Goal: Task Accomplishment & Management: Complete application form

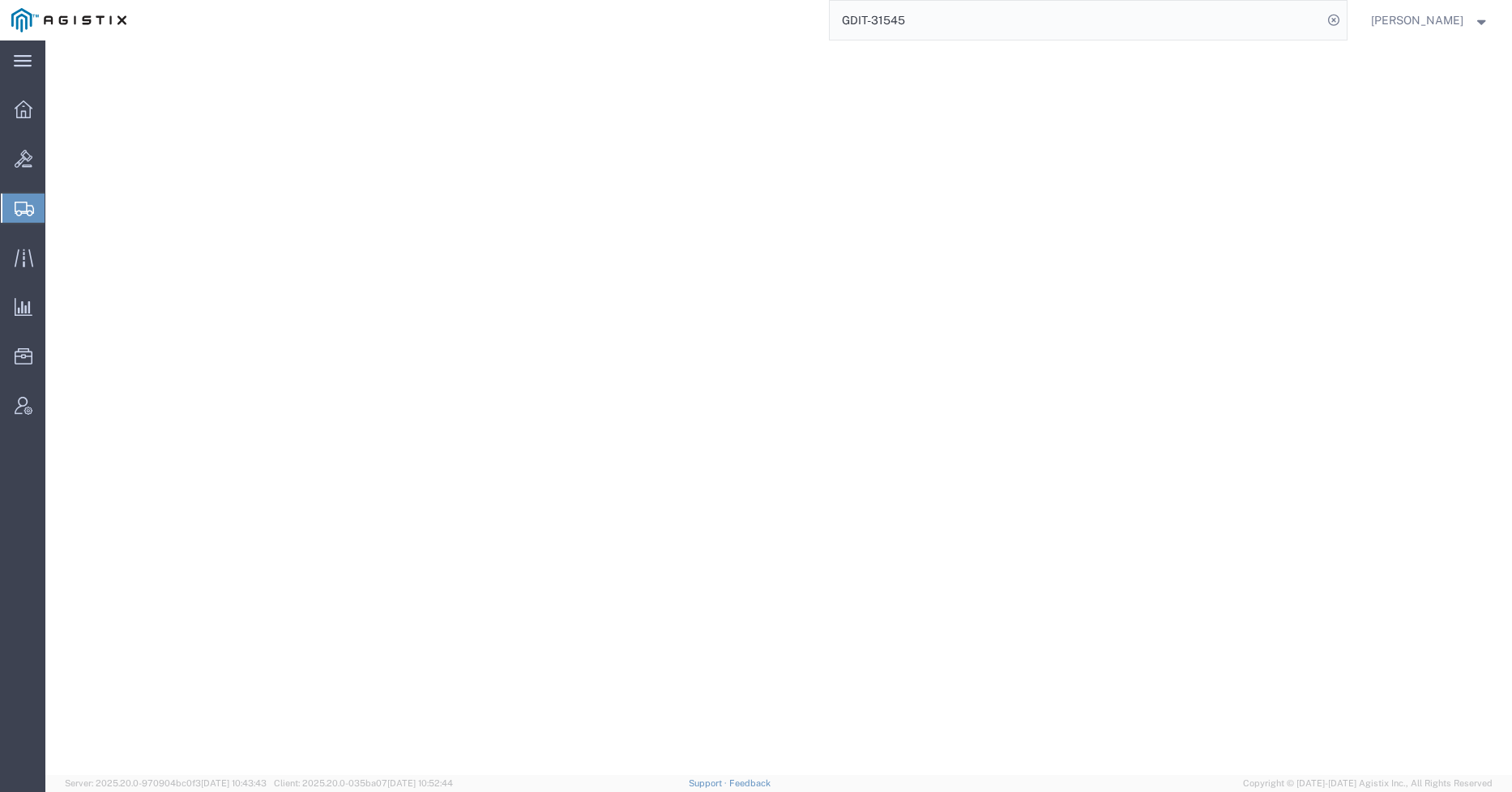
select select "YRPK"
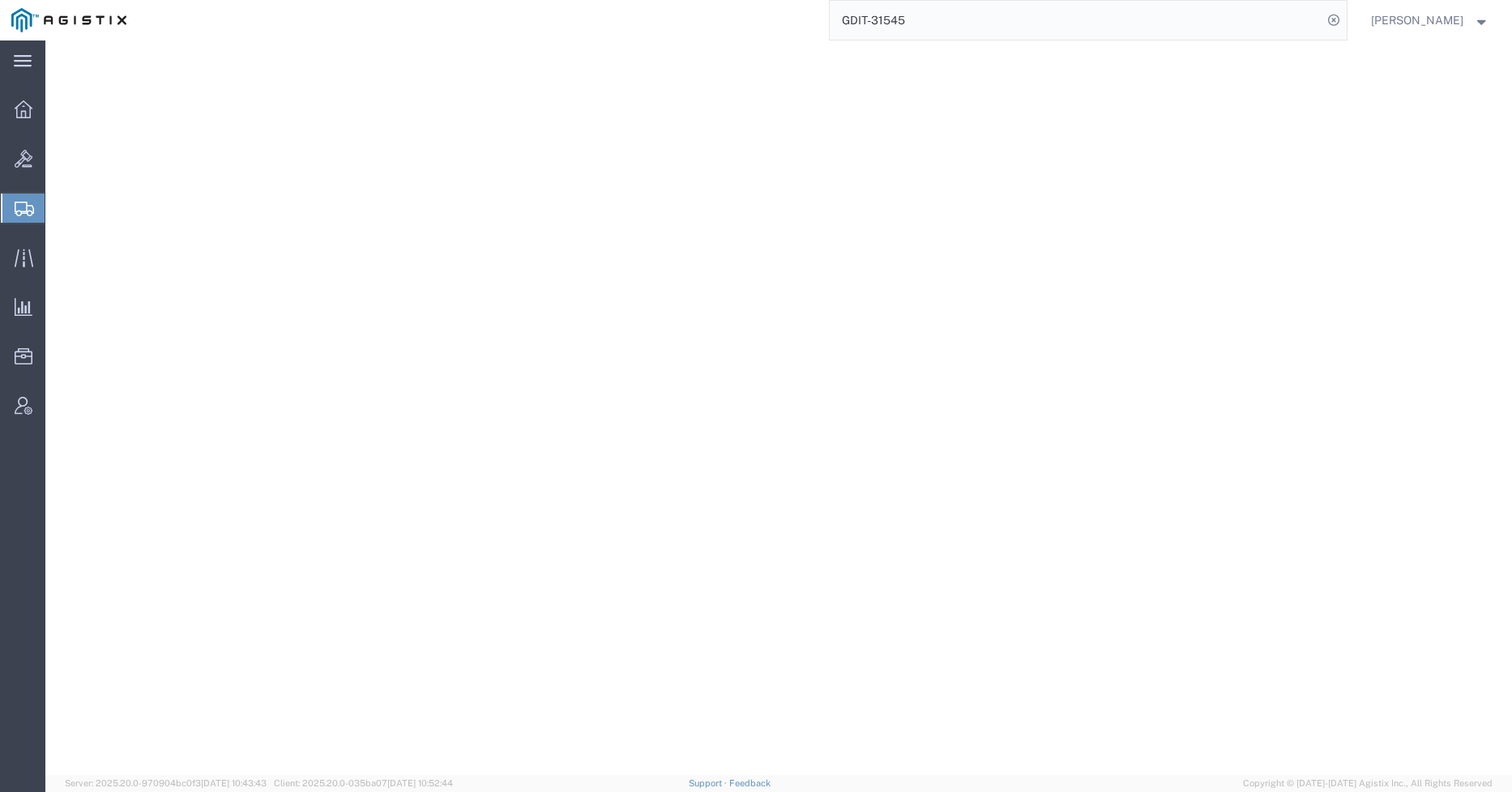
select select "YRPK"
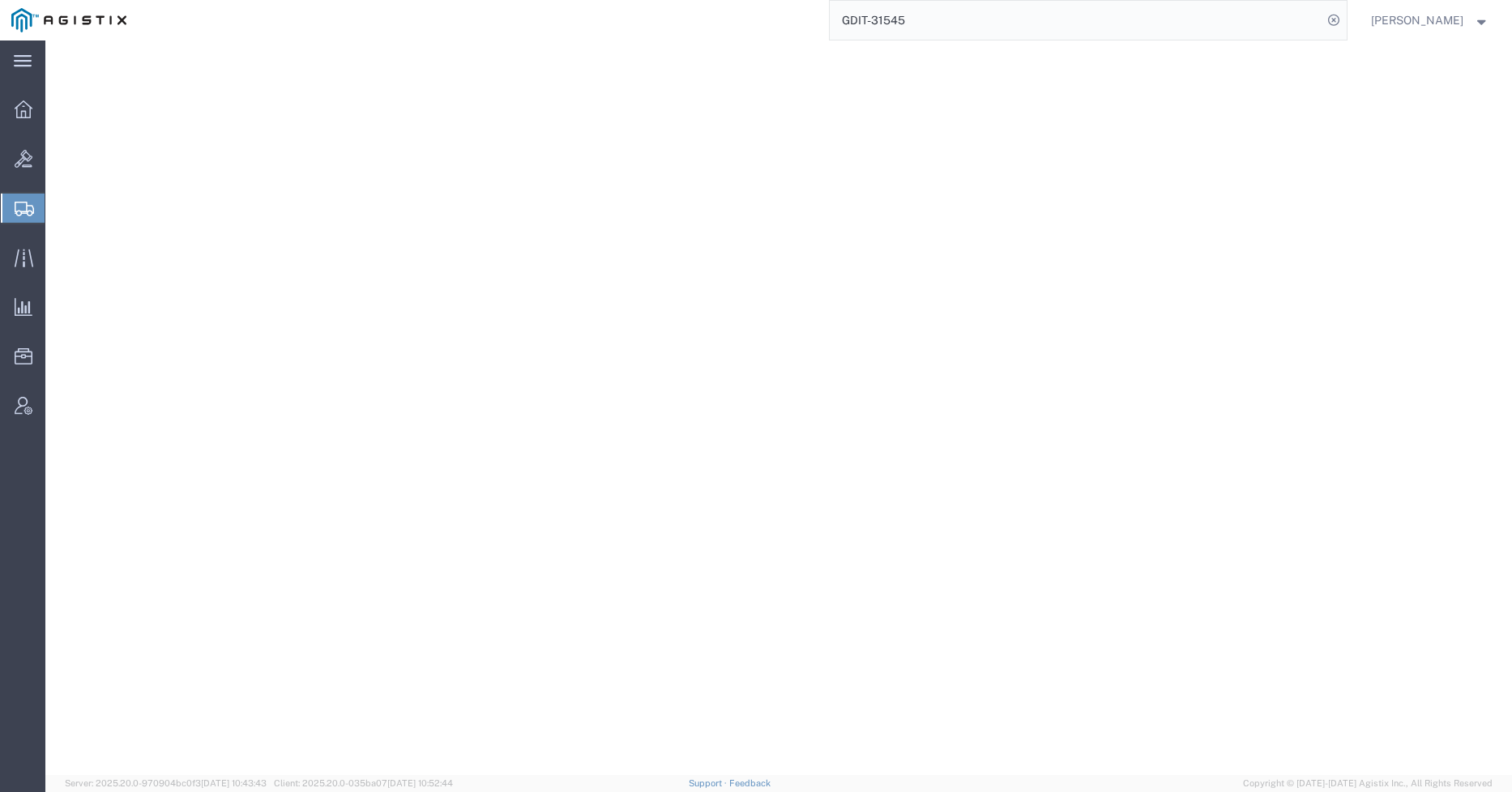
select select "YRPK"
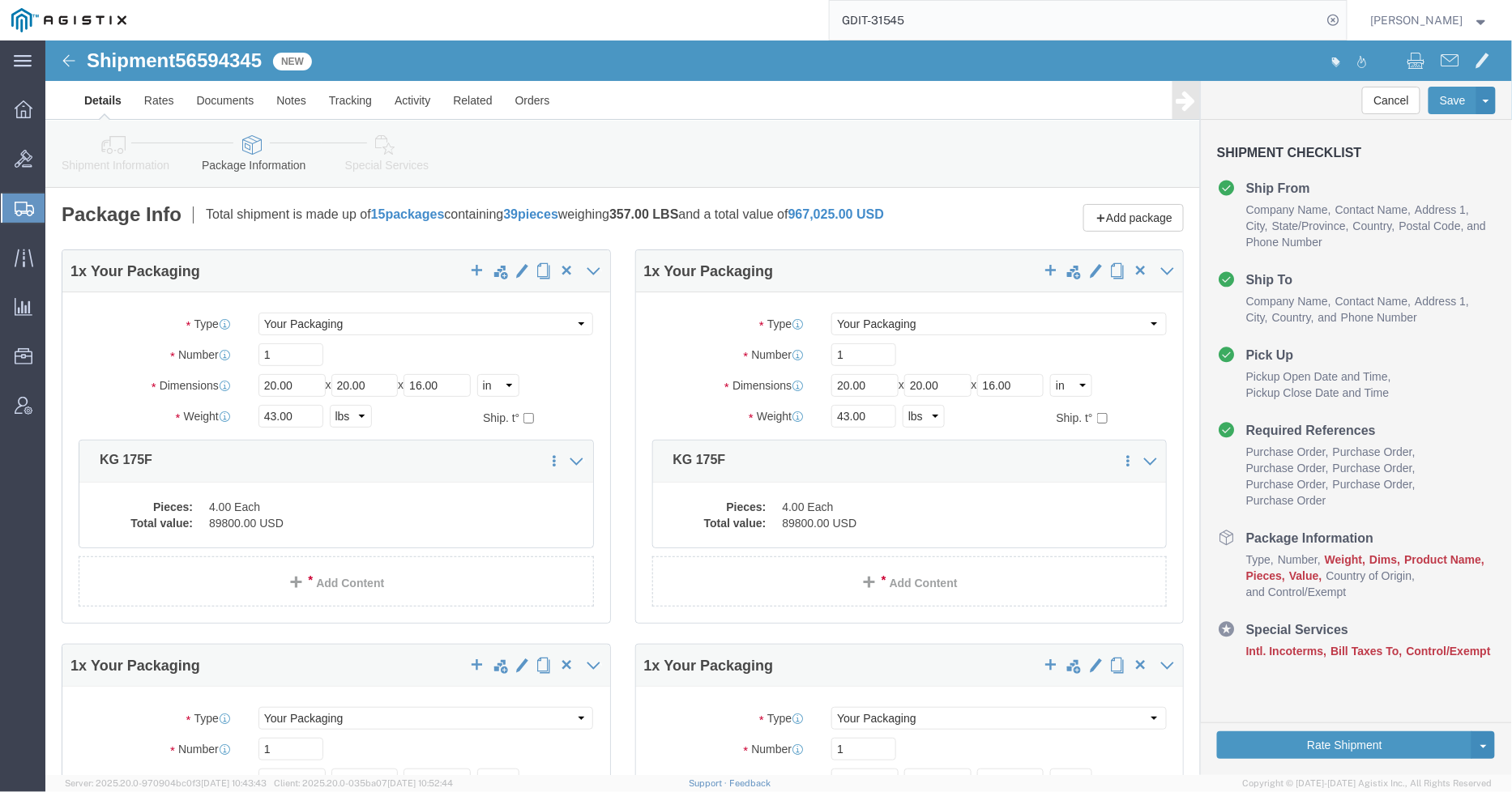
scroll to position [2138, 0]
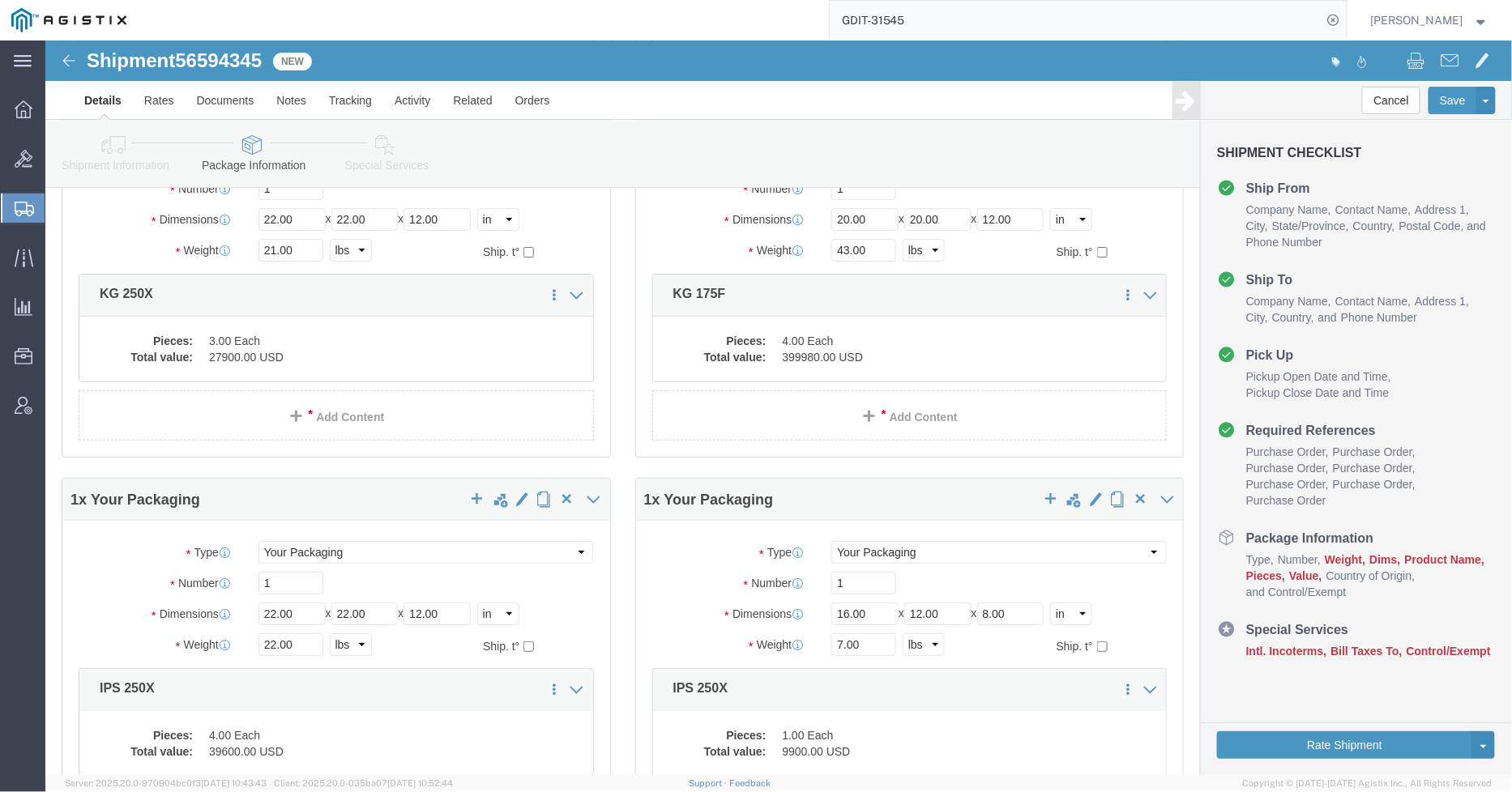
click at [736, 30] on div "GDIT-31545" at bounding box center [742, 20] width 1209 height 41
paste input "5700930"
type input "57009305"
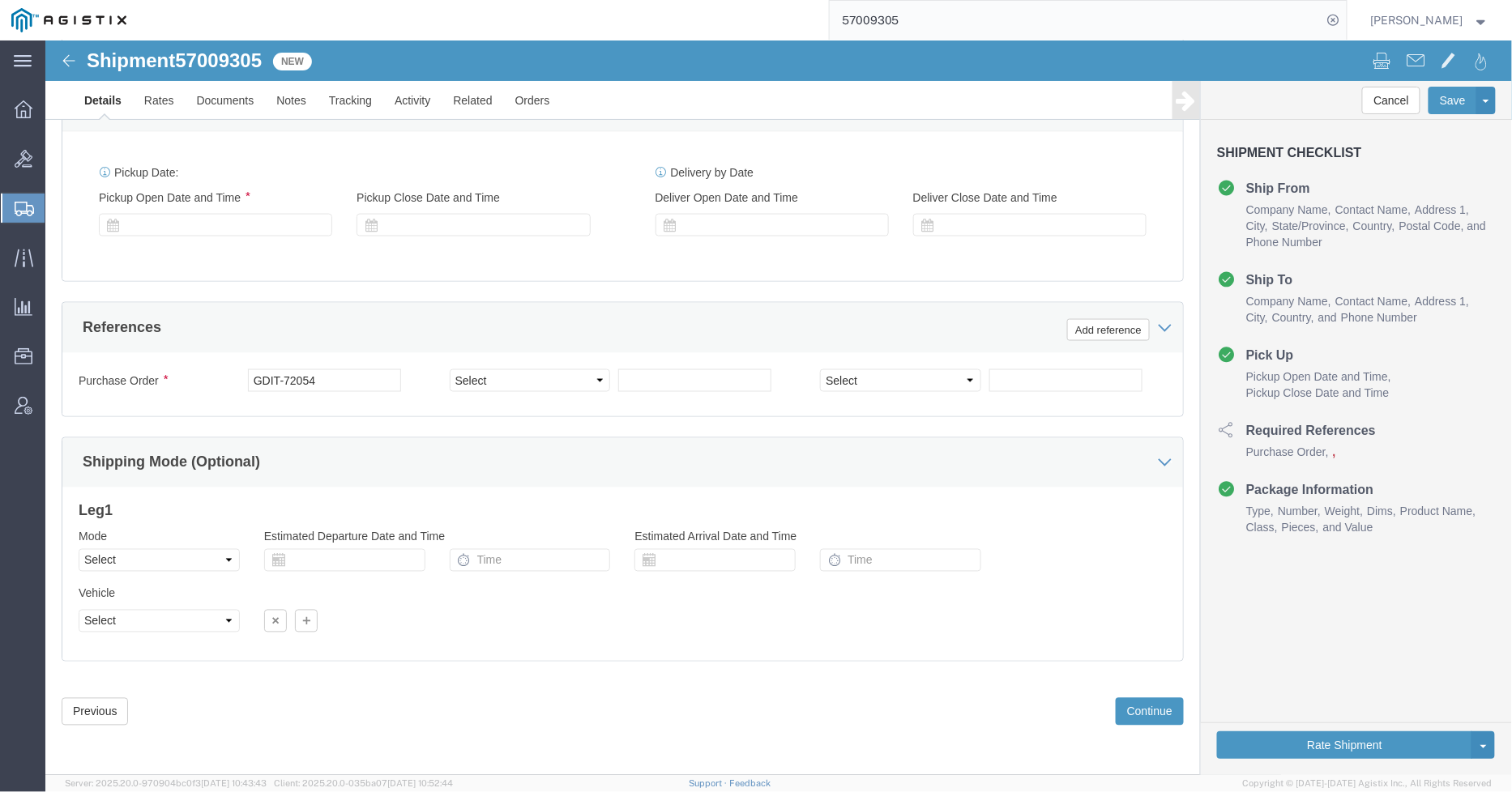
scroll to position [770, 0]
select select "69651"
select select "34240"
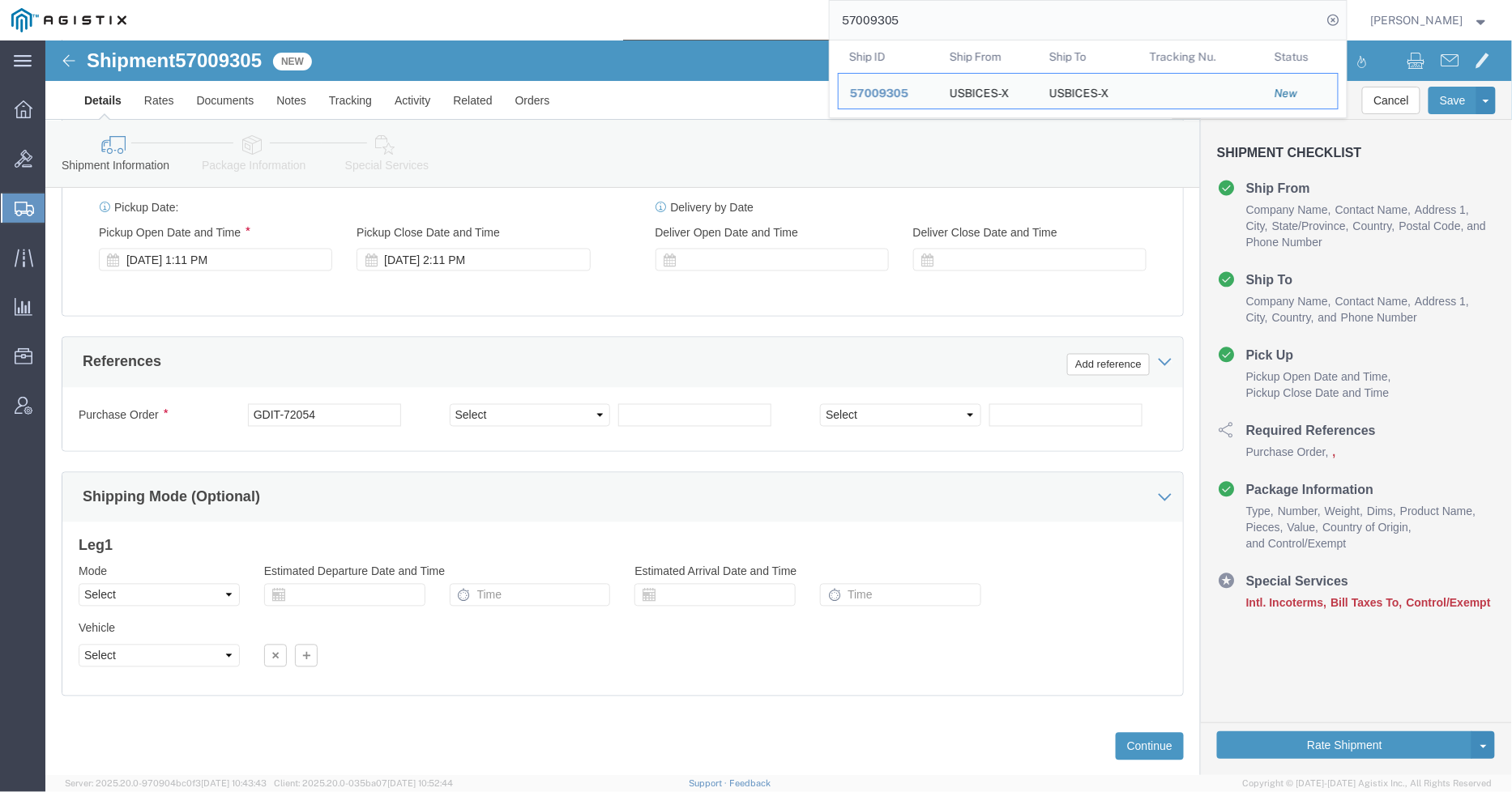
scroll to position [918, 0]
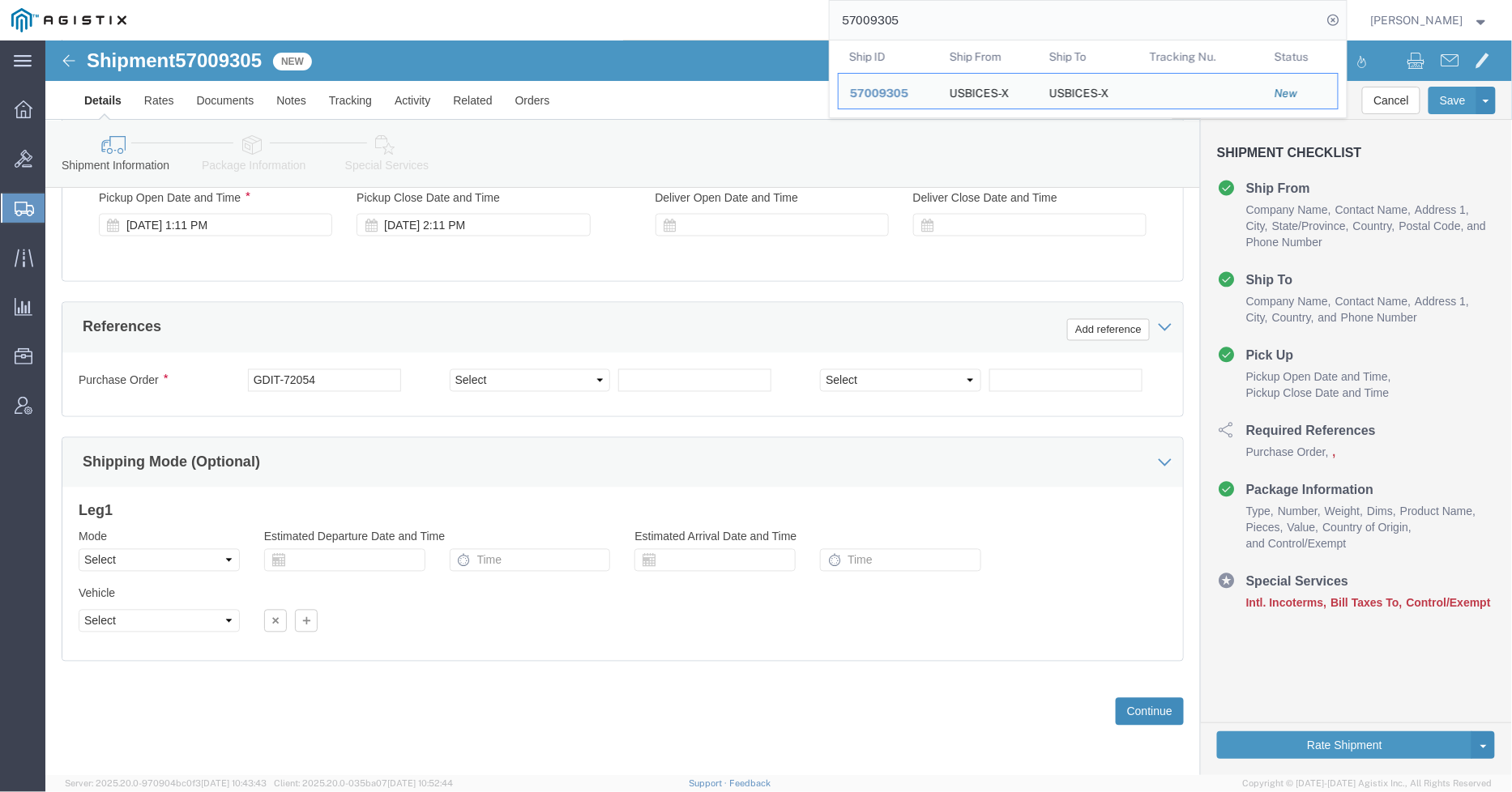
click button "Continue"
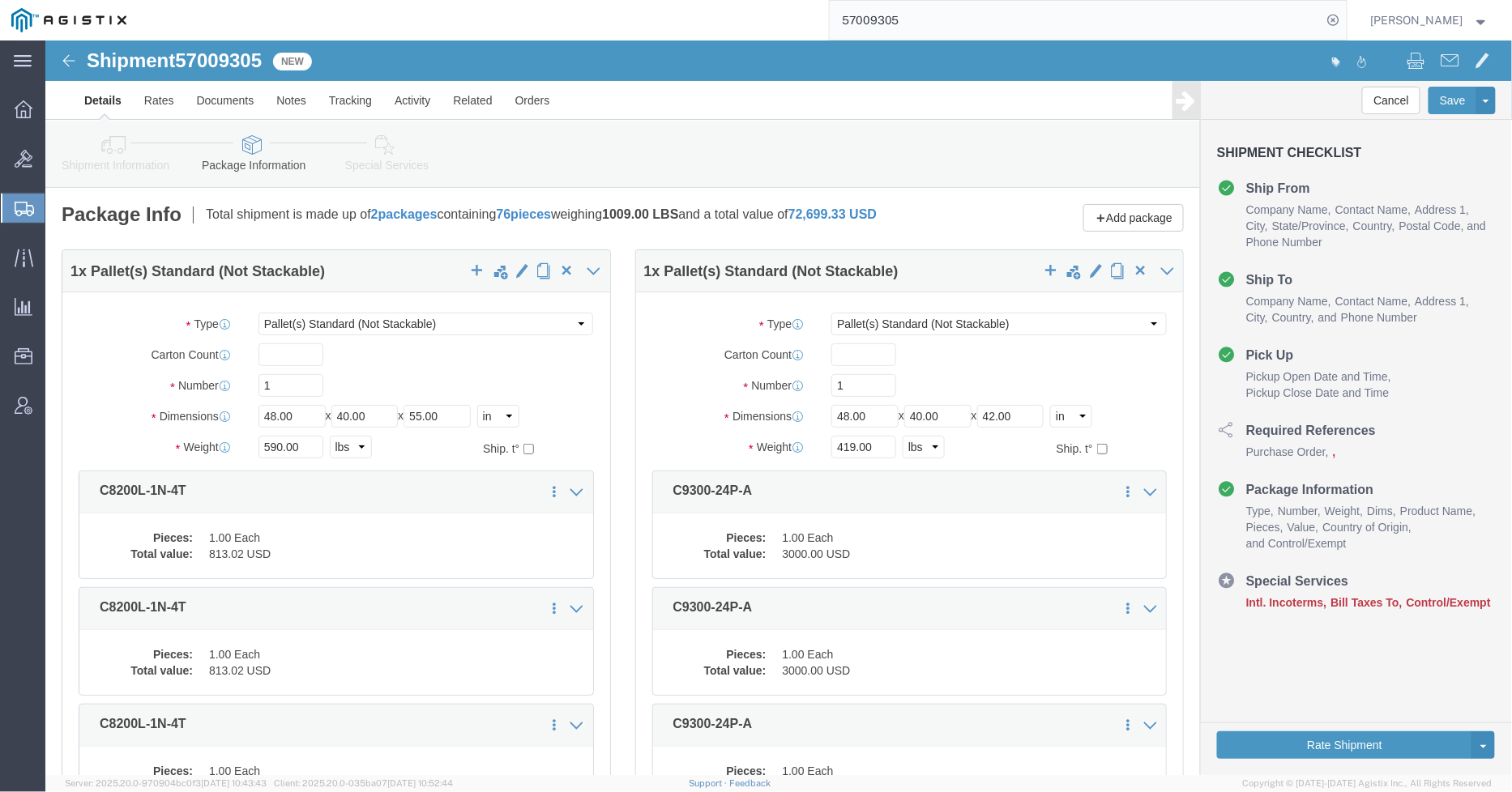
click dd "3000.00 USD"
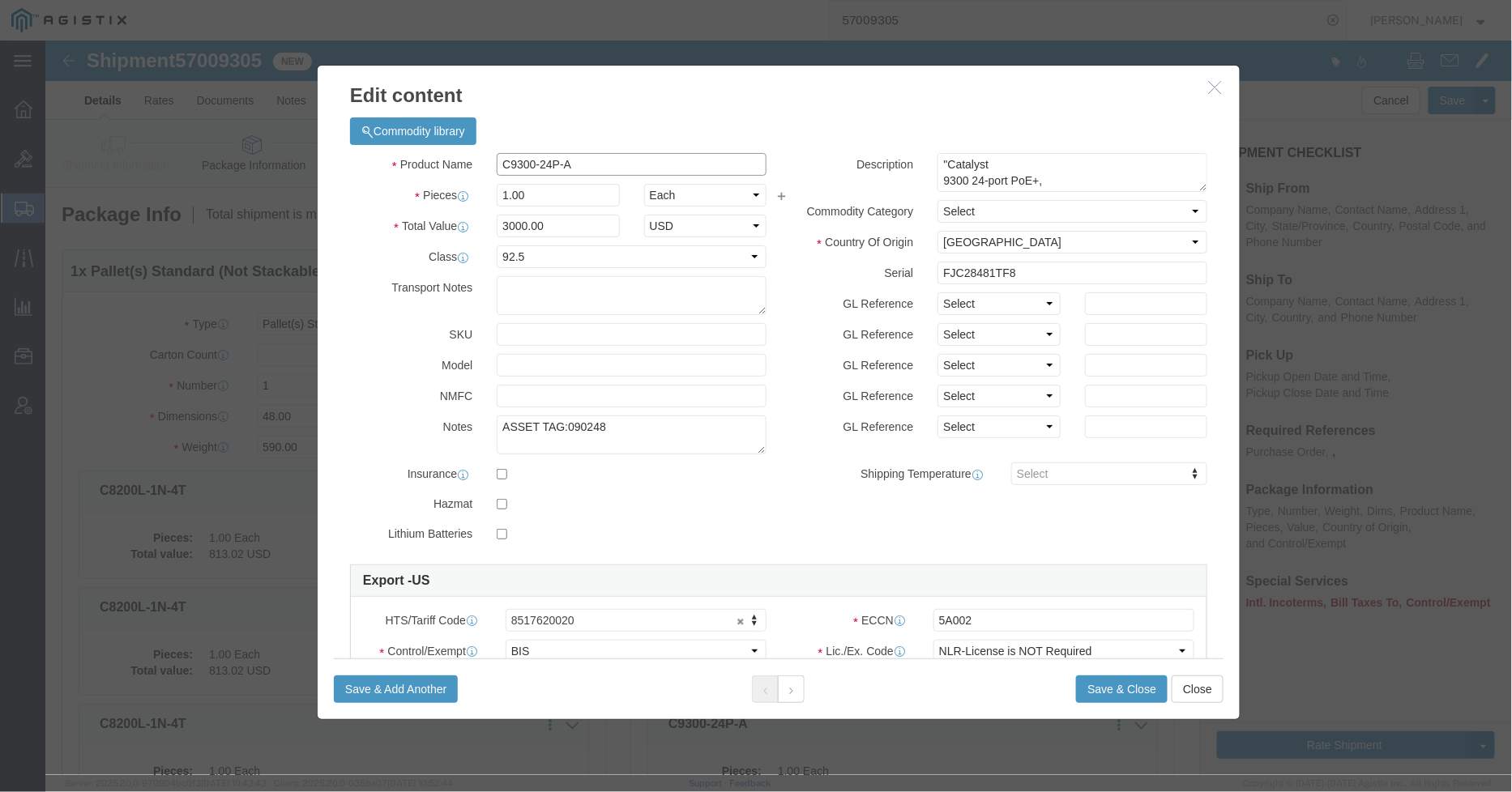
drag, startPoint x: 552, startPoint y: 125, endPoint x: 430, endPoint y: 126, distance: 122.0
click div "Product Name C9300-24P-A"
click input "text"
paste input "C9300-24P-A"
type input "C9300-24P-A"
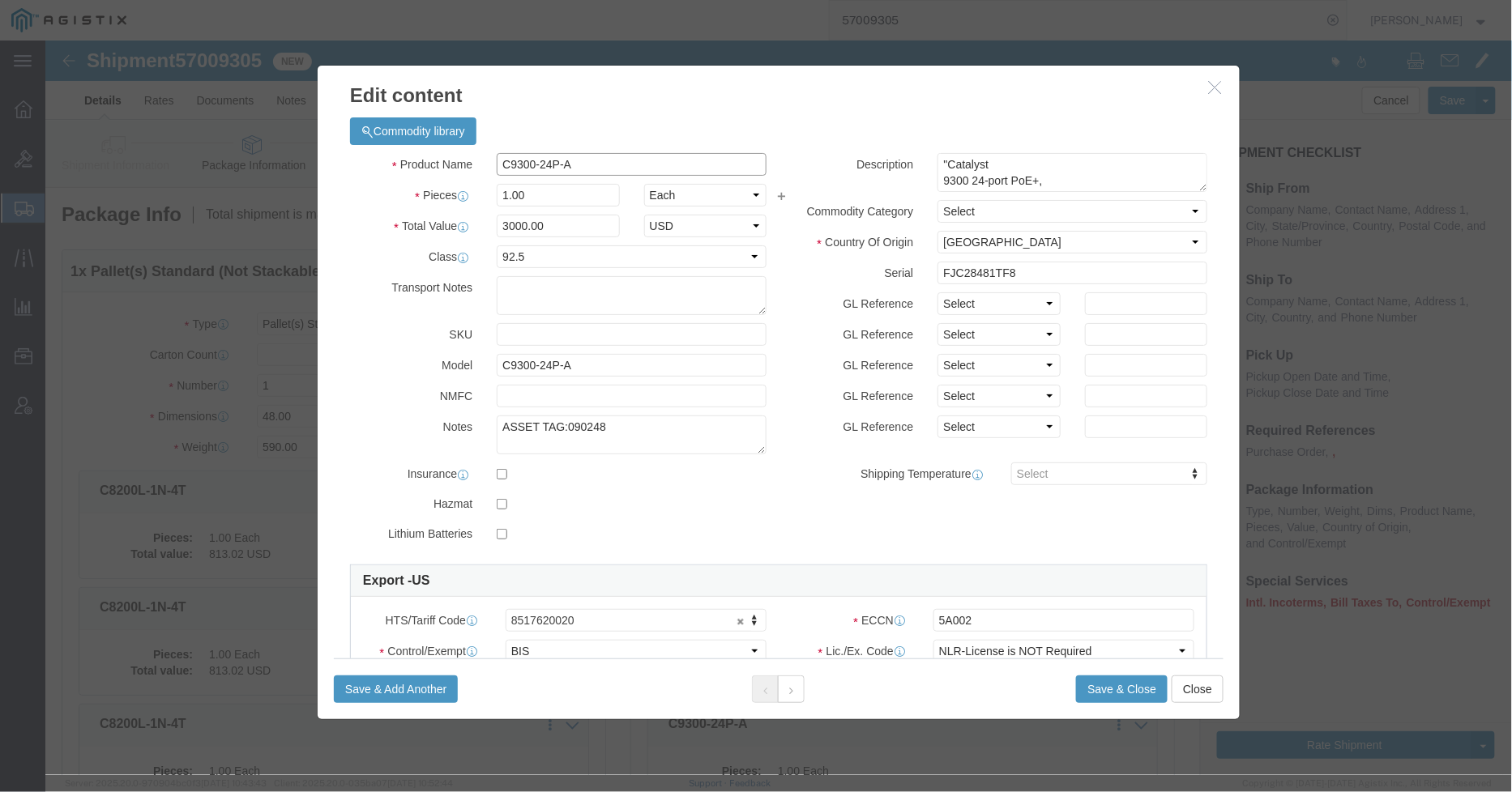
drag, startPoint x: 554, startPoint y: 127, endPoint x: 419, endPoint y: 123, distance: 135.1
click div "Product Name C9300-24P-A"
click input "Cisco Catalyst 9300"
drag, startPoint x: 655, startPoint y: 127, endPoint x: 559, endPoint y: 130, distance: 96.0
click input "Cisco Catalyst 9300 Switch, 24 Port"
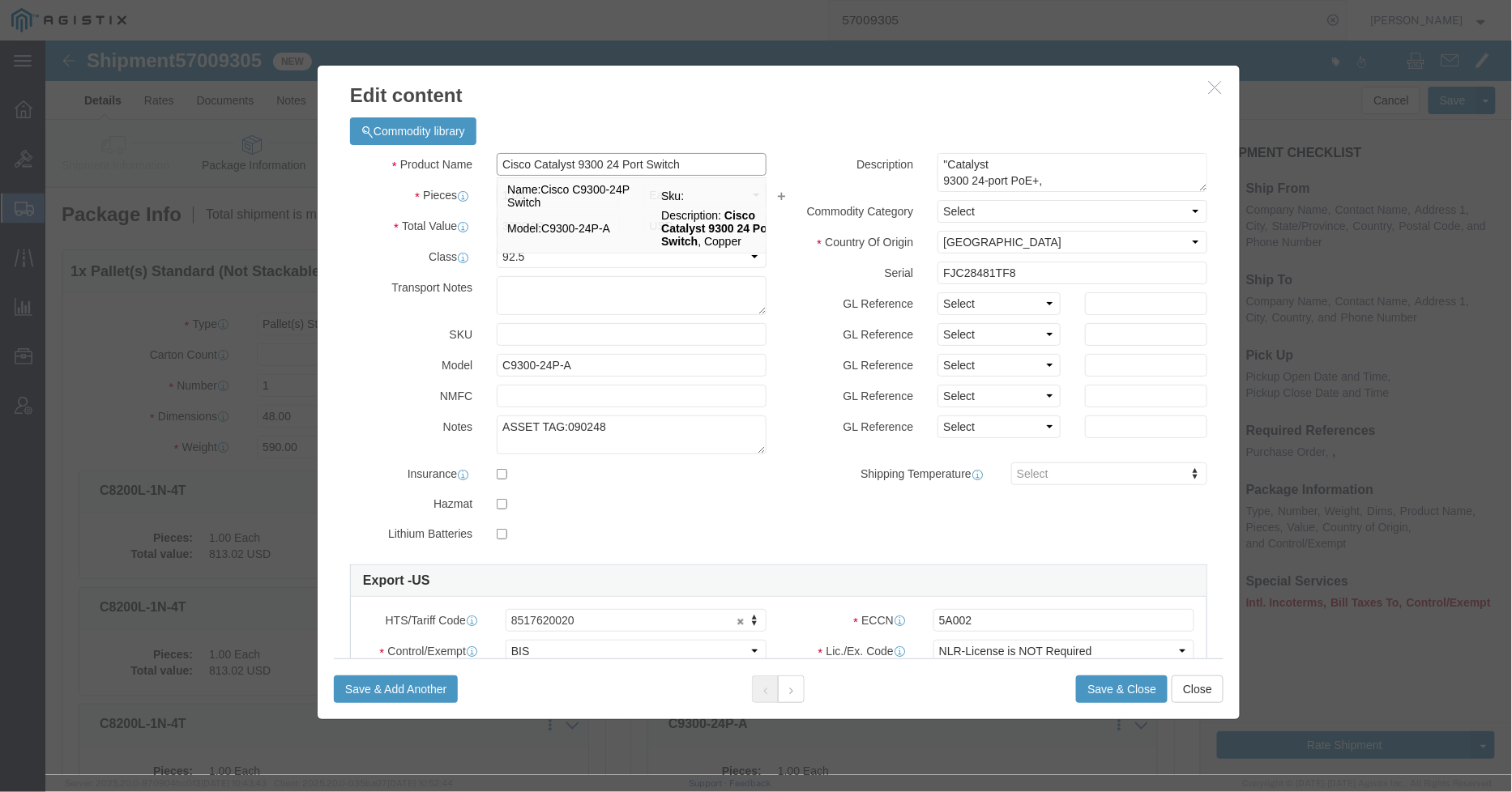
drag, startPoint x: 630, startPoint y: 120, endPoint x: 437, endPoint y: 122, distance: 193.0
click div "Cisco Catalyst 9300 24 Port Switch Cisco Catalyst 9300 24 Port Switch Name: Cis…"
type input "Cisco Catalyst 9300 24 Port Switch"
drag, startPoint x: 749, startPoint y: 469, endPoint x: 757, endPoint y: 474, distance: 9.4
click div "Product Name Cisco Catalyst 9300 24 Port Switch Cisco Catalyst 9300 24 Port Swi…"
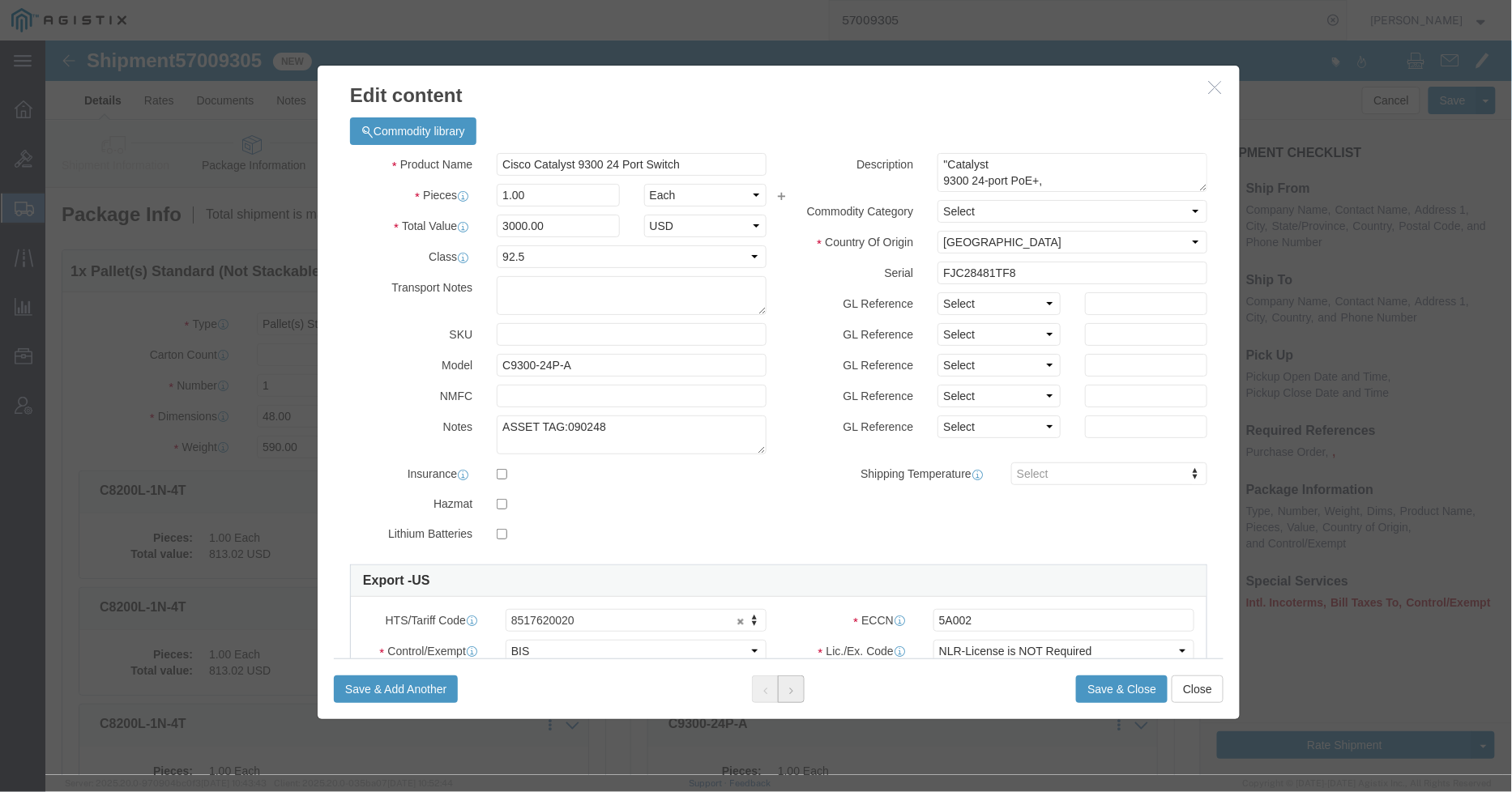
click button
click input "C9300-24P-A"
paste input "isco Catalyst 9300 24 Port Switch"
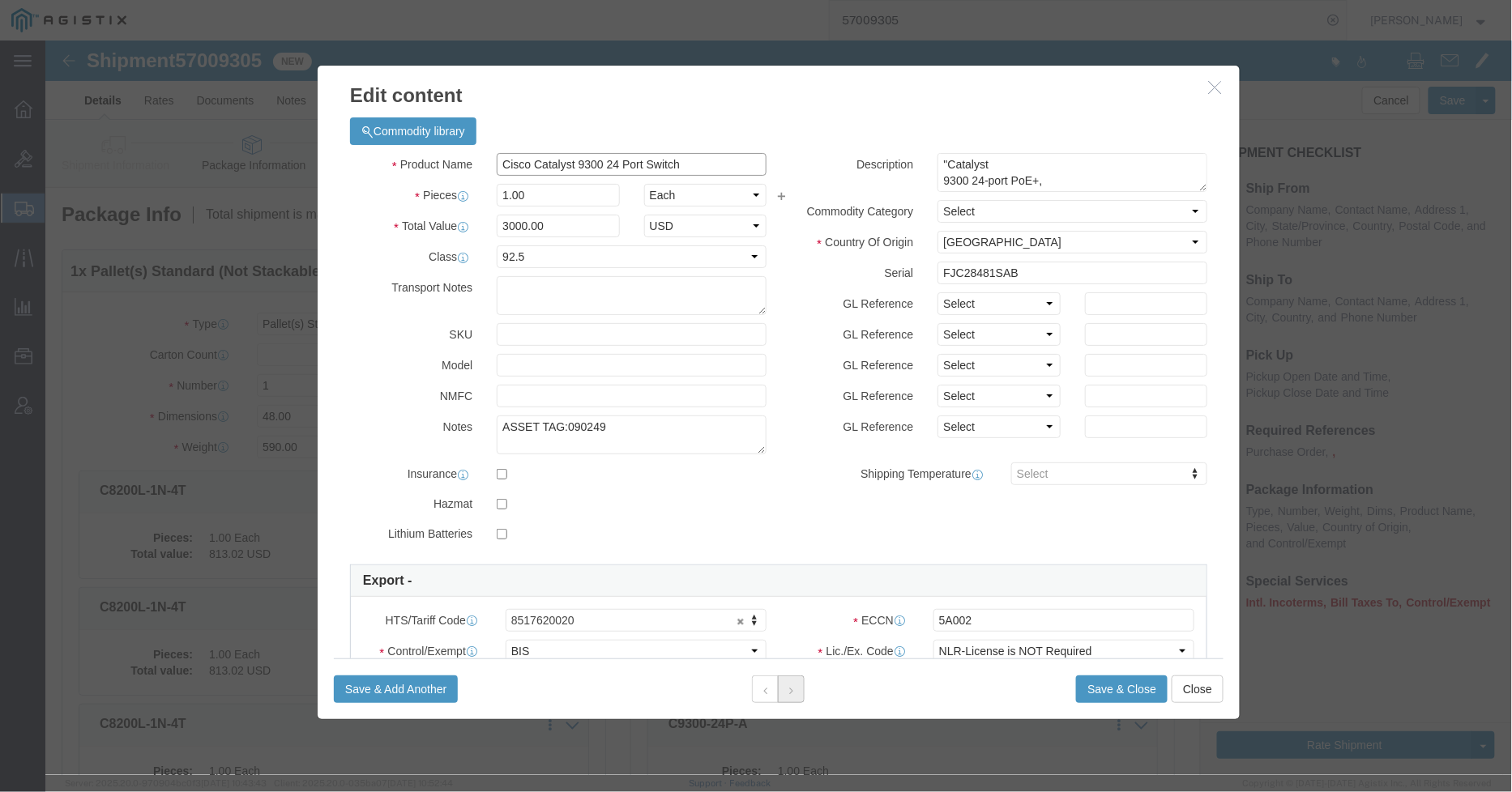
type input "Cisco Catalyst 9300 24 Port Switch"
click button
click input "C9300-24P-A"
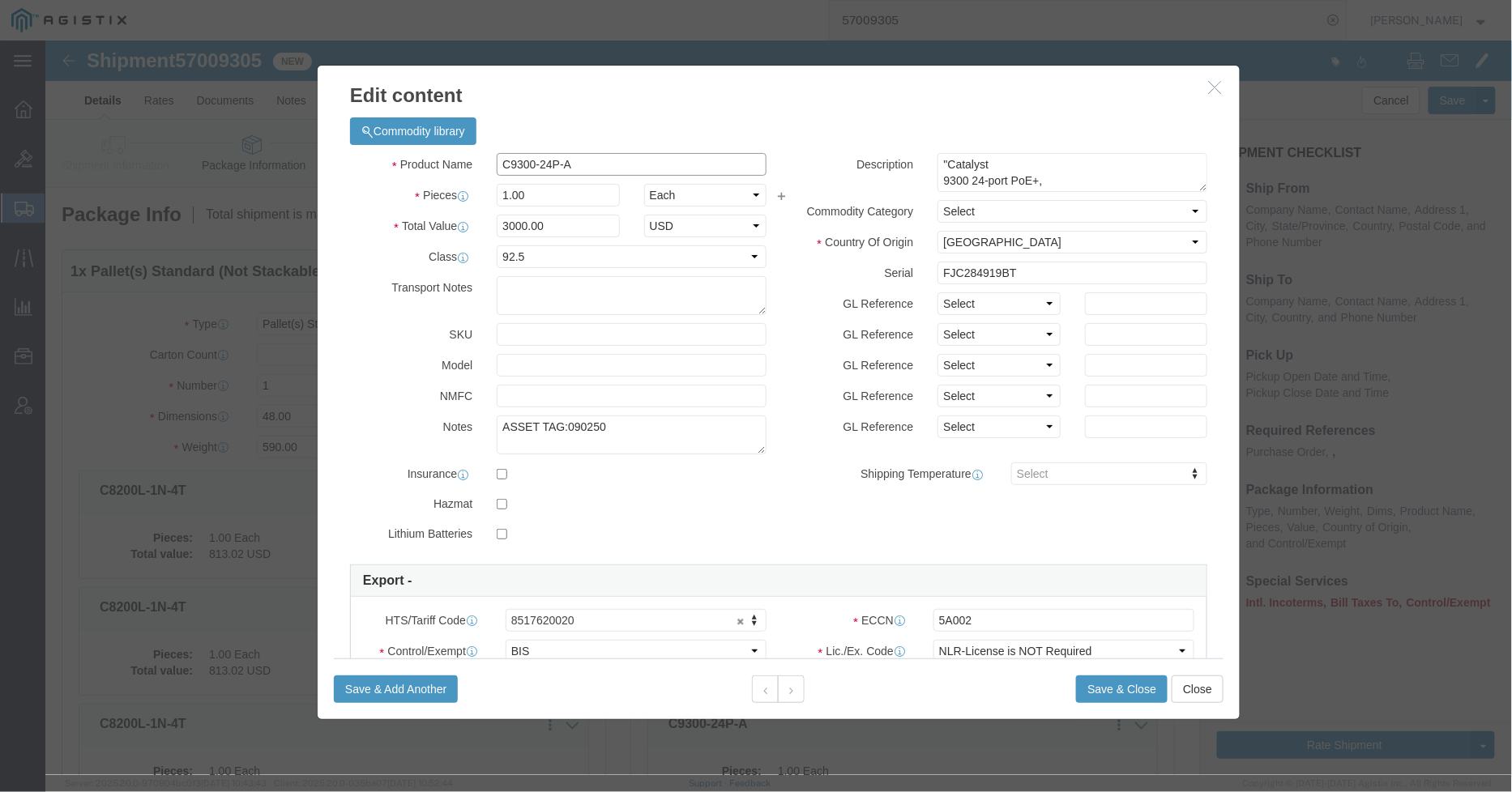
paste input "isco Catalyst 9300 24 Port Switch"
type input "Cisco Catalyst 9300 24 Port Switch"
click button
click input "C9300-24P-A"
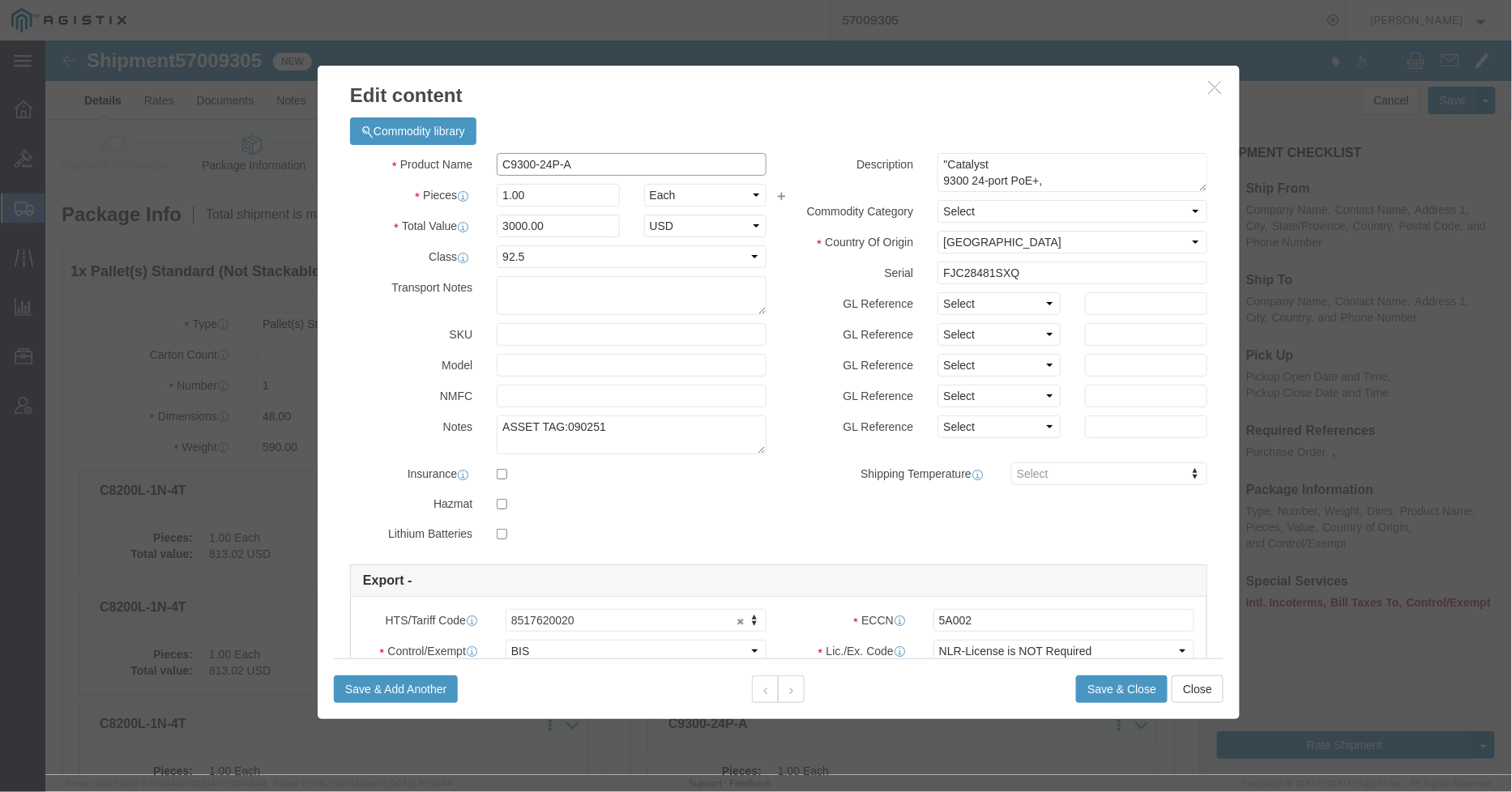
click input "C9300-24P-A"
paste input "isco Catalyst 9300 24 Port Switch"
type input "Cisco Catalyst 9300 24 Port Switch"
click button
click input "C9300-24P-A"
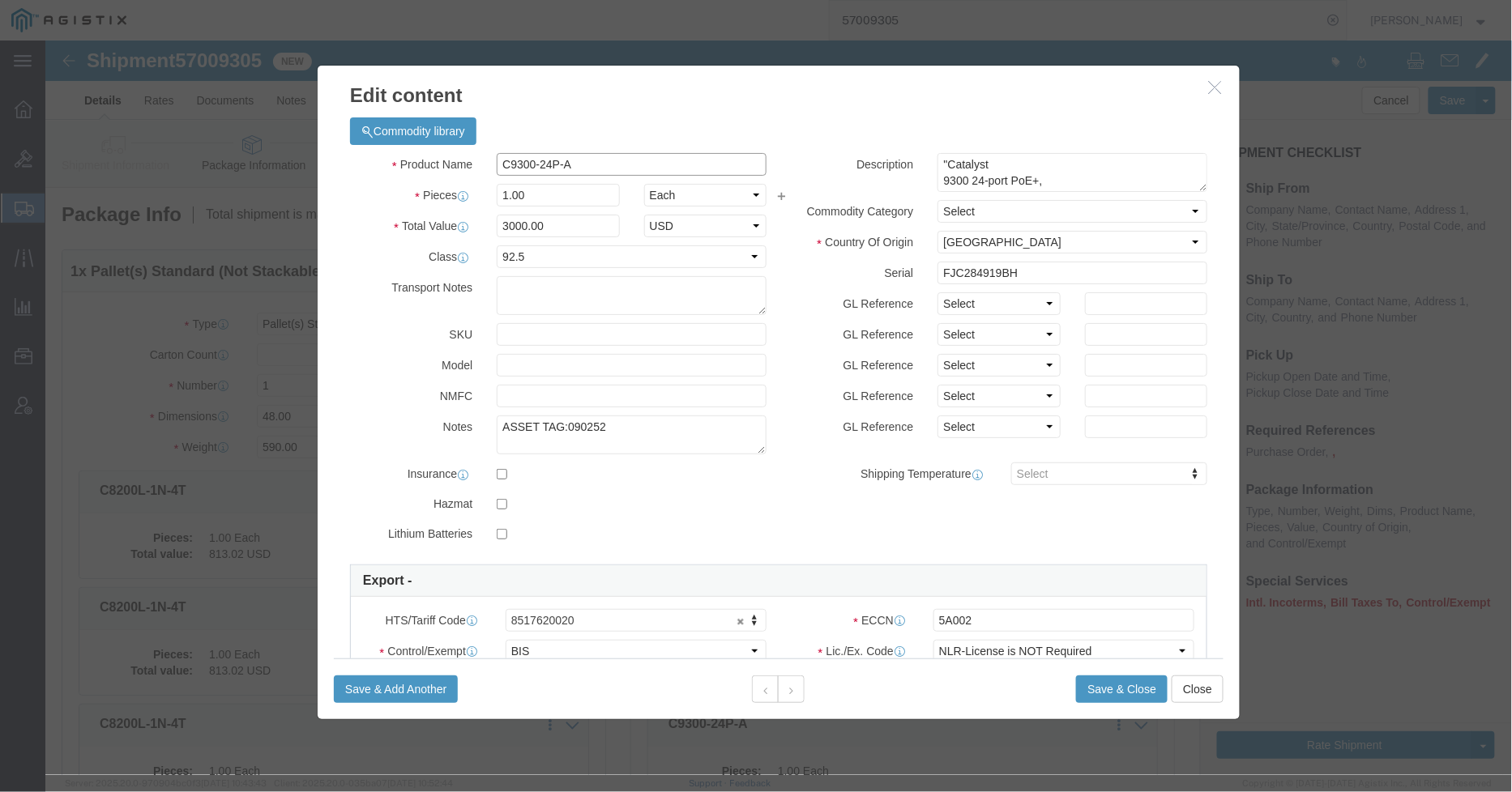
click input "C9300-24P-A"
paste input "Cisco Catalyst 9300 24 Port Switch"
click input "C9300-24P-Cisco Catalyst 9300 24 Port Switch"
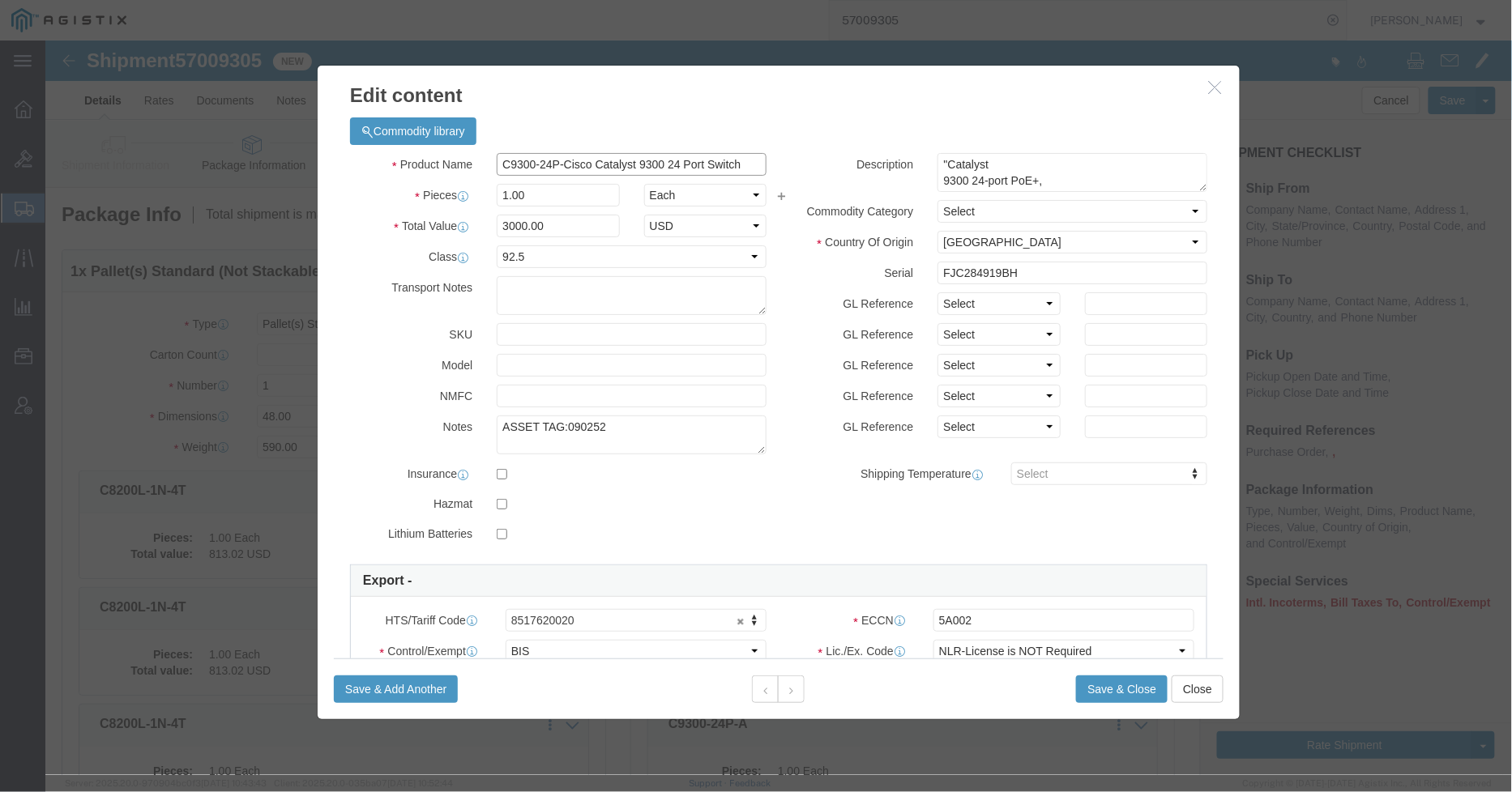
click input "C9300-24P-Cisco Catalyst 9300 24 Port Switch"
paste input "text"
type input "Cisco Catalyst 9300 24 Port Switch"
click button
click input "C9300-24P-A"
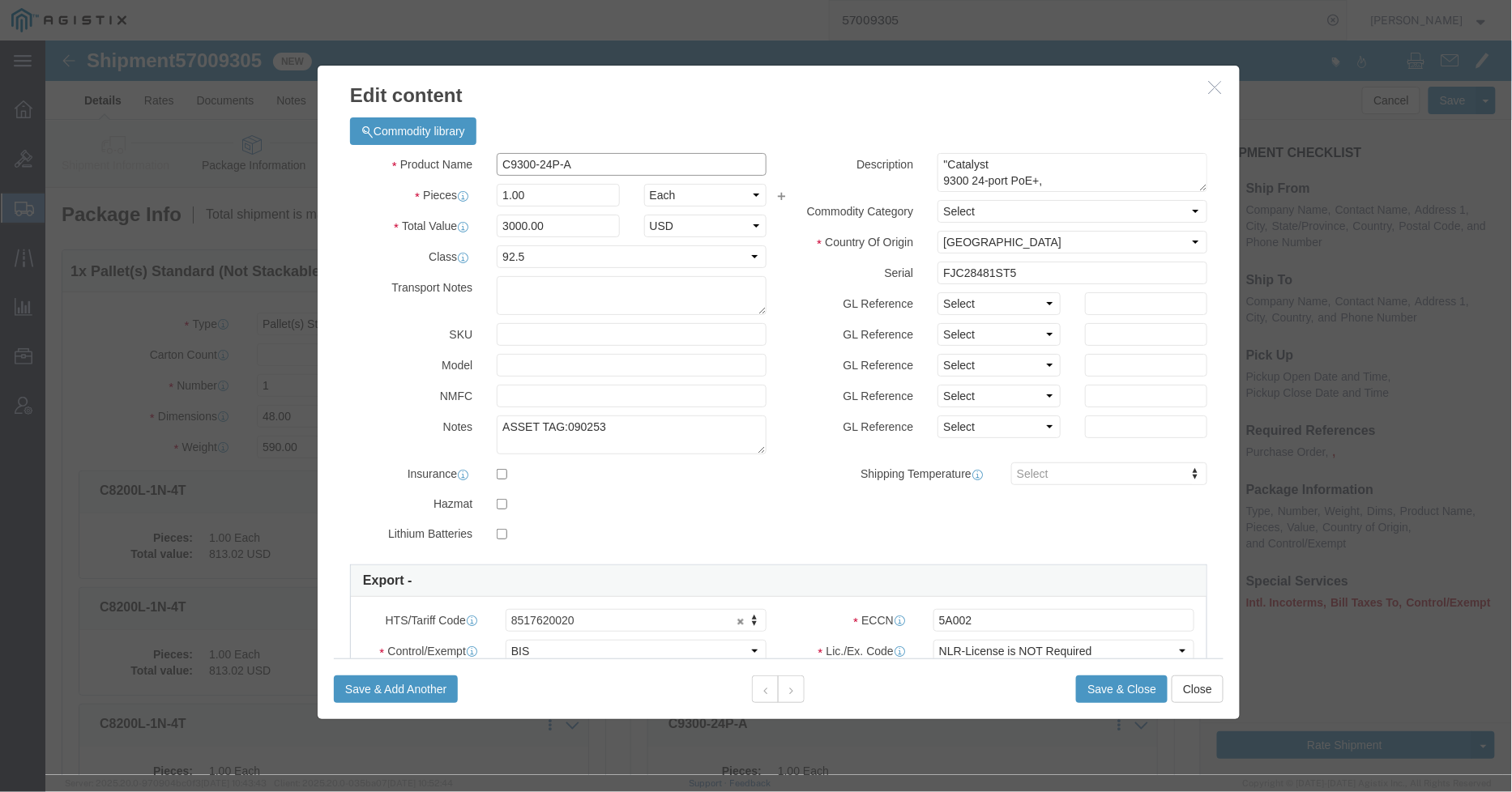
click input "C9300-24P-A"
paste input "isco Catalyst 9300 24 Port Switch"
type input "Cisco Catalyst 9300 24 Port Switch"
click button
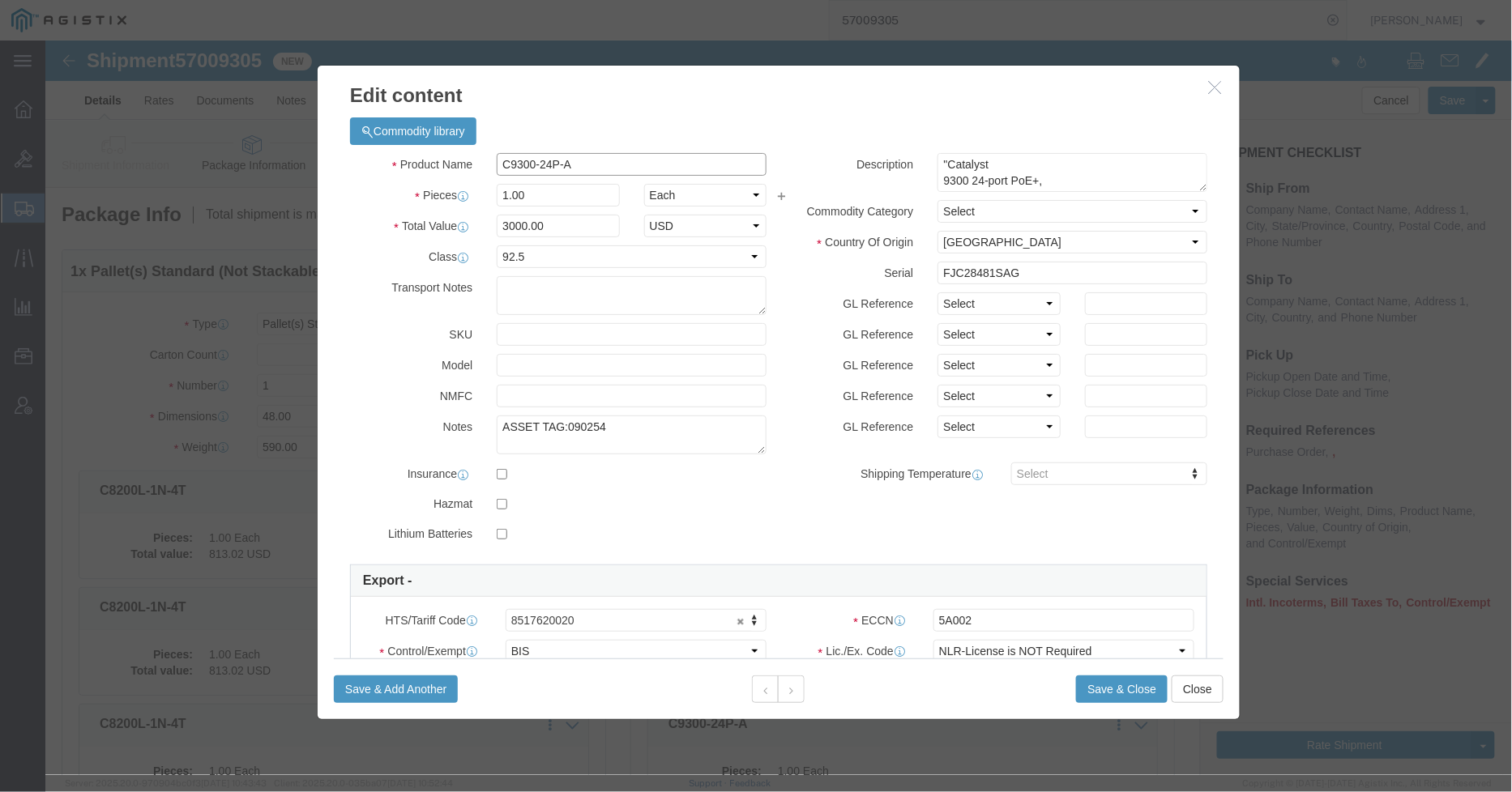
click input "C9300-24P-A"
paste input "isco Catalyst 9300 24 Port Switch"
type input "Cisco Catalyst 9300 24 Port Switch"
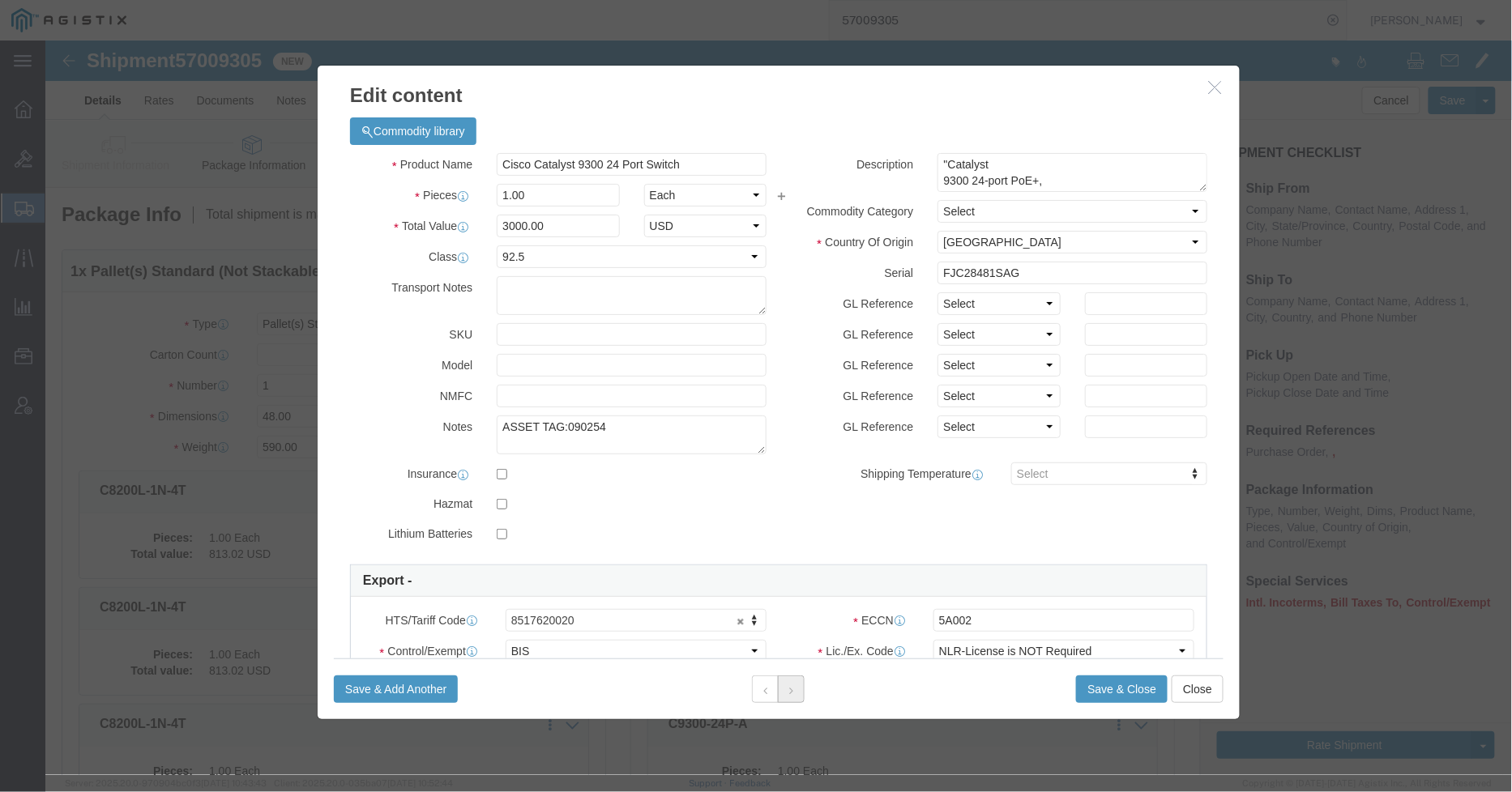
click icon
click input "C9300-24P-A"
paste input "isco Catalyst 9300 24 Port Switch"
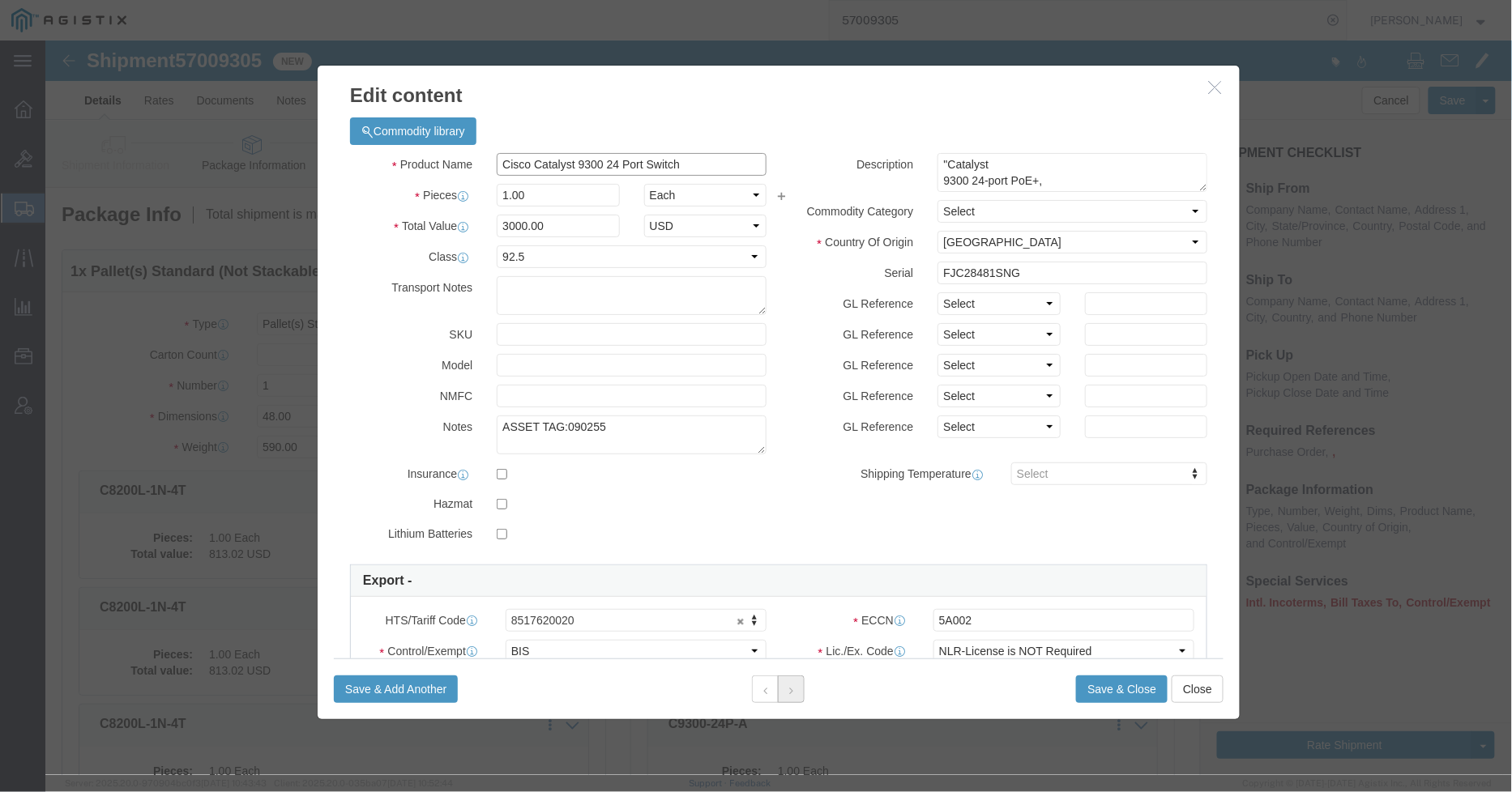
type input "Cisco Catalyst 9300 24 Port Switch"
click button
click input "C9300-24P-A"
paste input "Cisco Catalyst 9300 24 Port Switch"
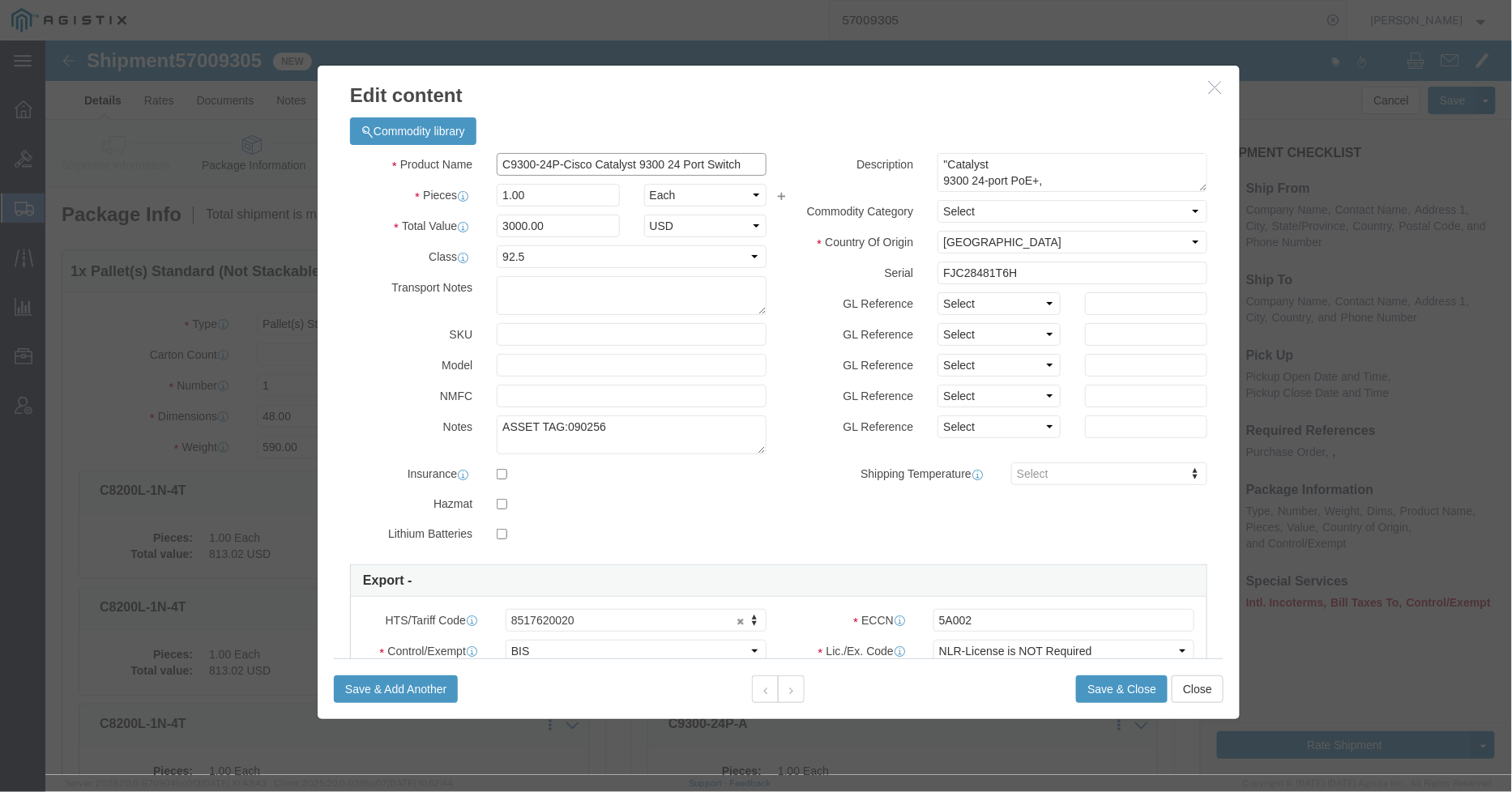
click input "C9300-24P-Cisco Catalyst 9300 24 Port Switch"
paste input "text"
type input "Cisco Catalyst 9300 24 Port Switch"
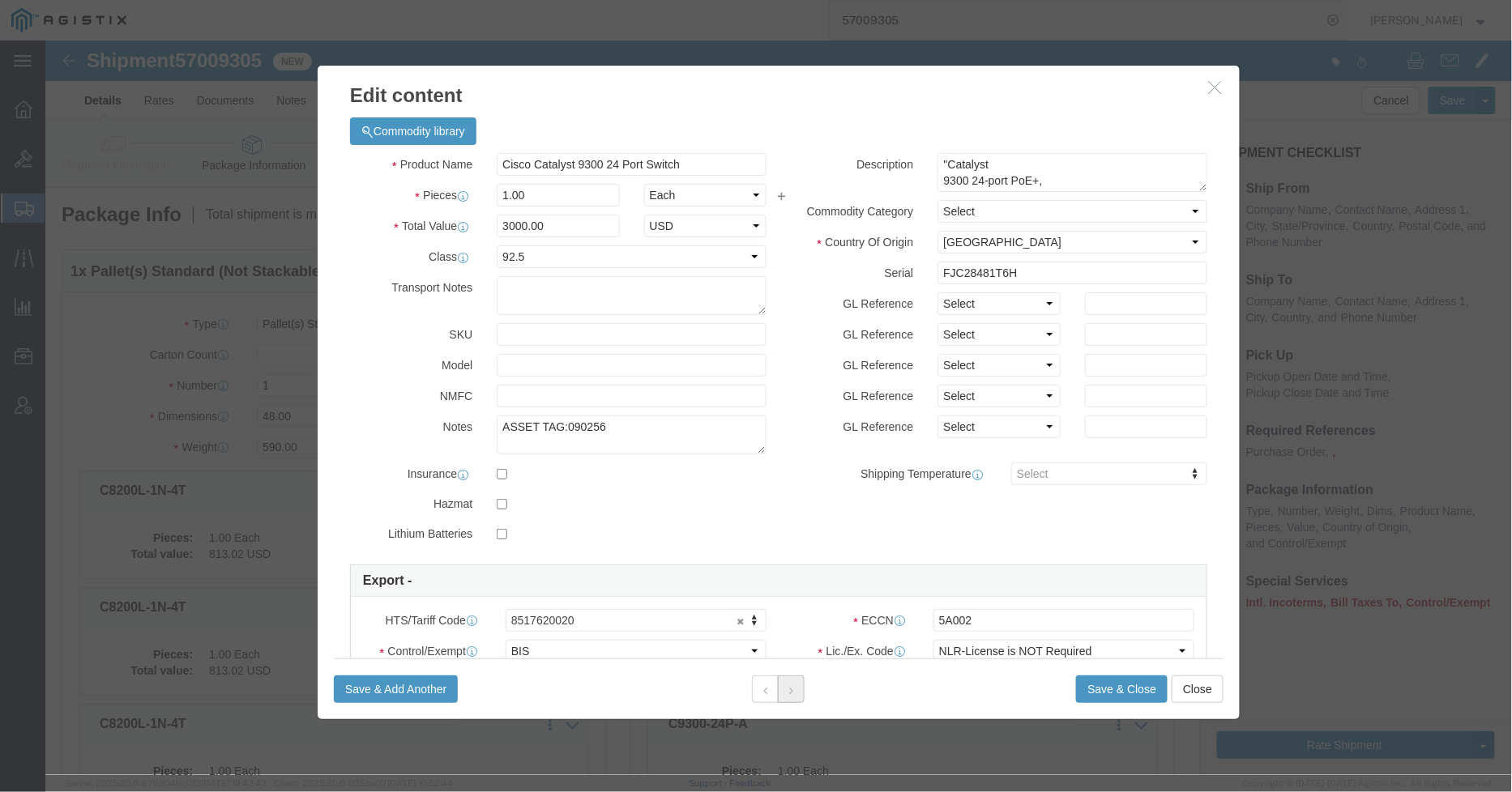
click button
click input "C9300-24P-A"
paste input "isco Catalyst 9300 24 Port Switch"
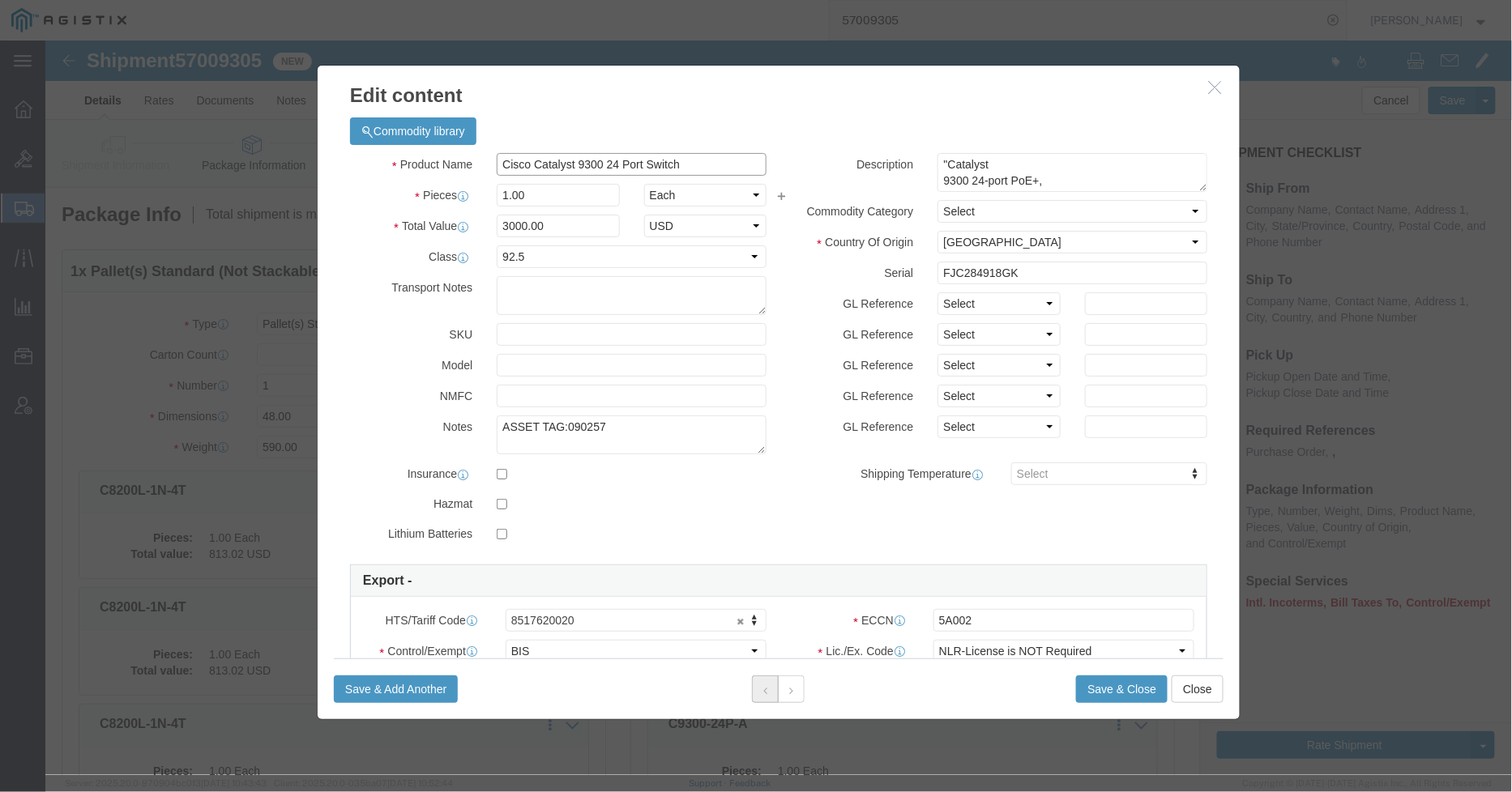
type input "Cisco Catalyst 9300 24 Port Switch"
click button
click icon
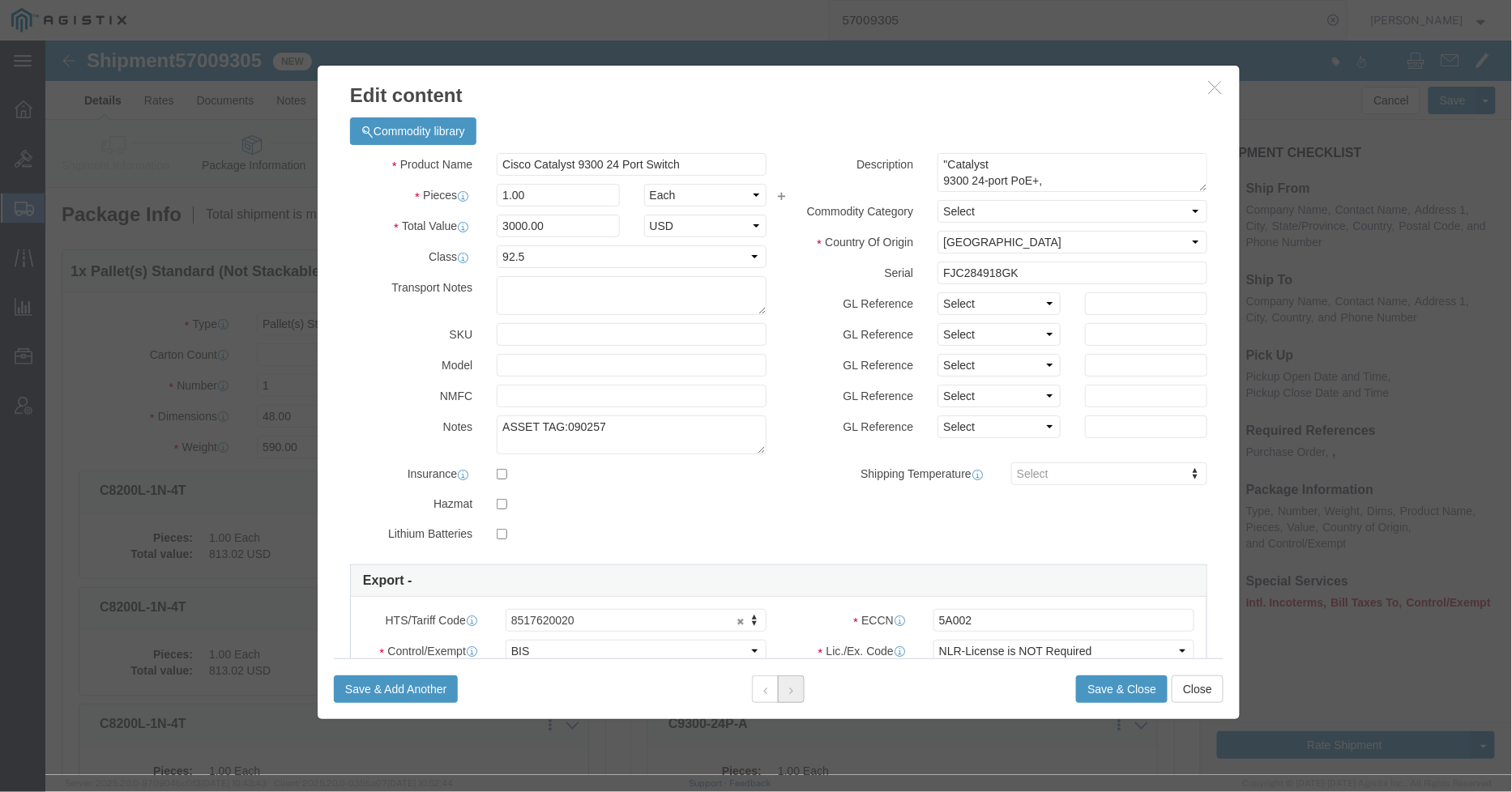
click button
click input "C9300-24P-A"
paste input "isco Catalyst 9300 24 Port Switch"
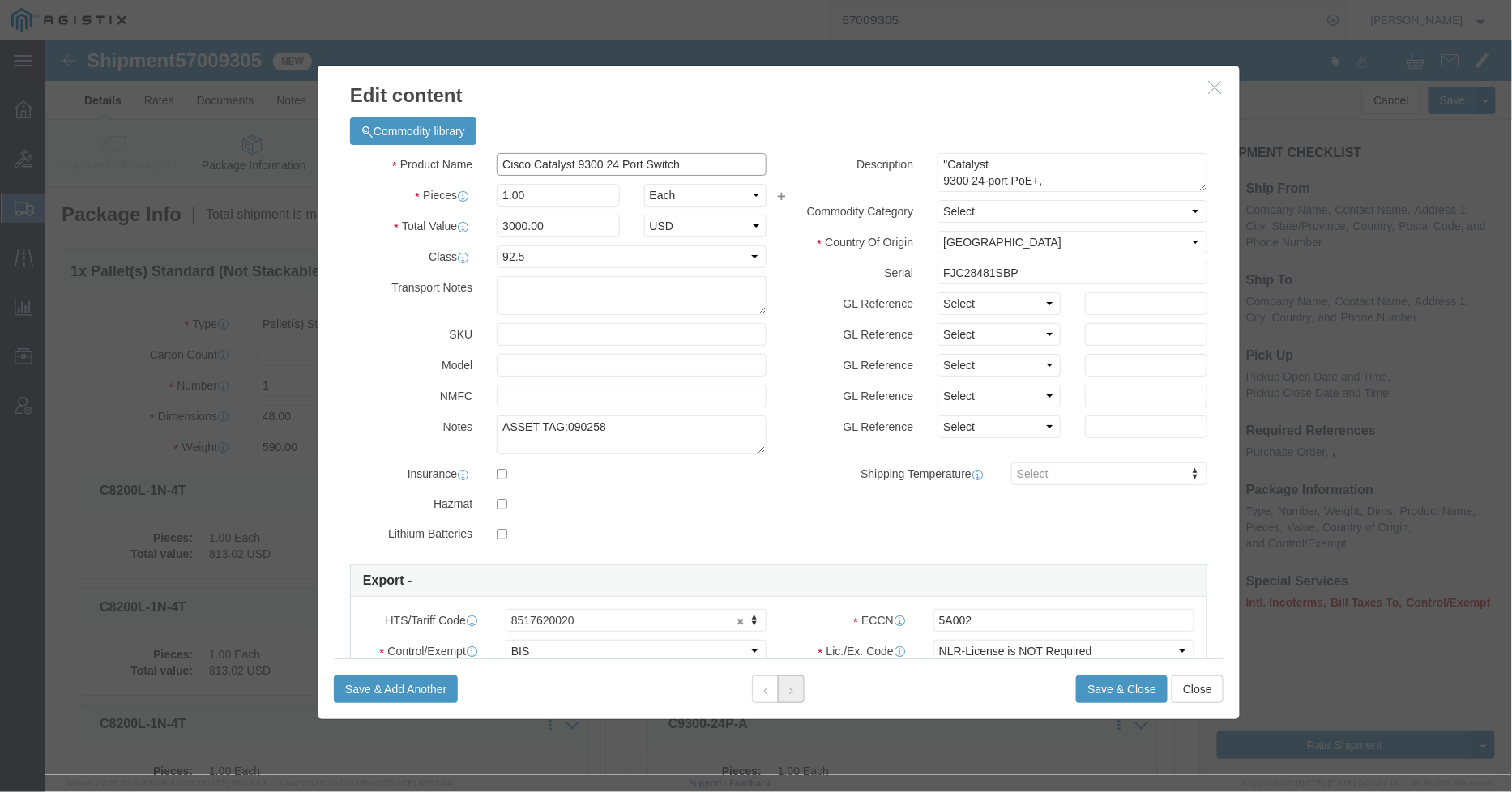
type input "Cisco Catalyst 9300 24 Port Switch"
click icon
click input "C9300-24P-A"
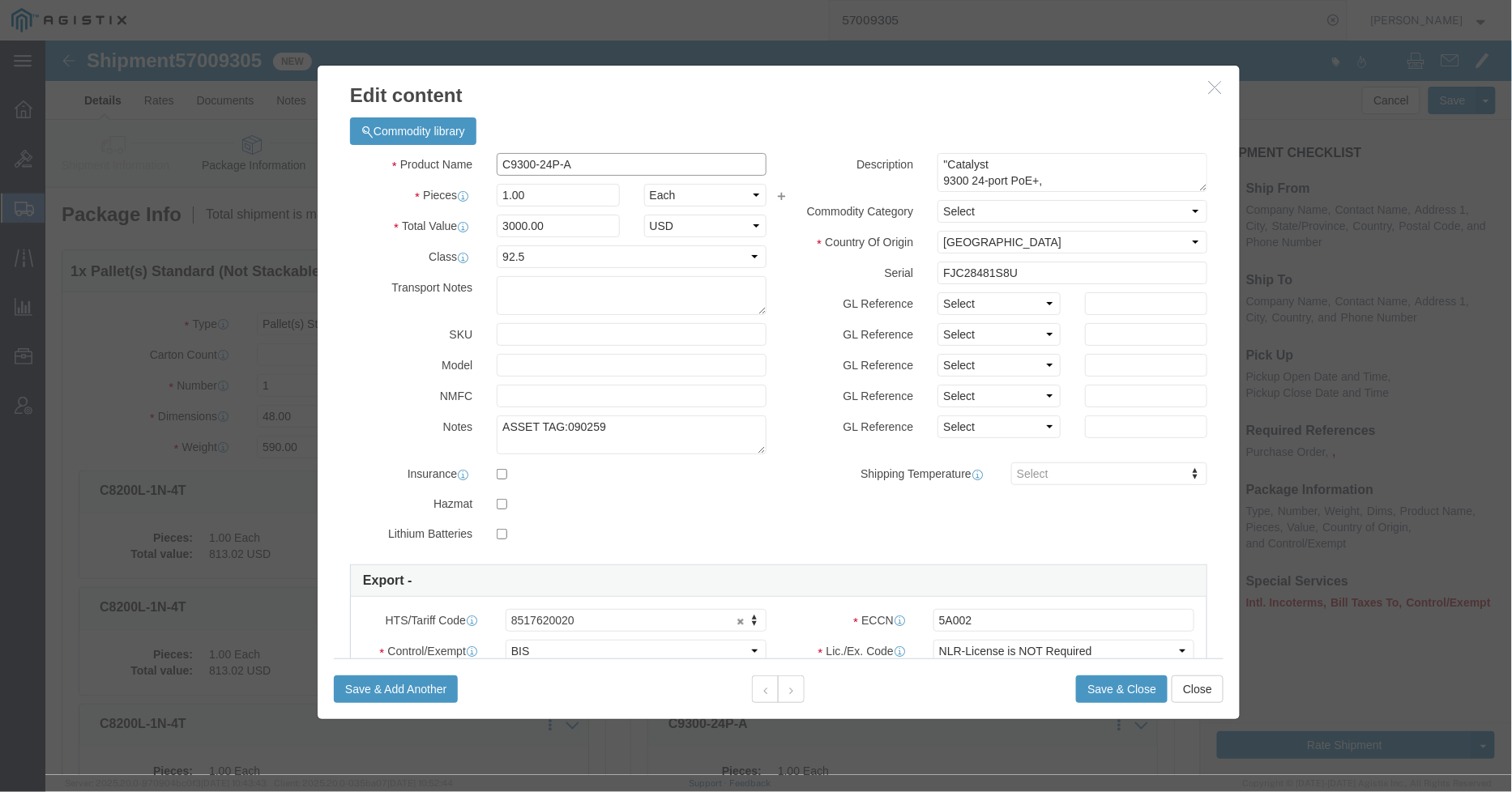
paste input "isco Catalyst 9300 24 Port Switch"
type input "Cisco Catalyst 9300 24 Port Switch"
click button
click input "C9300-24P-A"
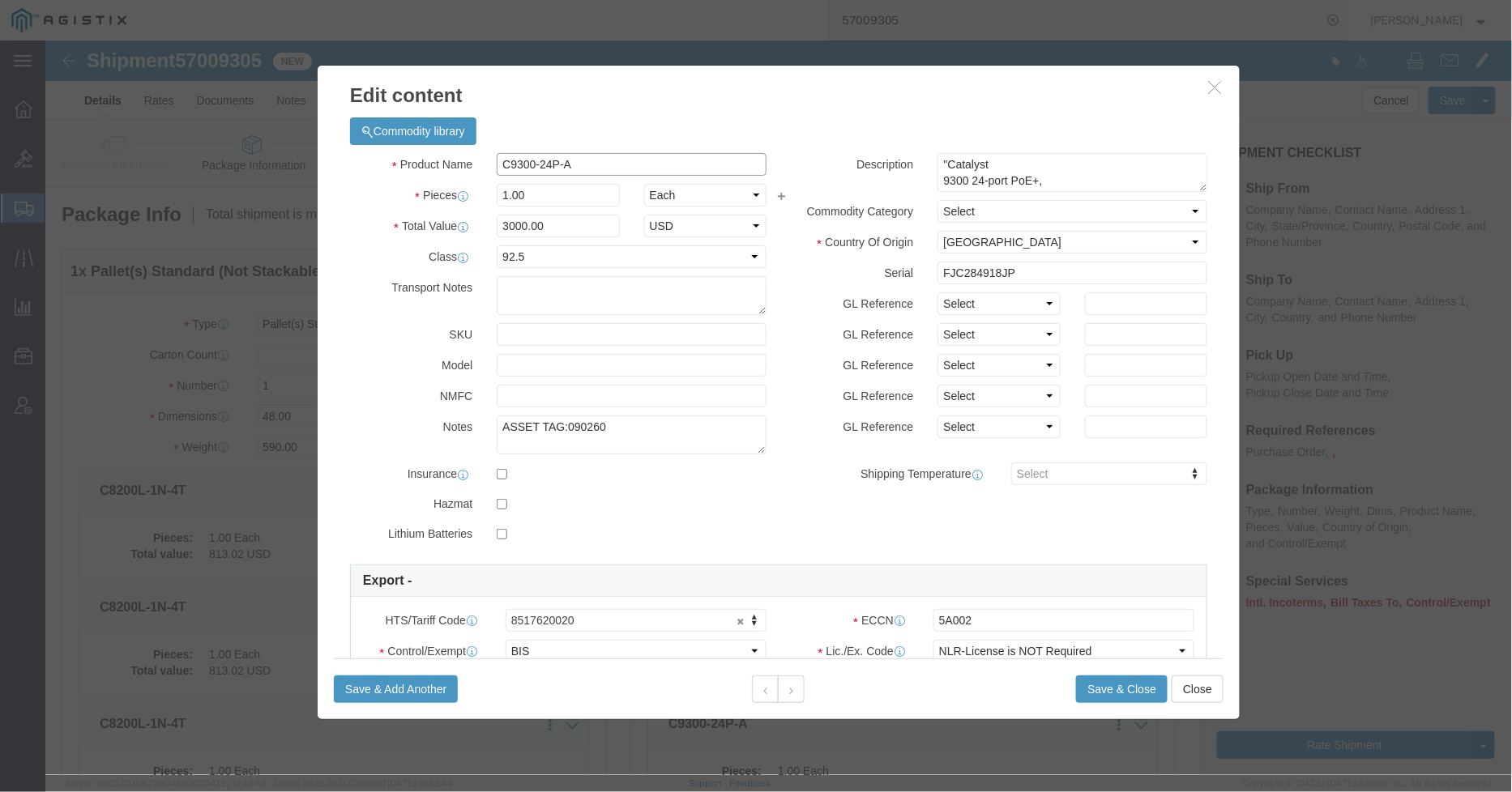
click input "C9300-24P-A"
paste input "isco Catalyst 9300 24 Port Switch"
type input "Cisco Catalyst 9300 24 Port Switch"
click icon
drag, startPoint x: 505, startPoint y: 120, endPoint x: 354, endPoint y: 120, distance: 151.0
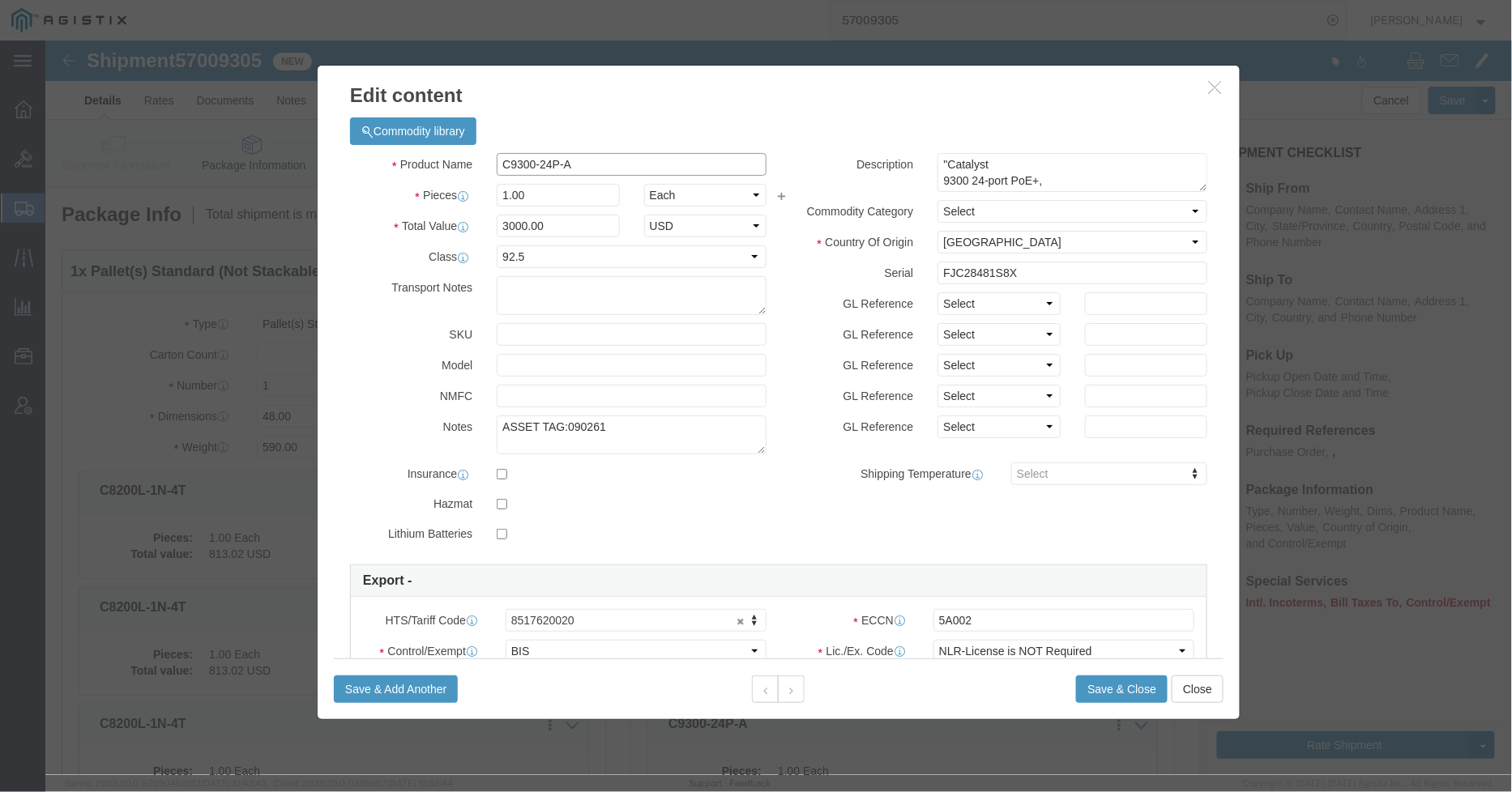
click div "Product Name C9300-24P-A"
paste input "isco Catalyst 9300 24 Port Switch"
type input "Cisco Catalyst 9300 24 Port Switch"
click icon
click input "C9300-24P-A"
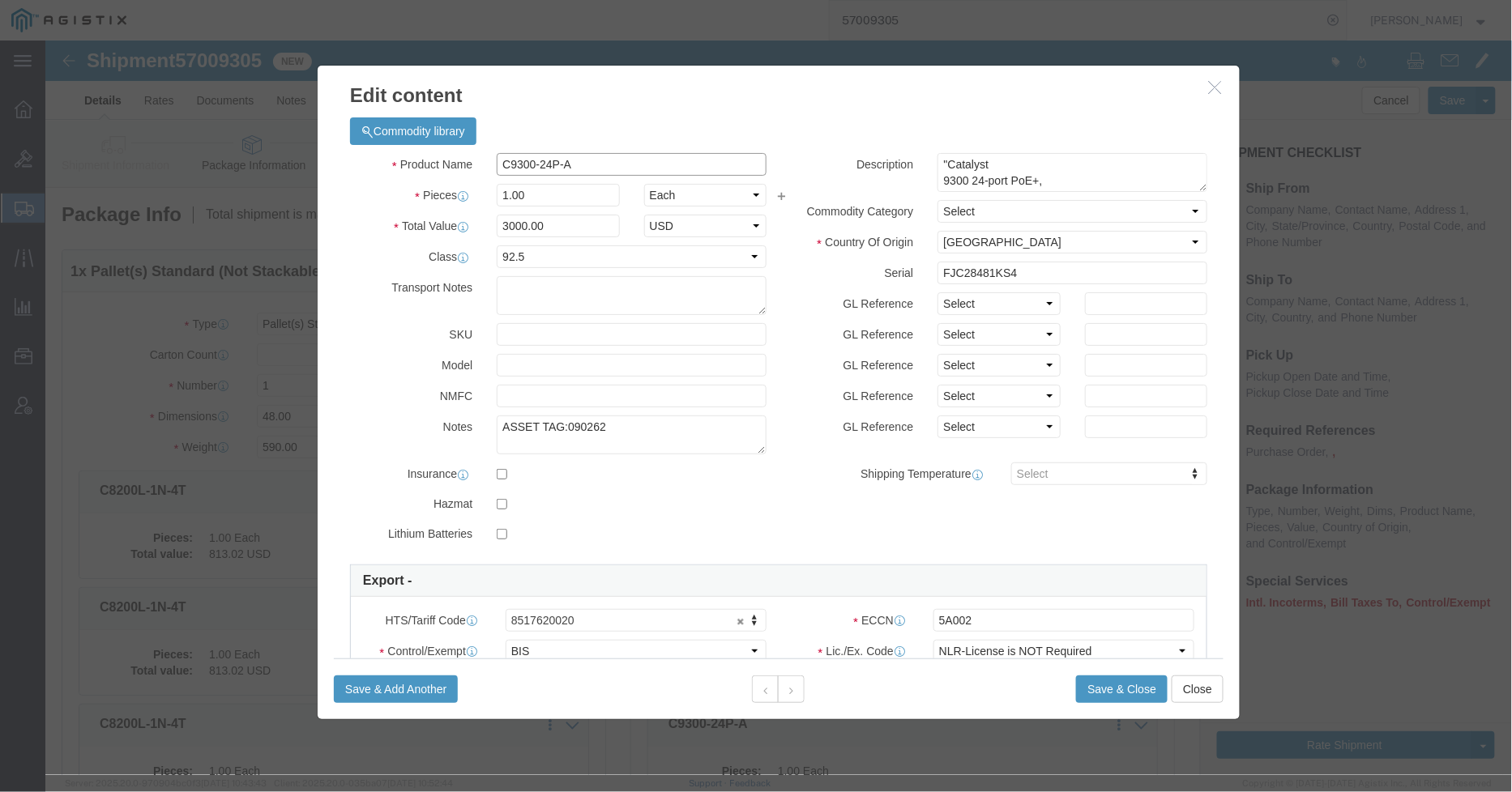
click input "C9300-24P-A"
paste input "isco Catalyst 9300 24 Port Switch"
type input "Cisco Catalyst 9300 24 Port Switch"
click icon
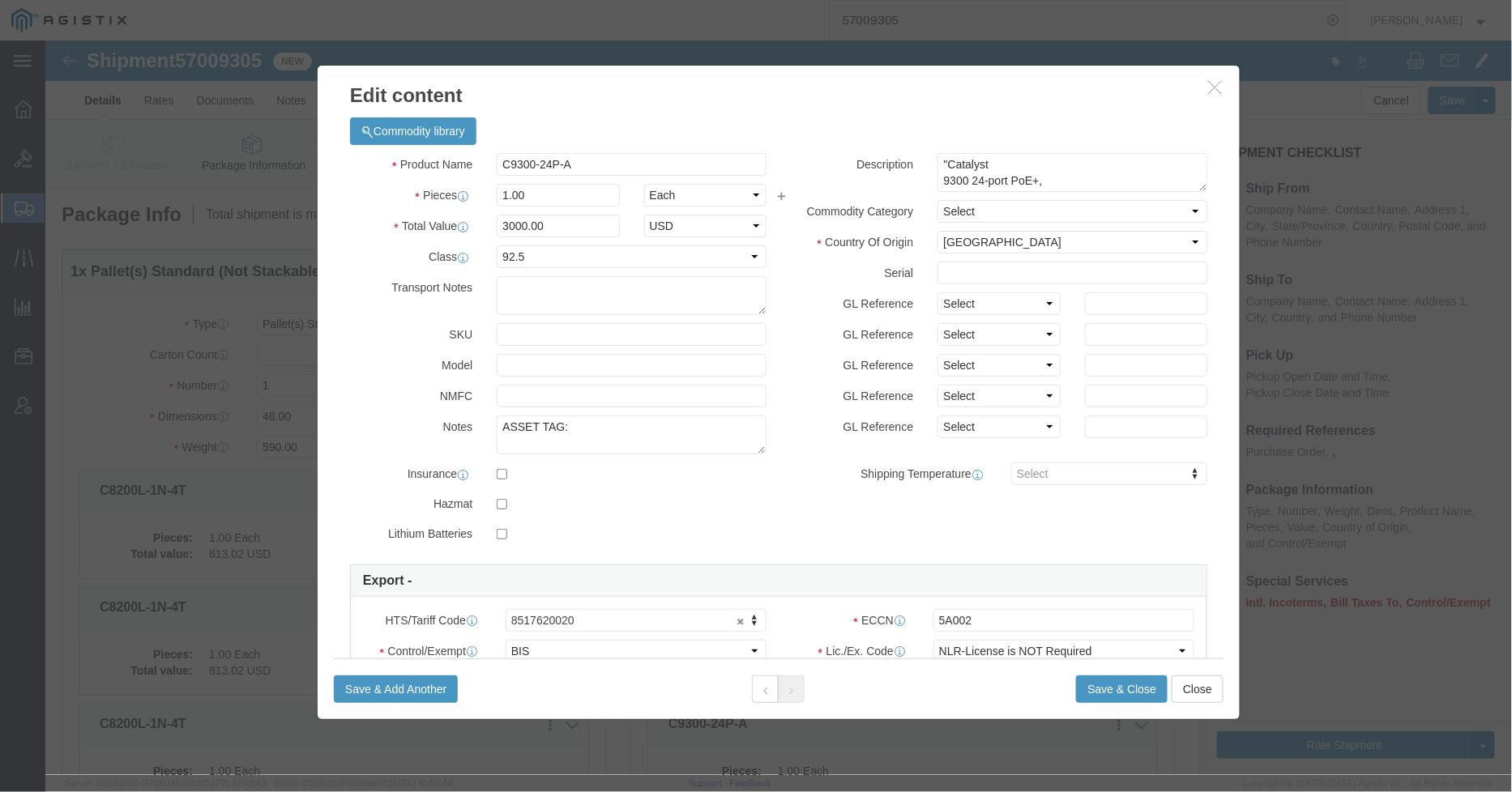
click button "button"
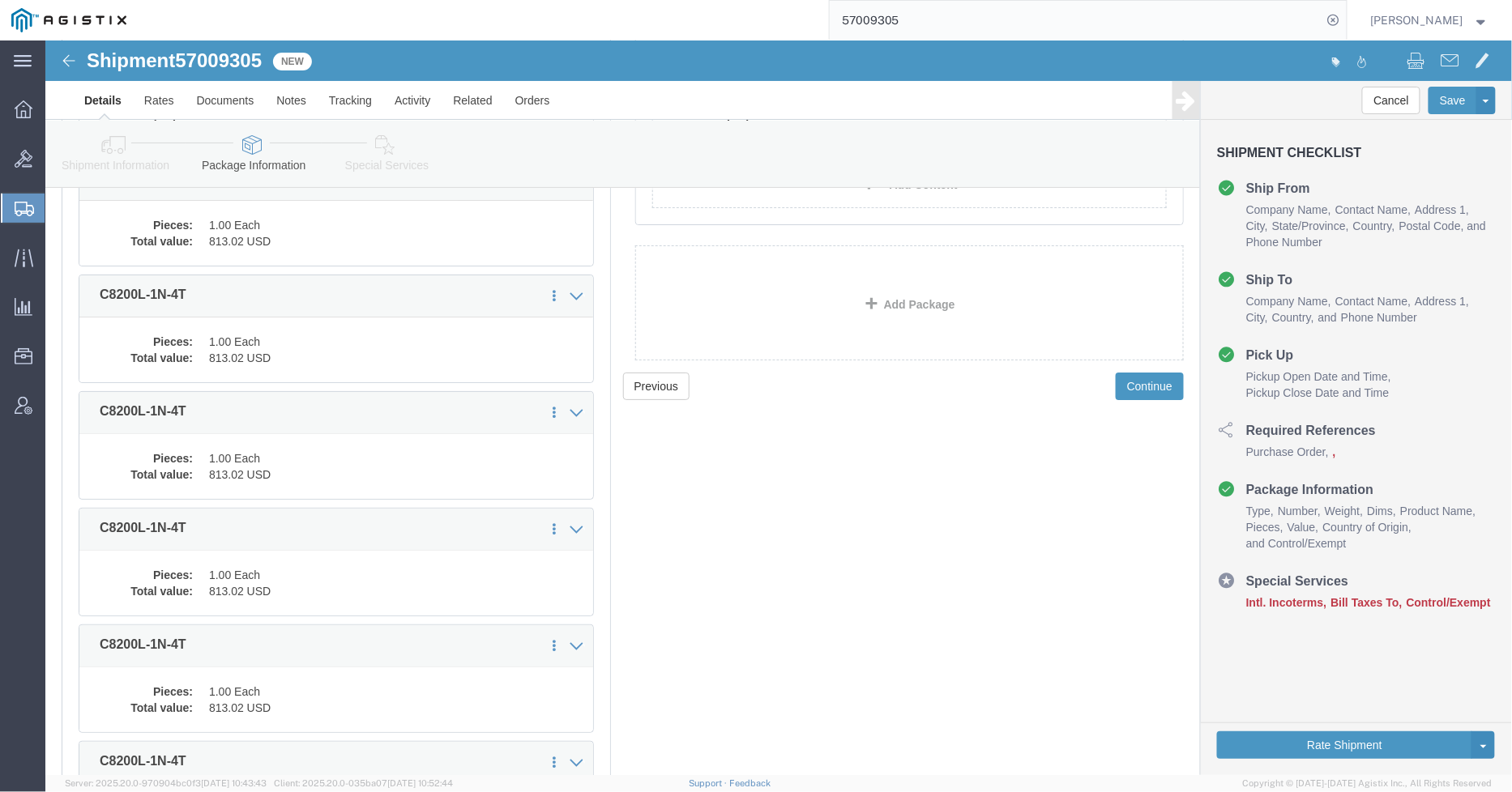
scroll to position [1980, 0]
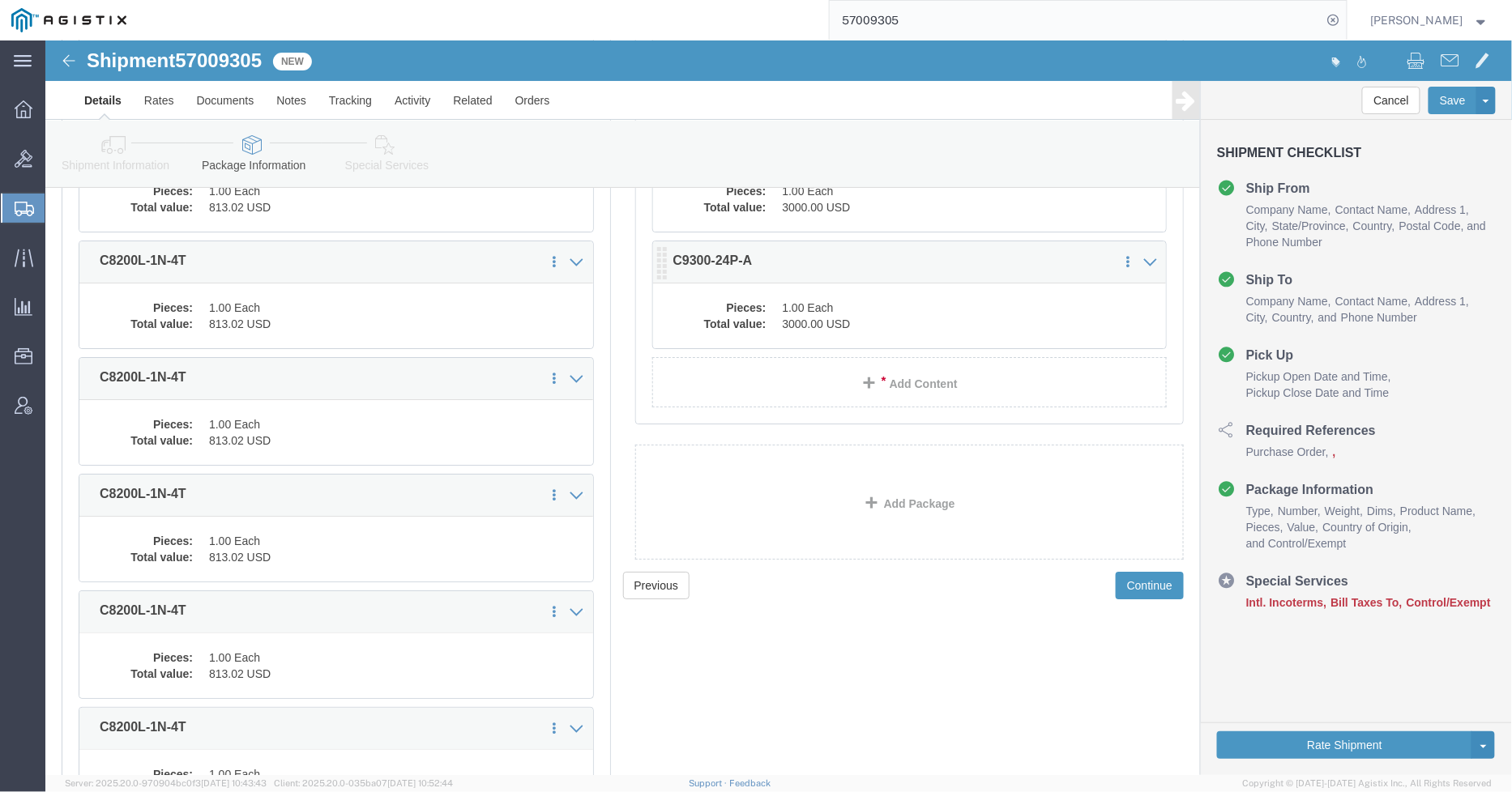
click dd "3000.00 USD"
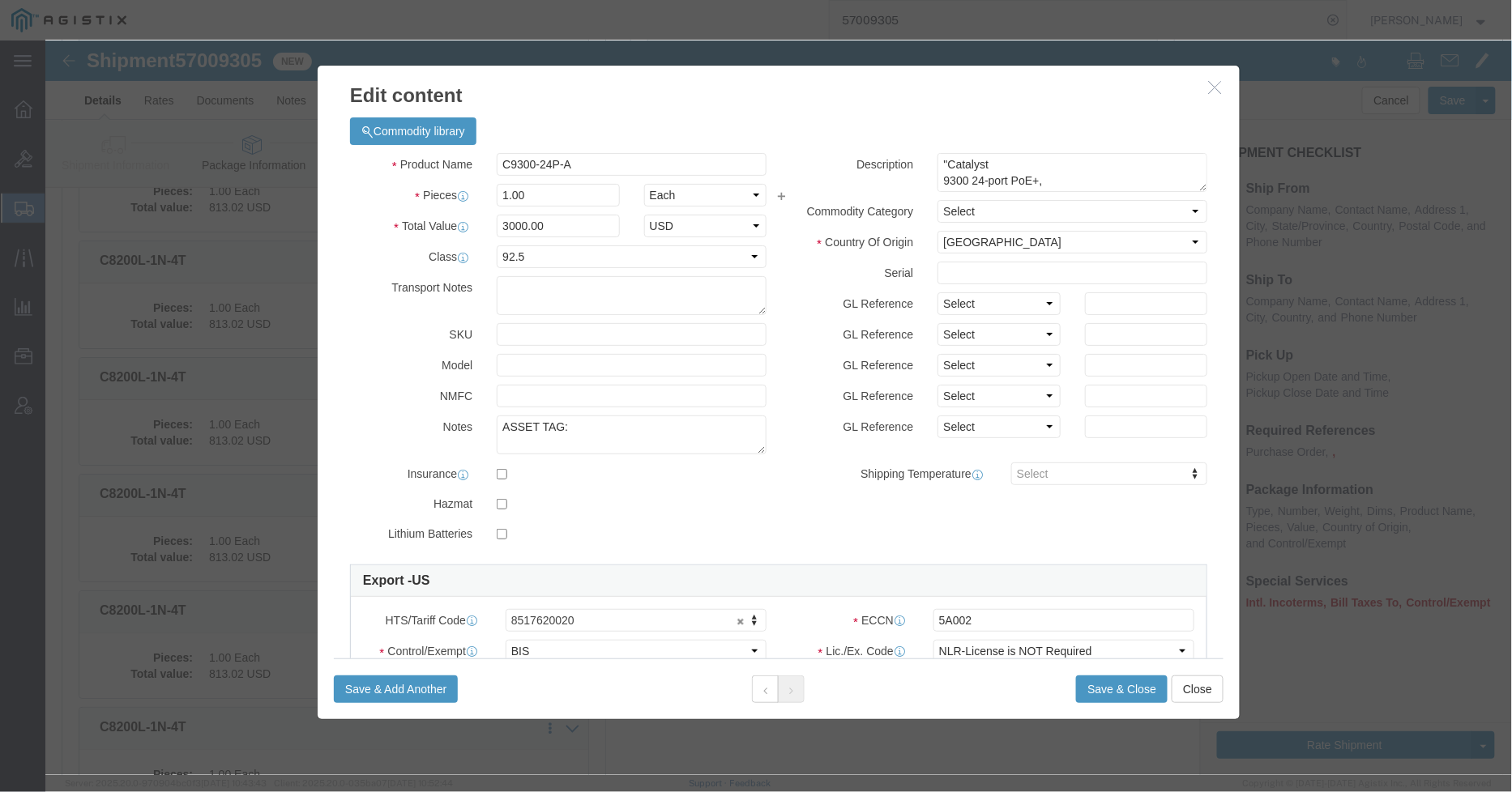
click icon "button"
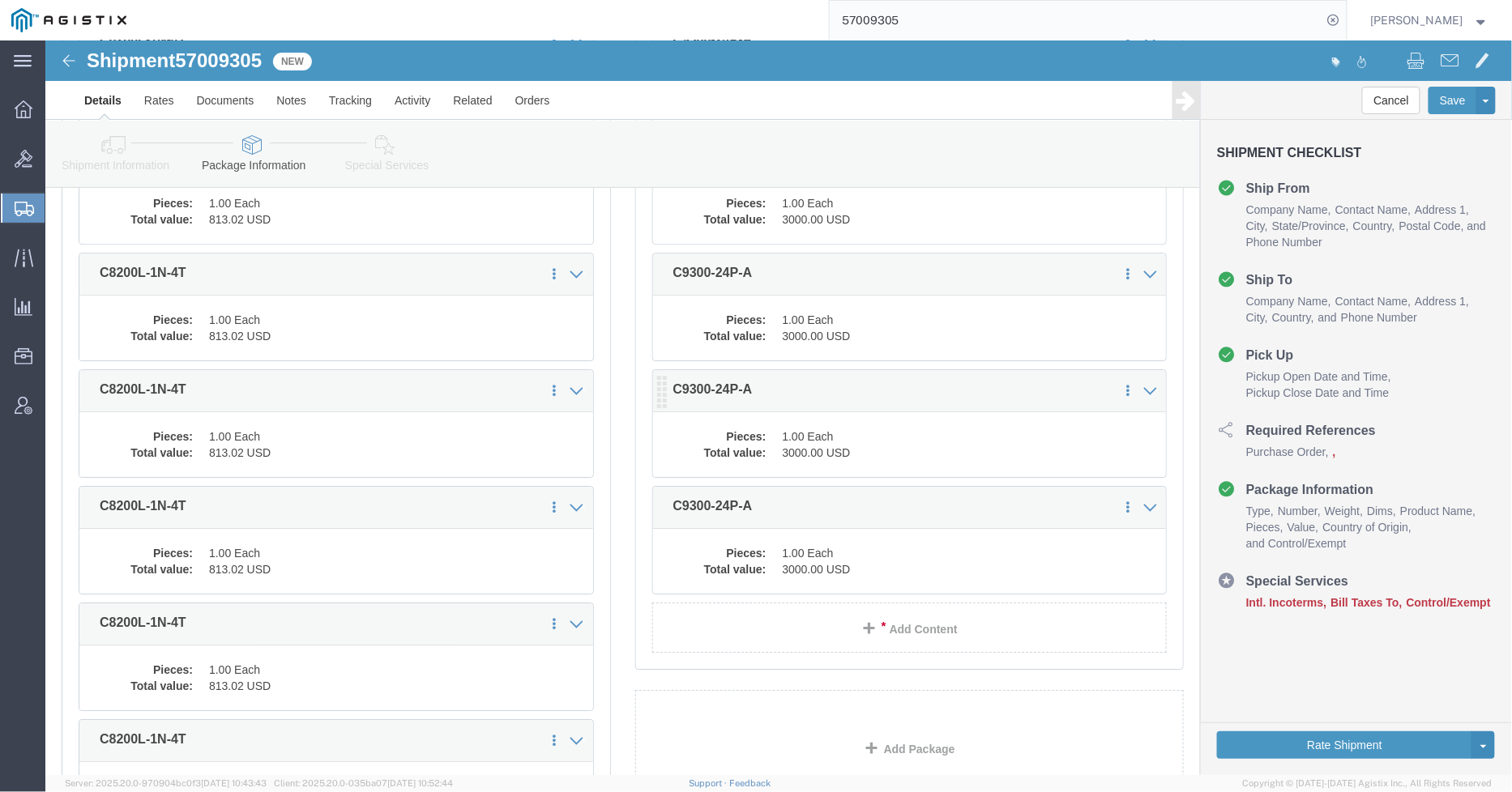
scroll to position [1710, 0]
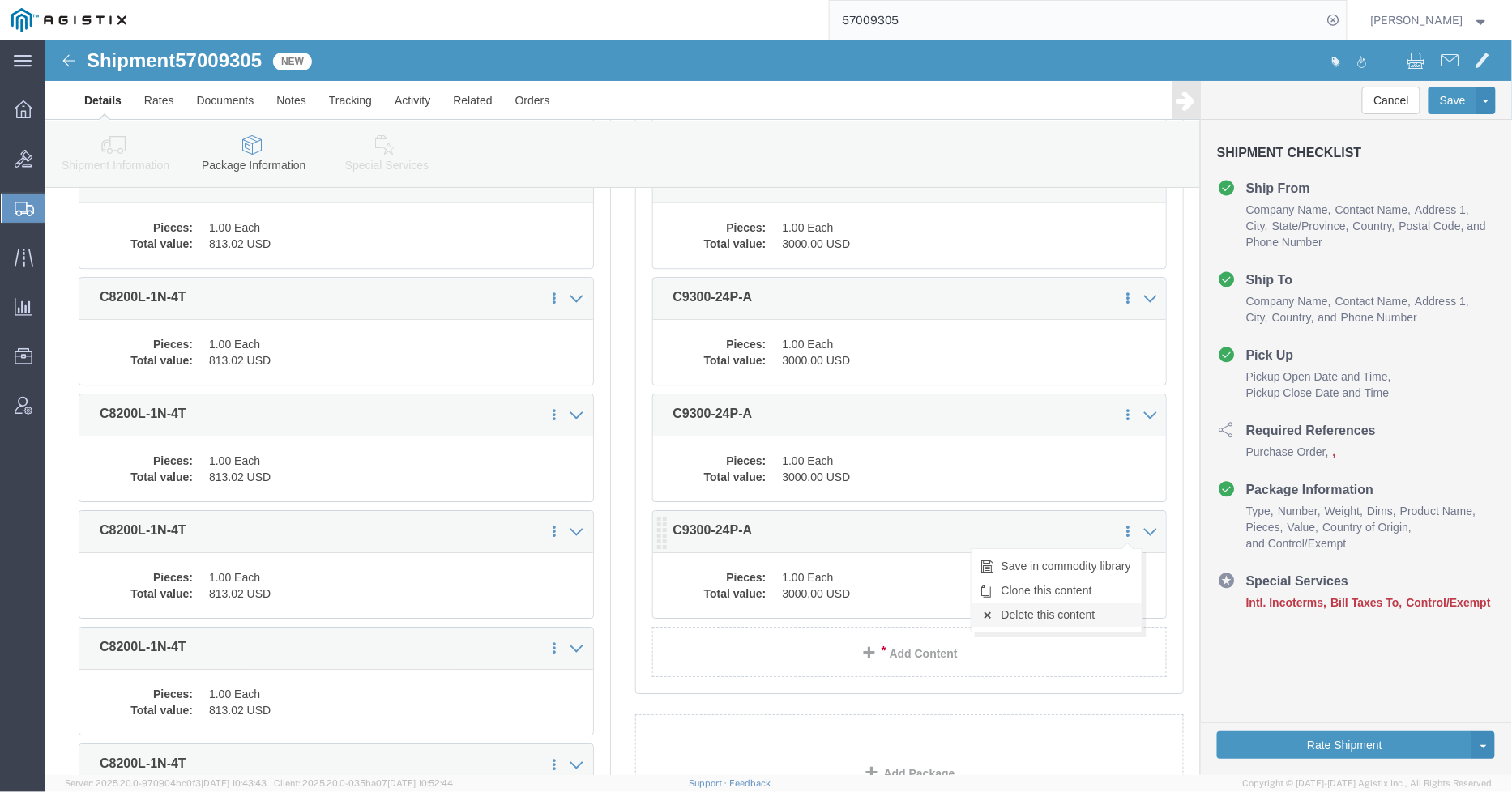
click link "Delete this content"
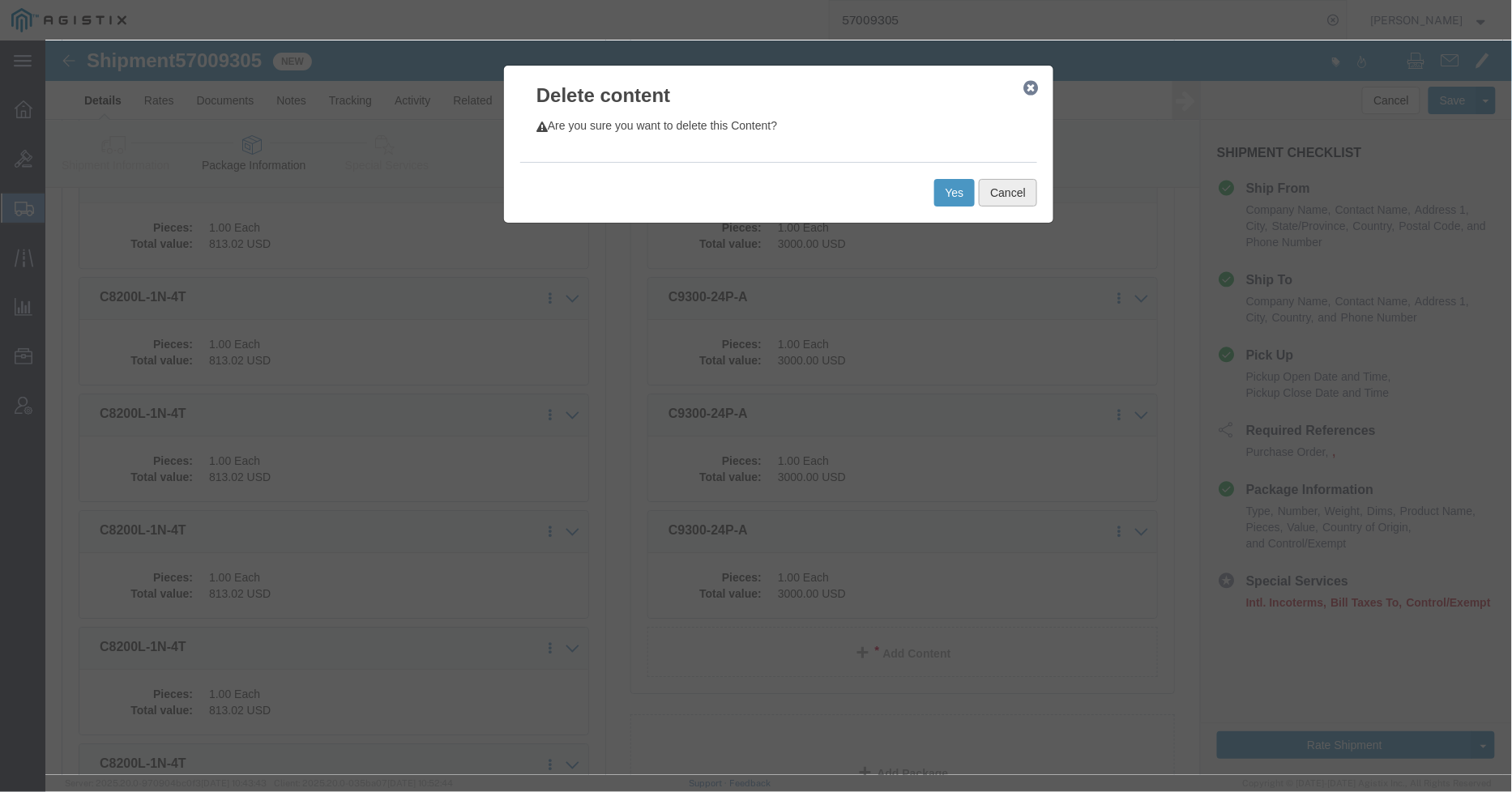
click button "Cancel"
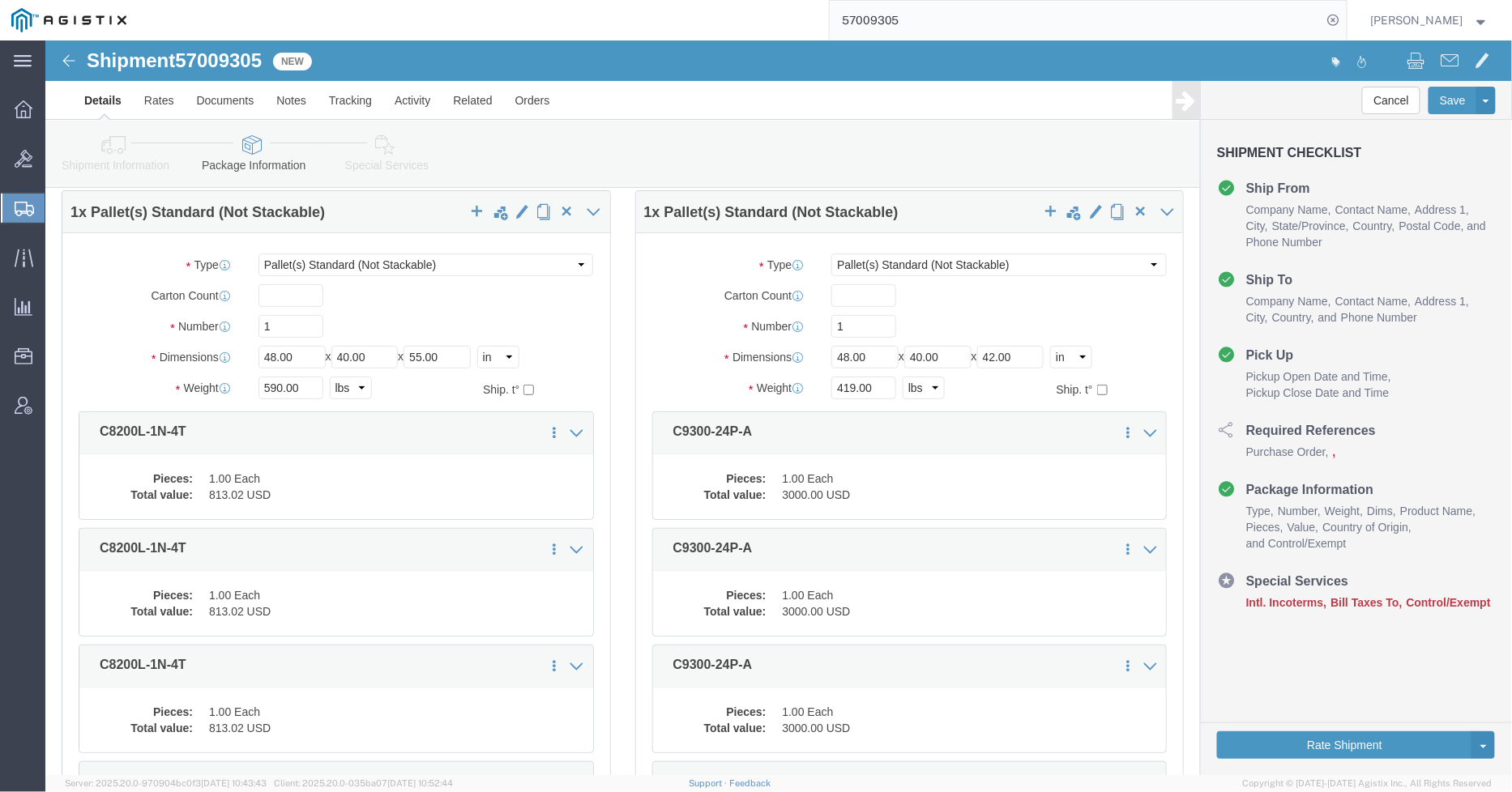
scroll to position [0, 0]
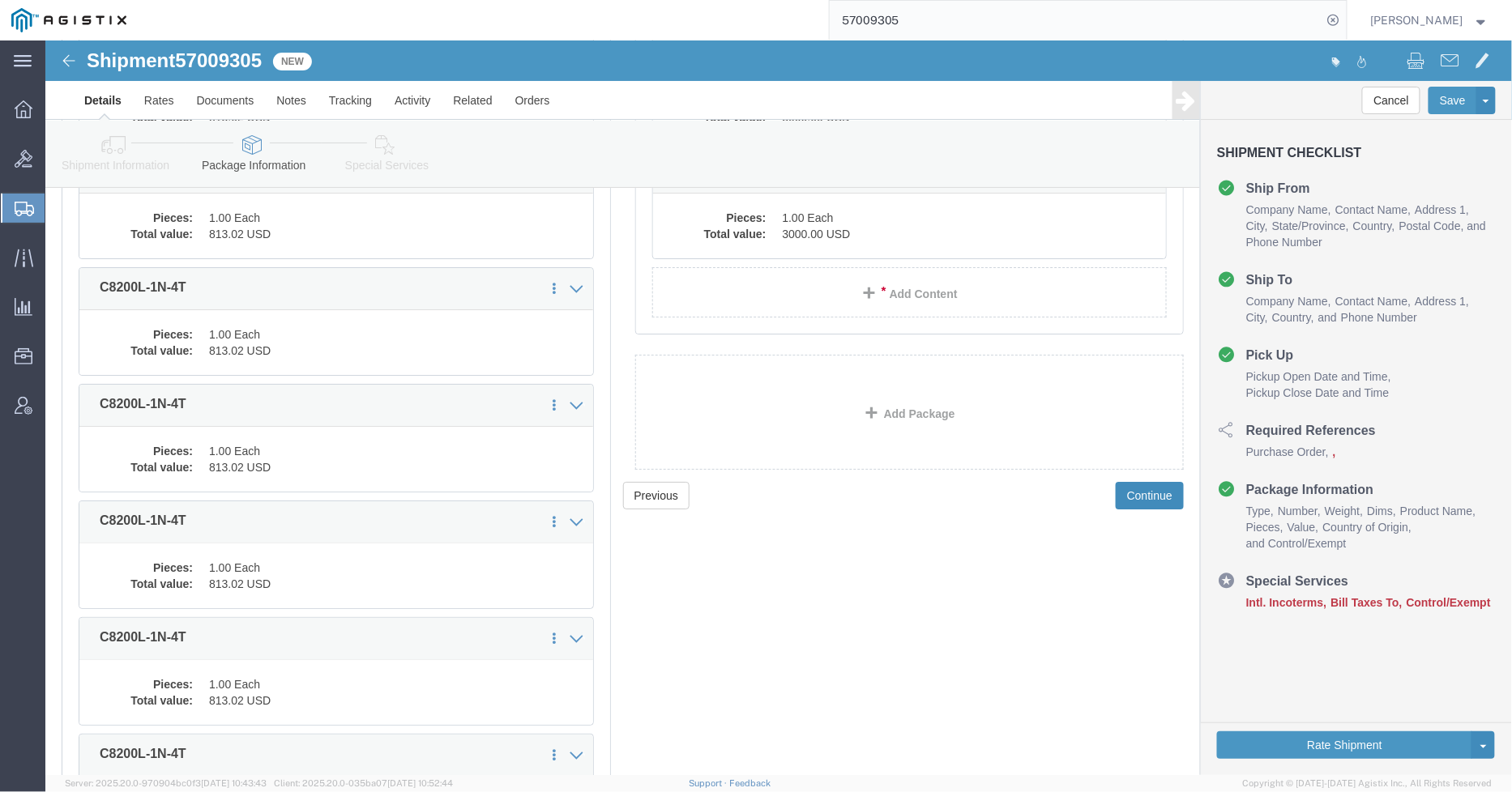
click button "Continue"
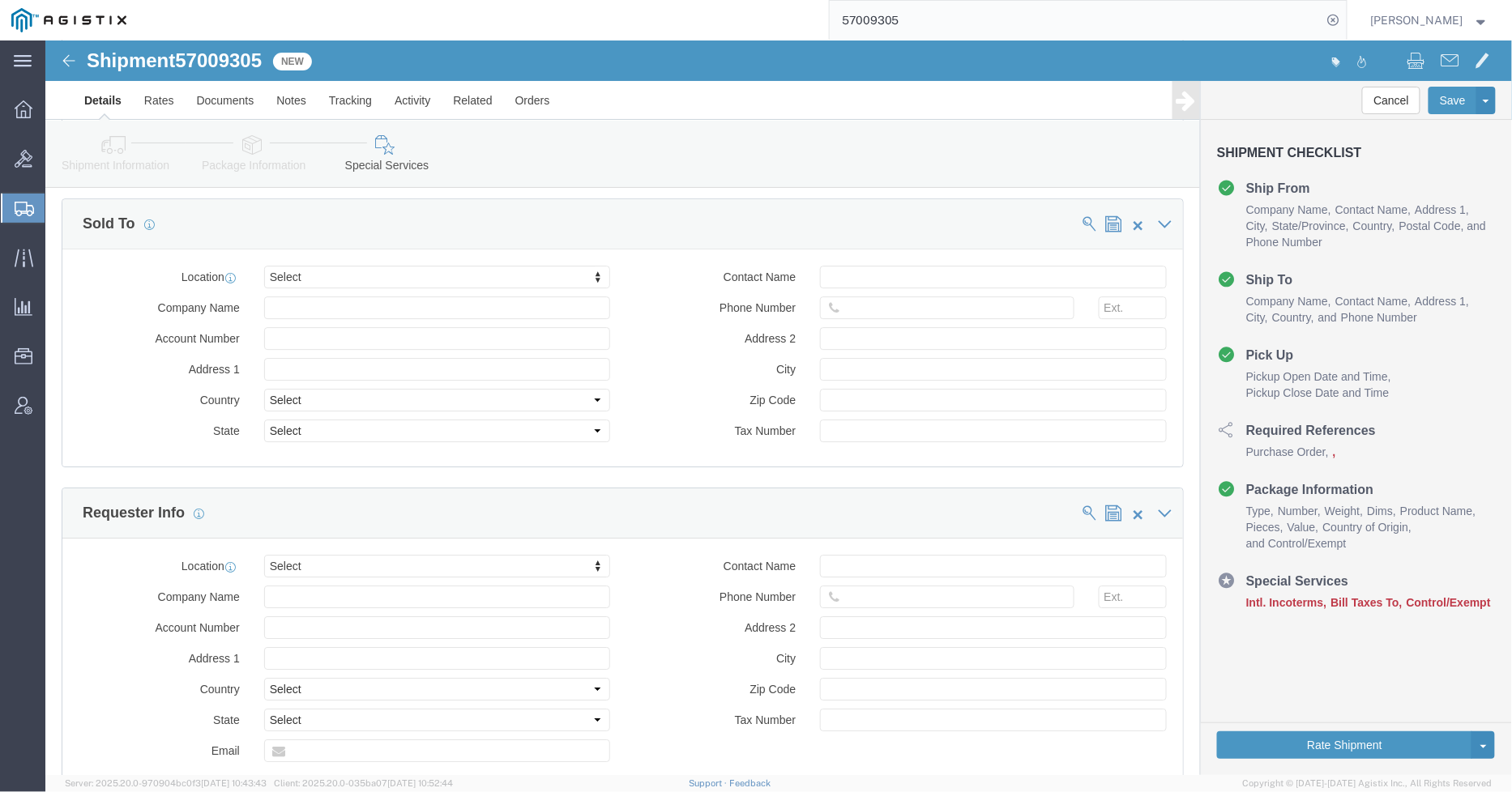
scroll to position [1253, 0]
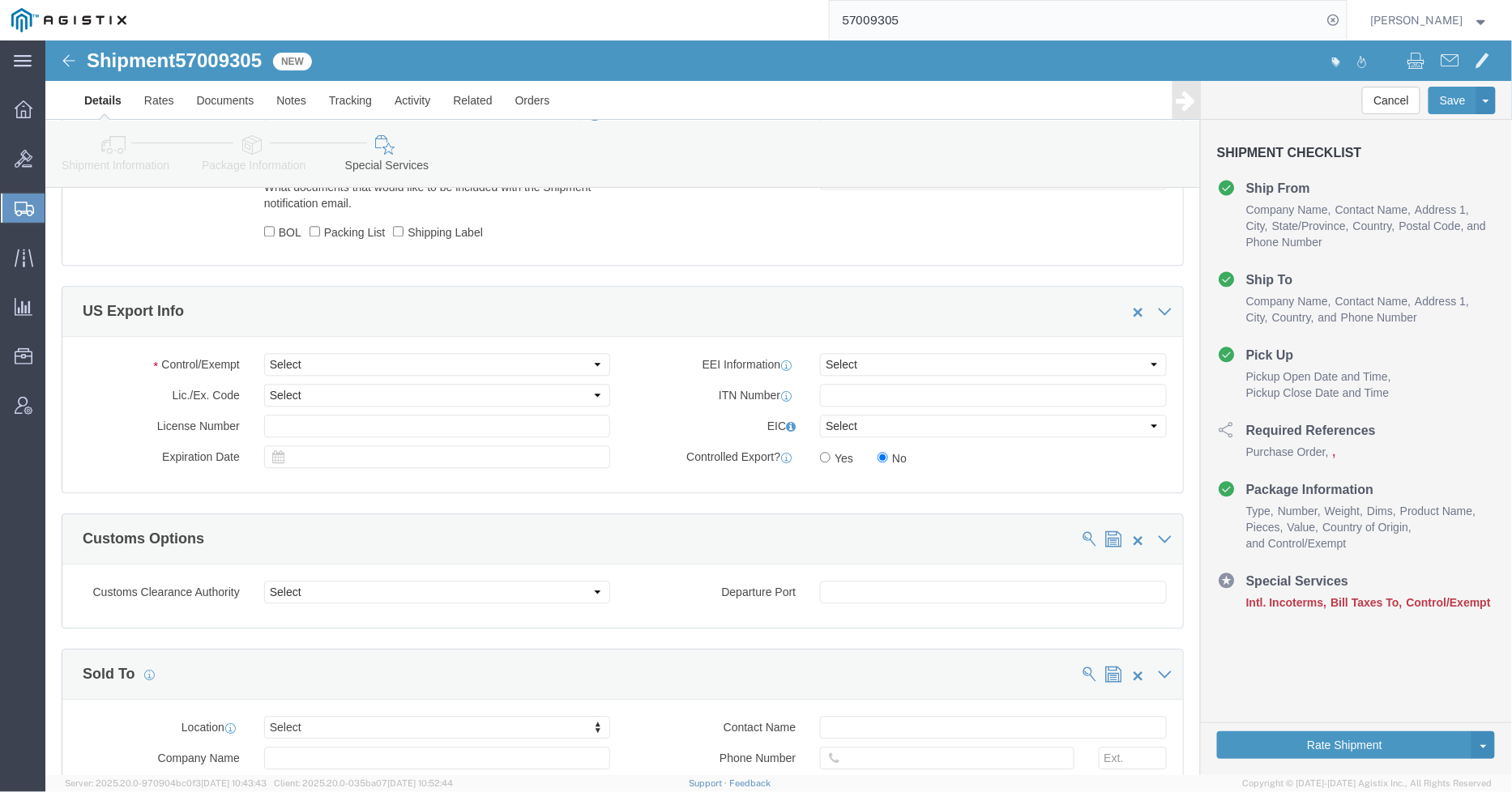
click icon
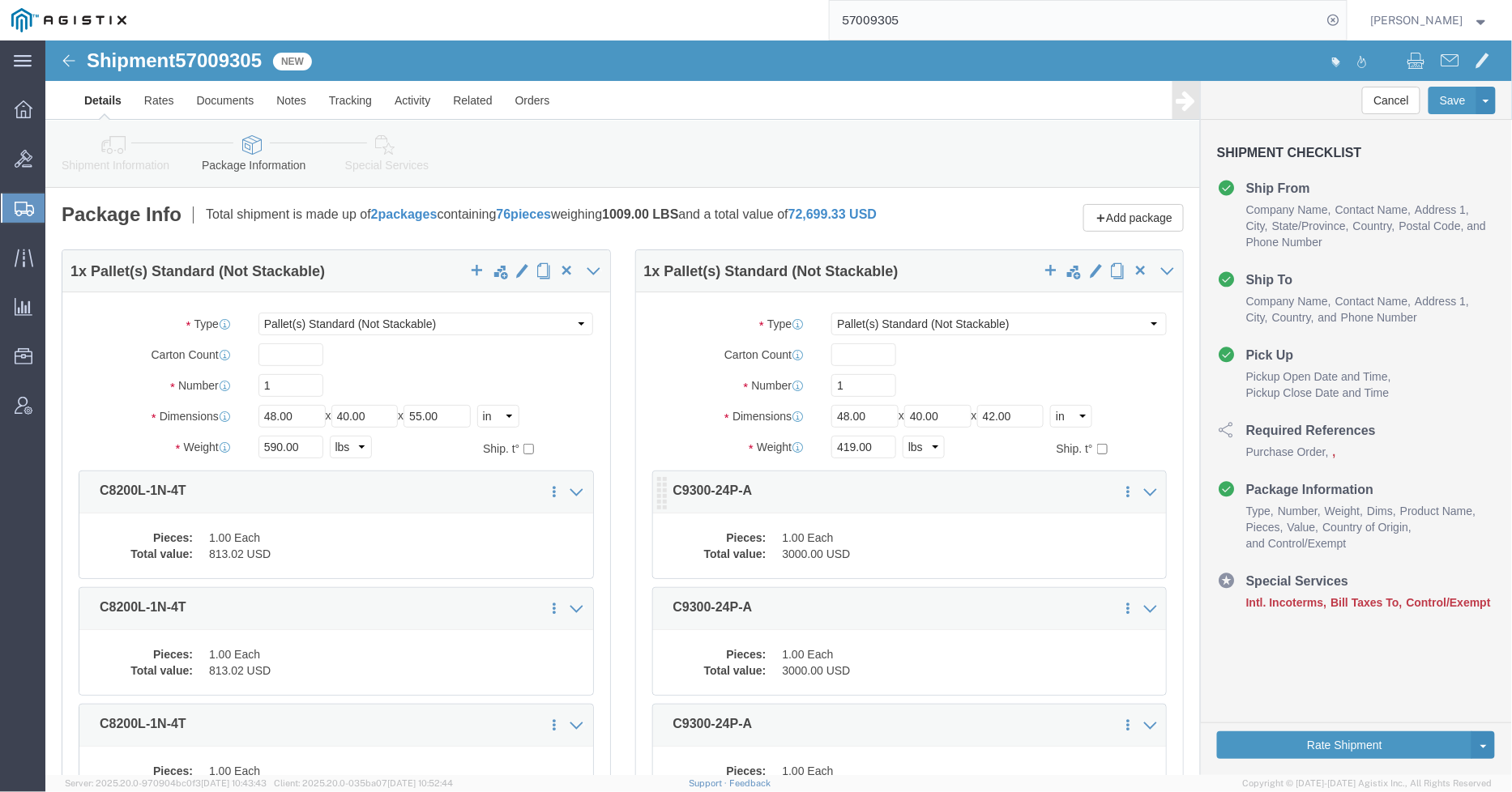
drag, startPoint x: 825, startPoint y: 561, endPoint x: 816, endPoint y: 516, distance: 45.9
click ul "Save in commodity library Clone this content Delete this content C9300-24P-A Pi…"
click dd "1.00 Each"
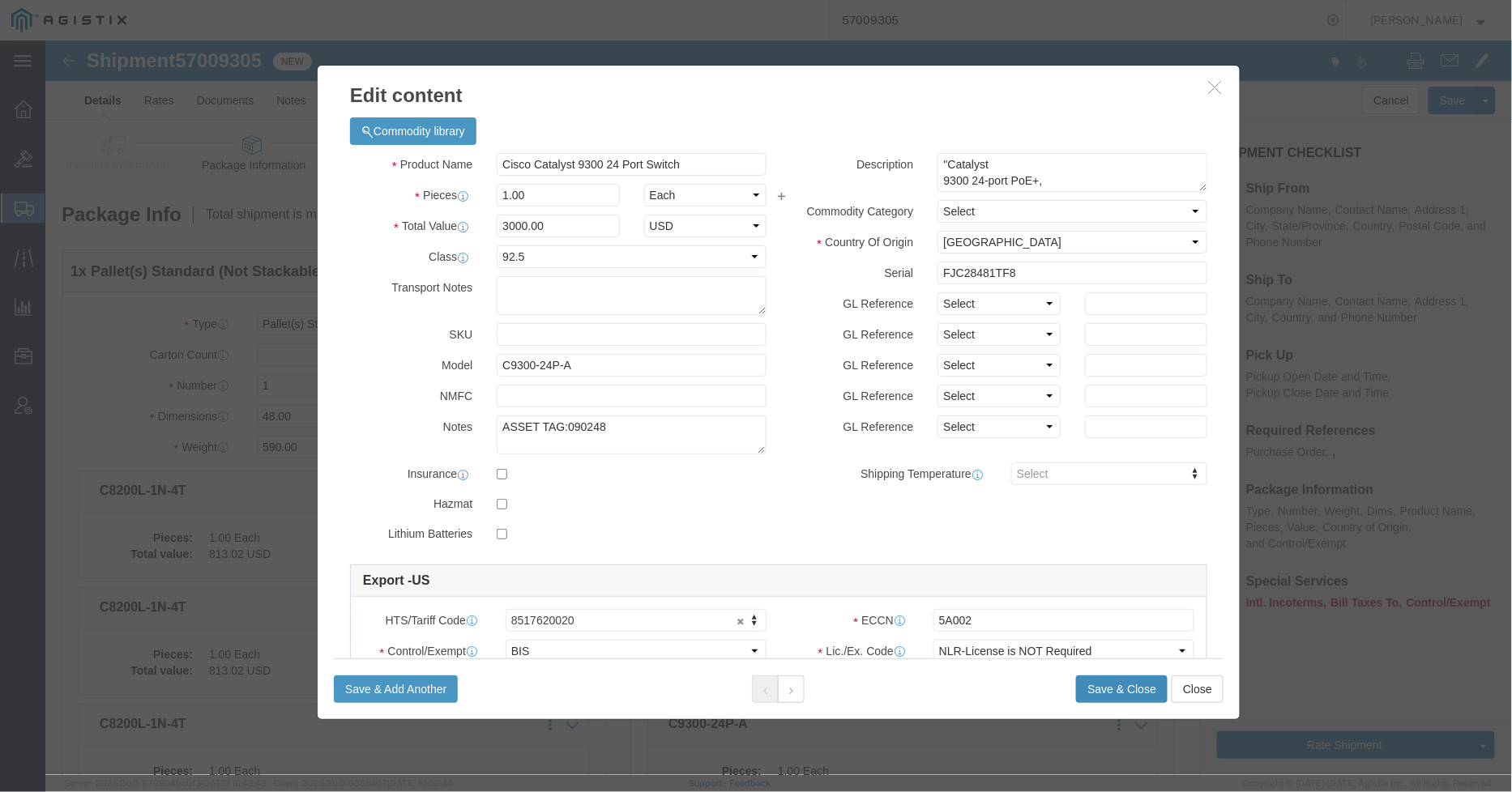
click button "Save & Close"
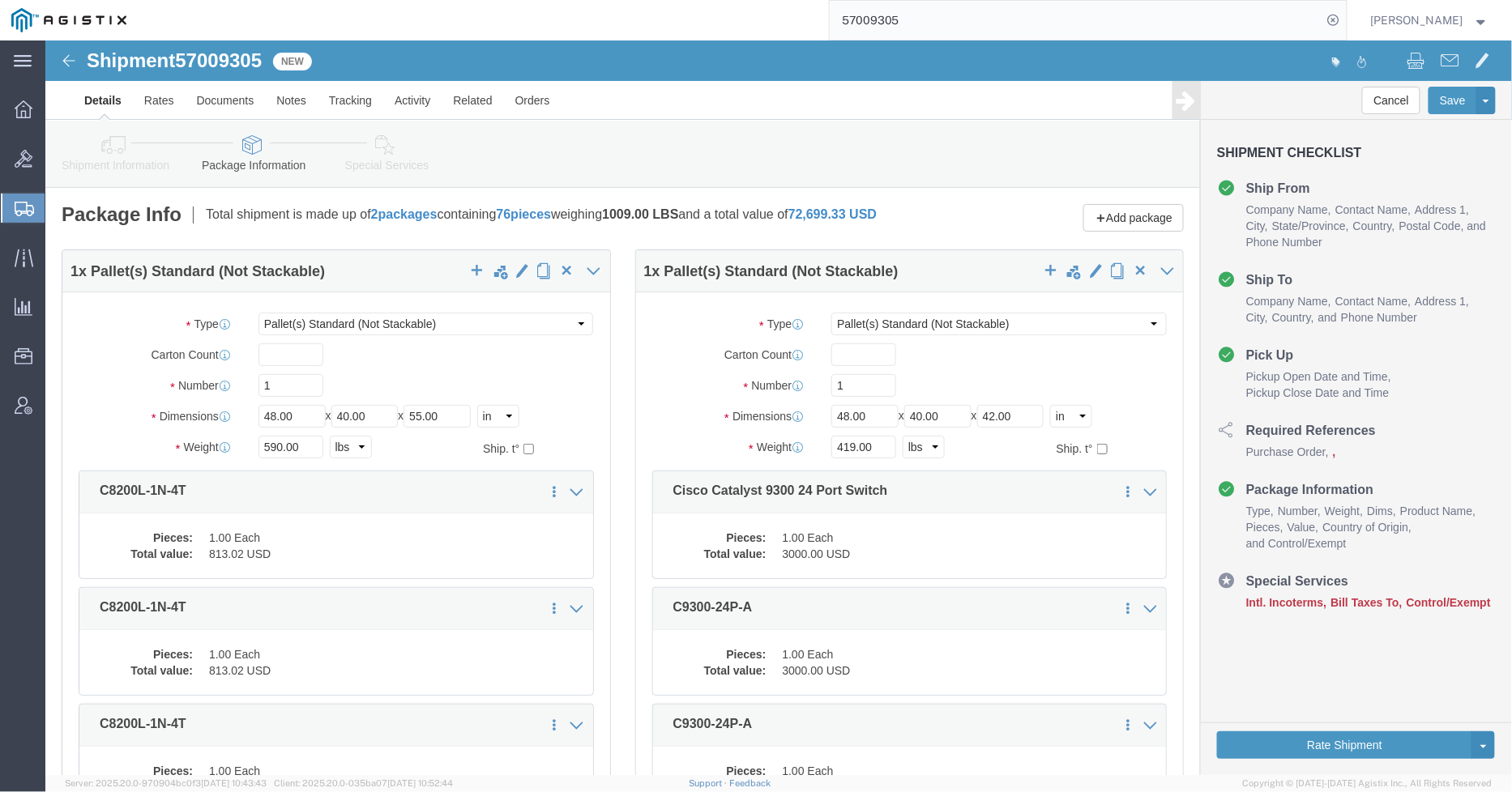
click link "Shipment Information"
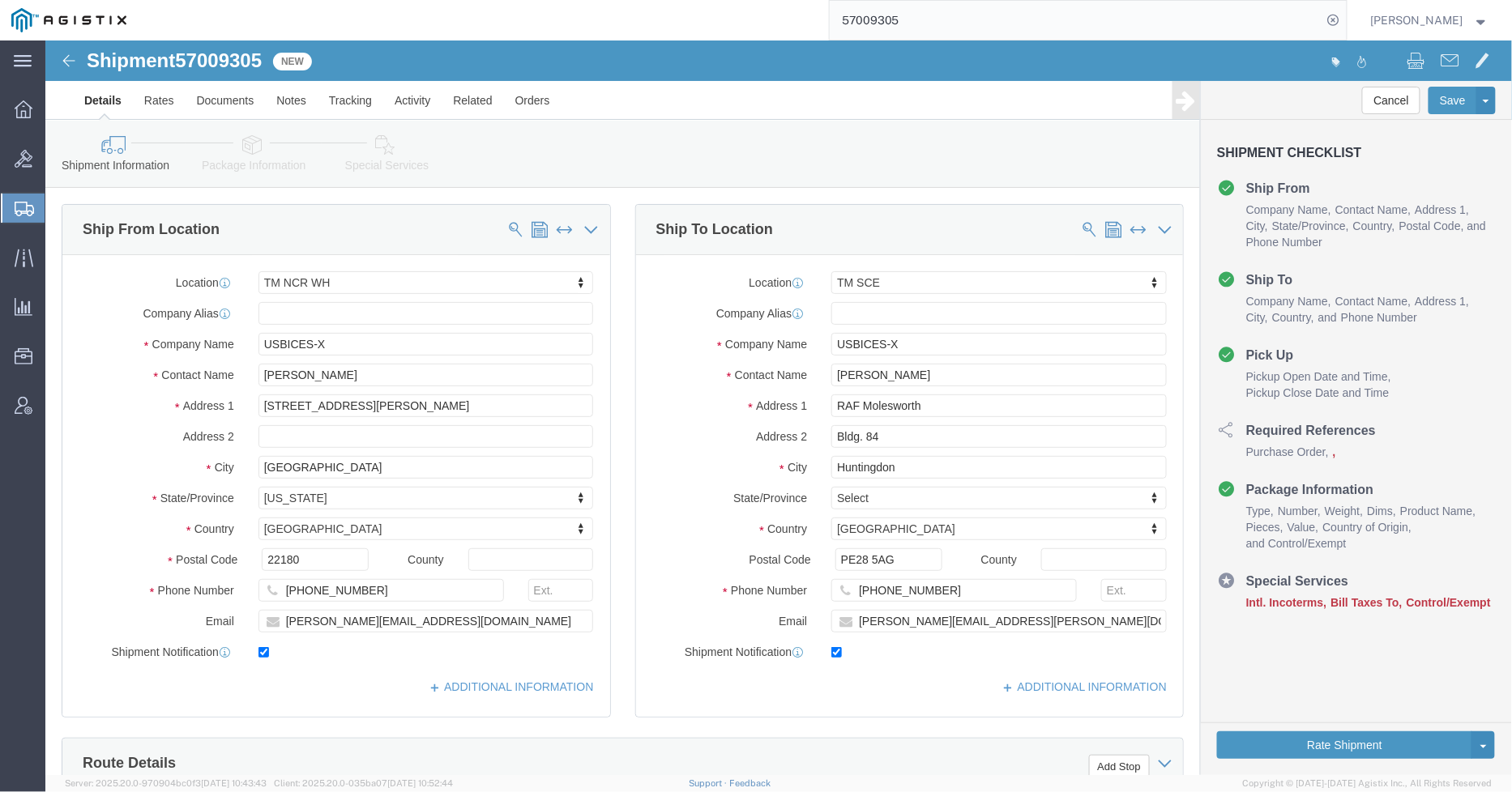
click icon
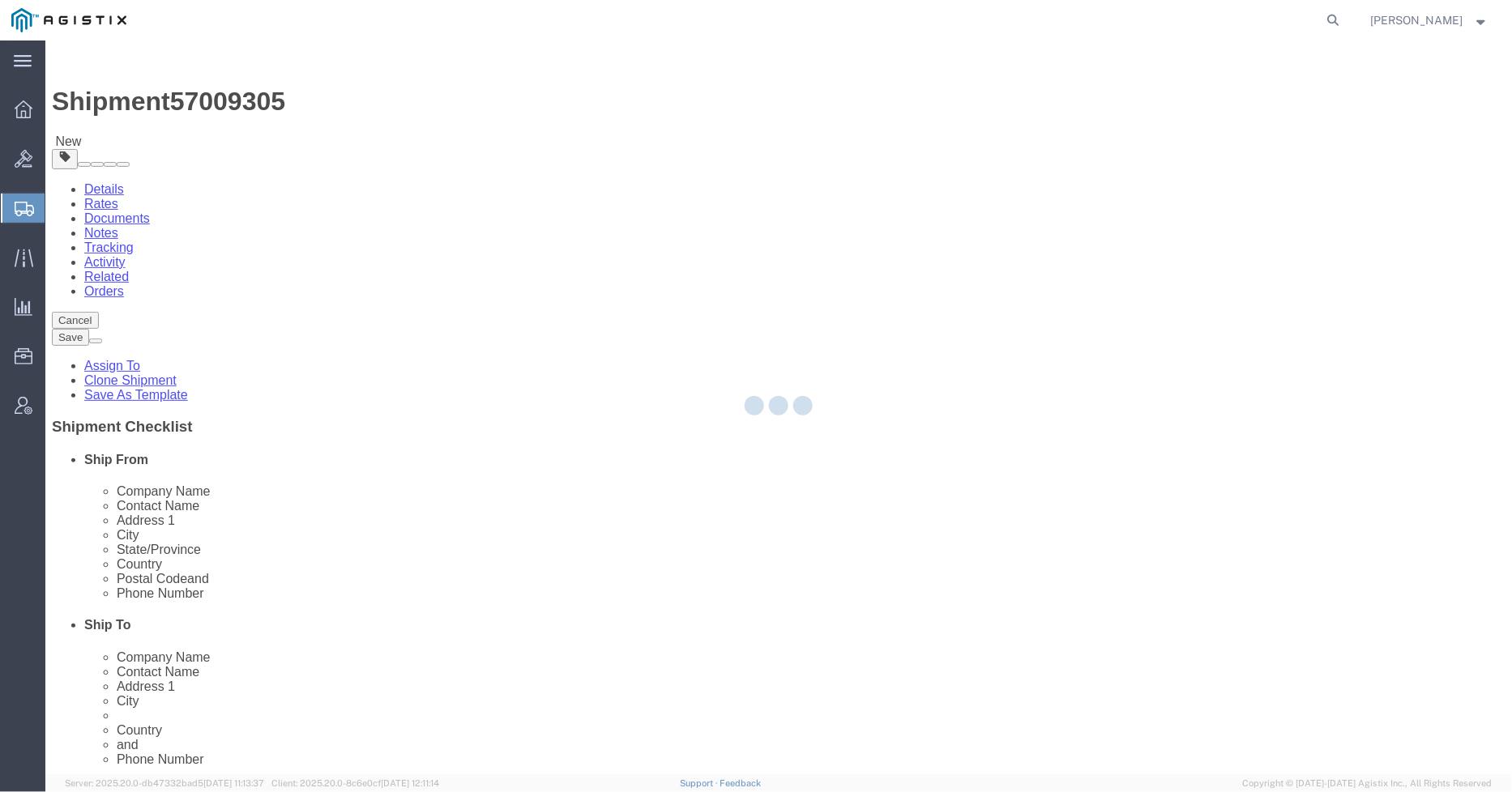
select select "69651"
select select "34240"
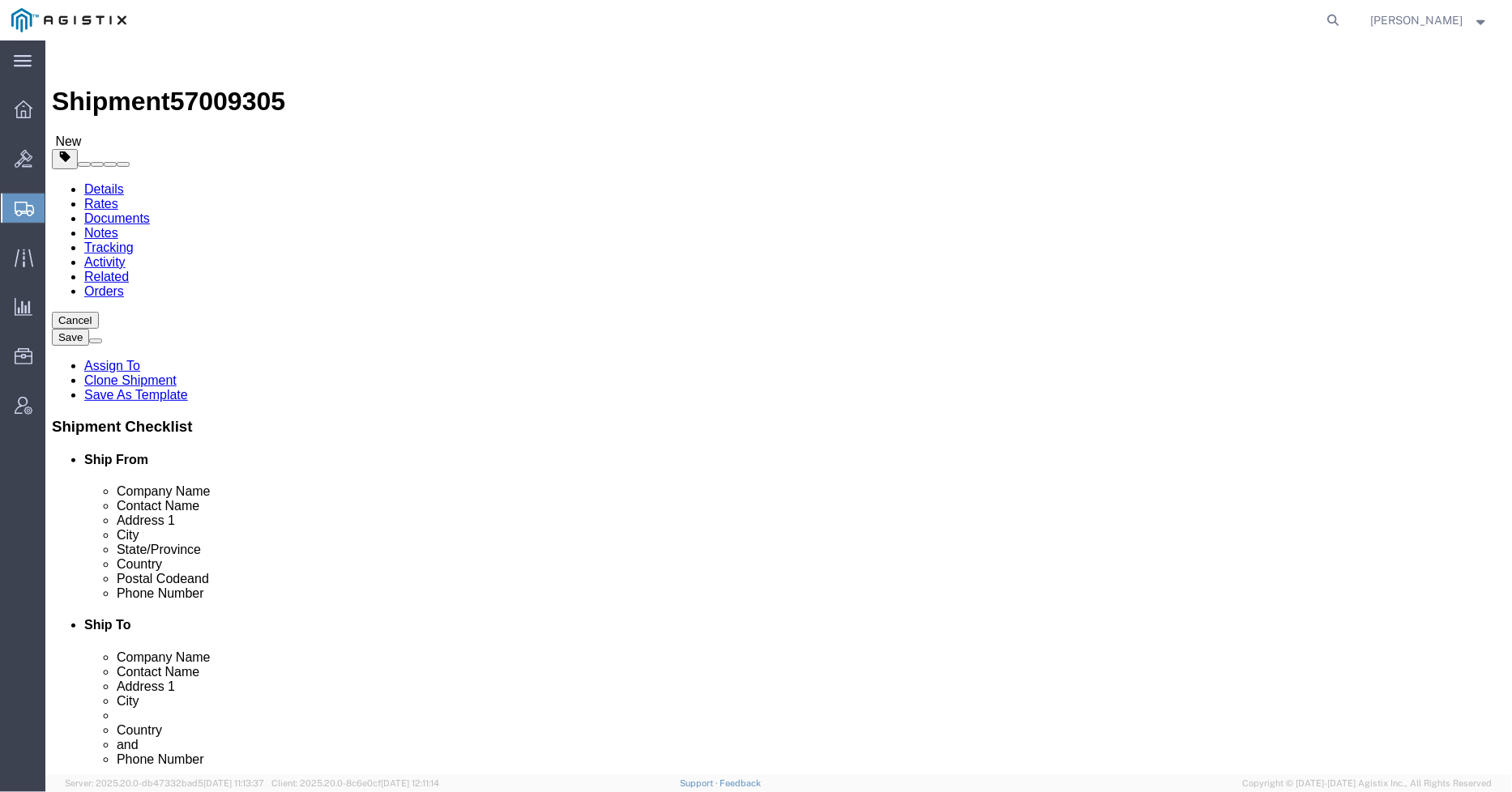
click icon
click dd "1.00 Each"
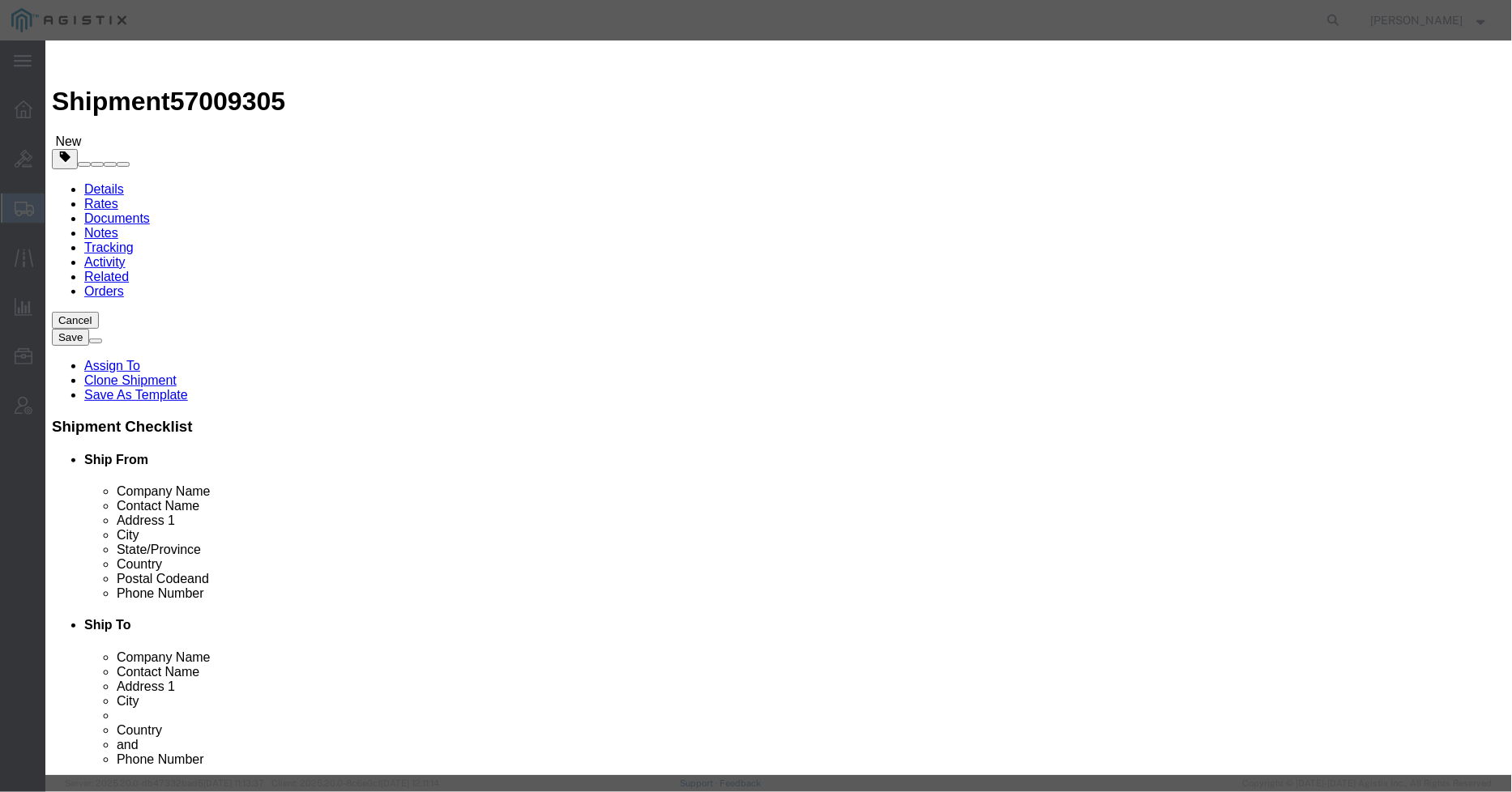
drag, startPoint x: 534, startPoint y: 321, endPoint x: 401, endPoint y: 314, distance: 133.2
click div "Model C9300-24P-A"
click button
click input "text"
paste input "C9300-24P-A"
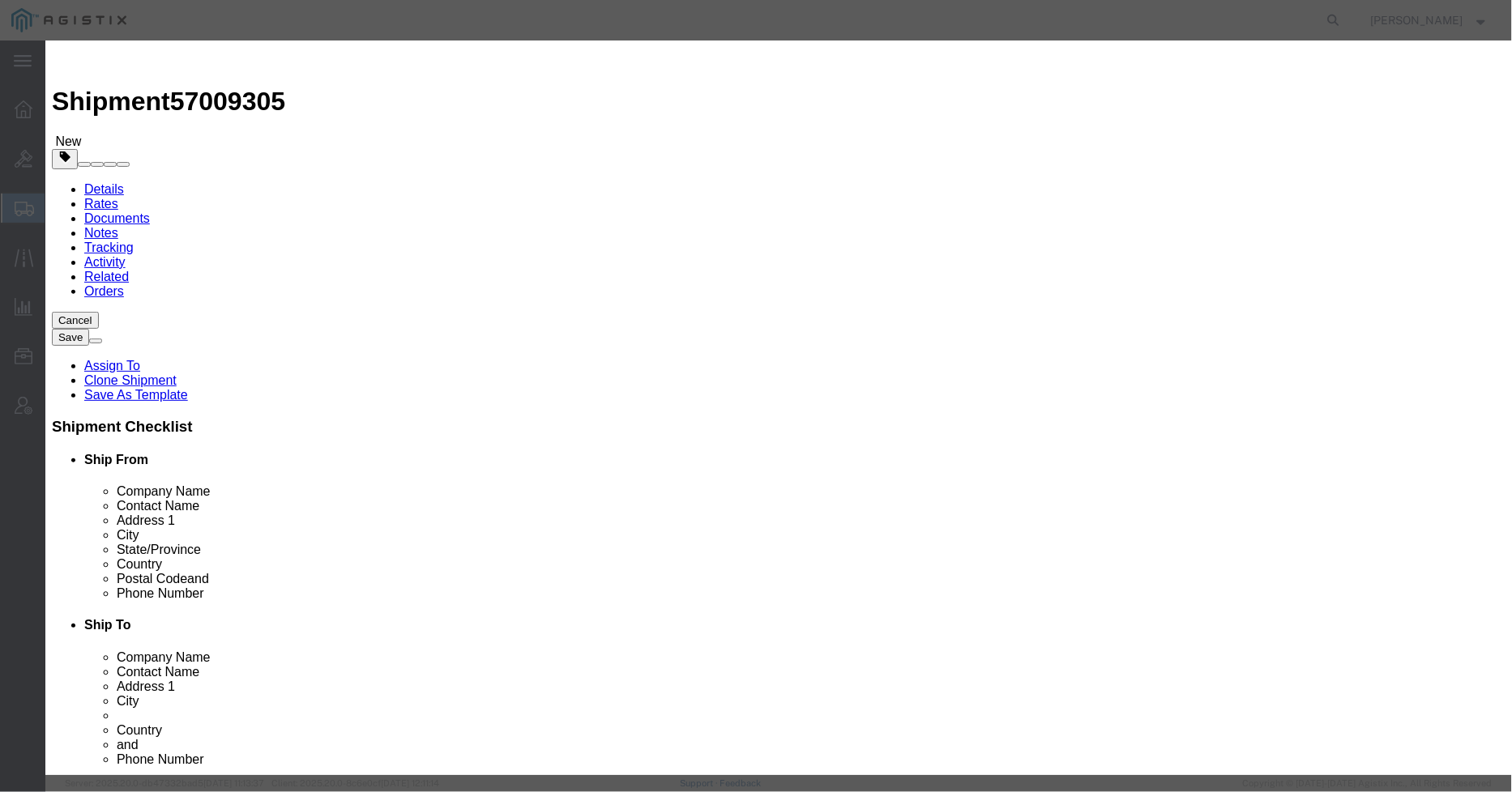
type input "C9300-24P-A"
click icon
click input "text"
paste input "C9300-24P-A"
type input "C9300-24P-A"
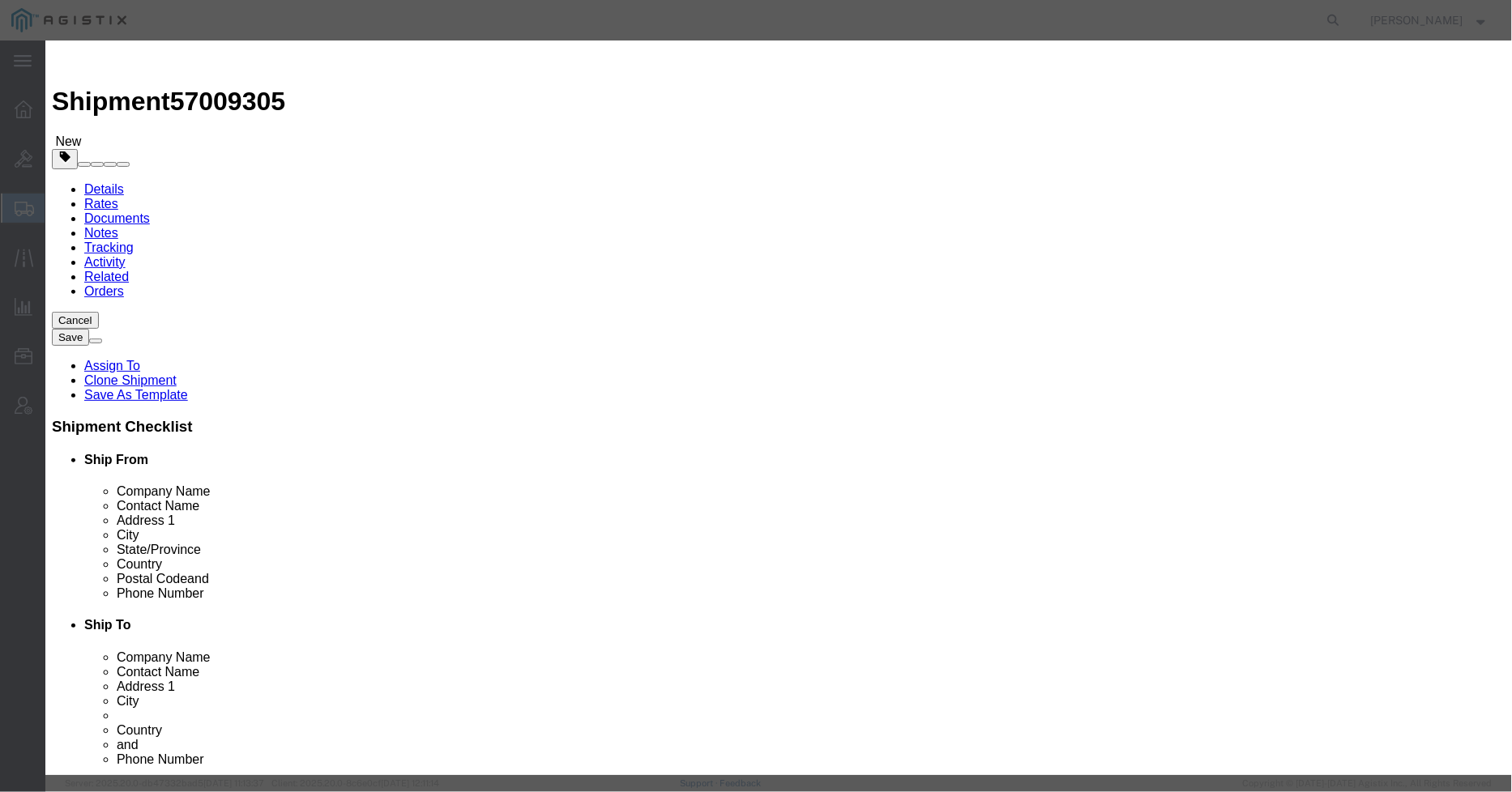
click button
click input "text"
paste input "C9300-24P-A"
type input "C9300-24P-A"
click button
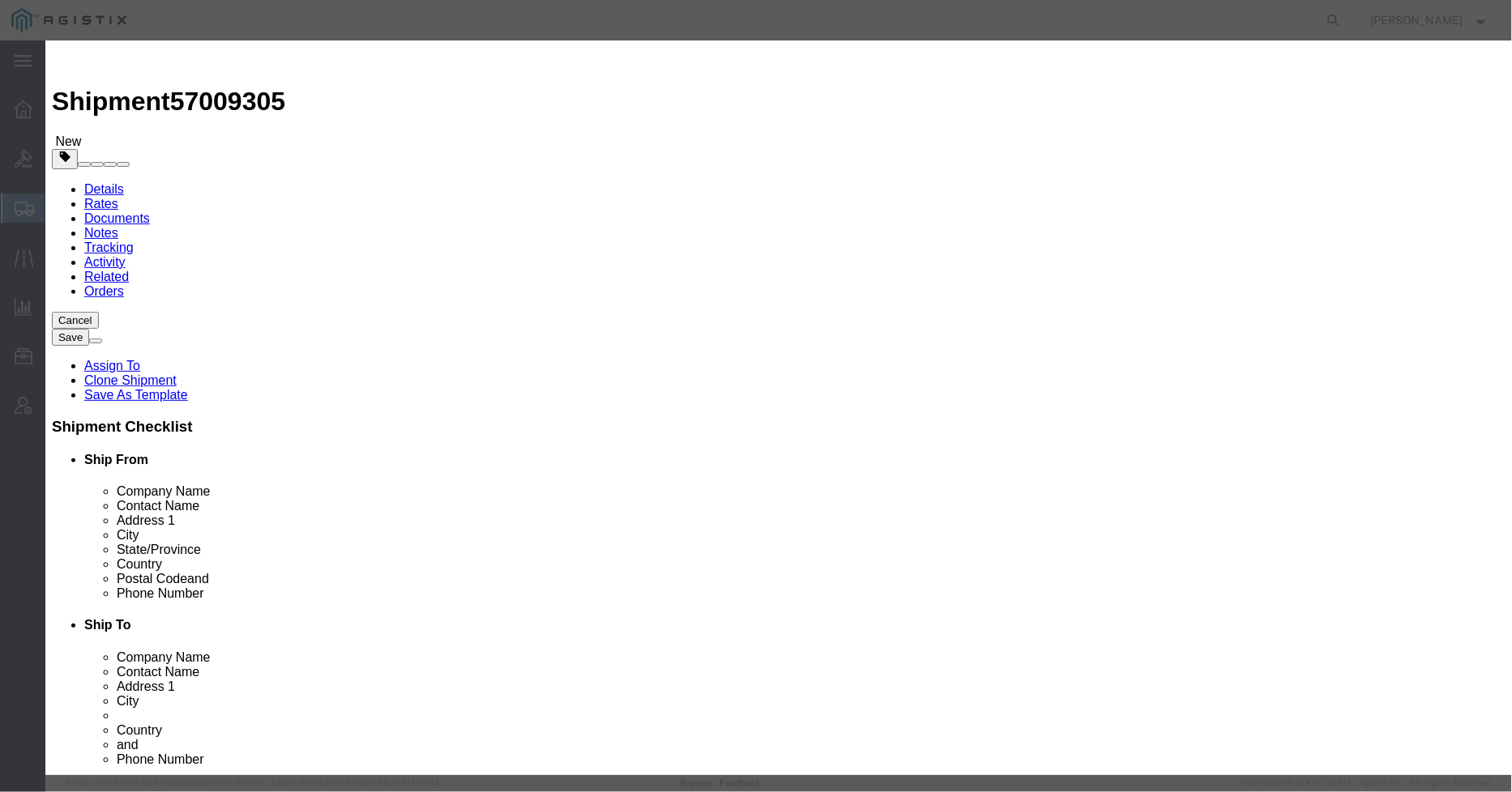
click input "text"
paste input "C9300-24P-A"
type input "C9300-24P-A"
click button
click input "text"
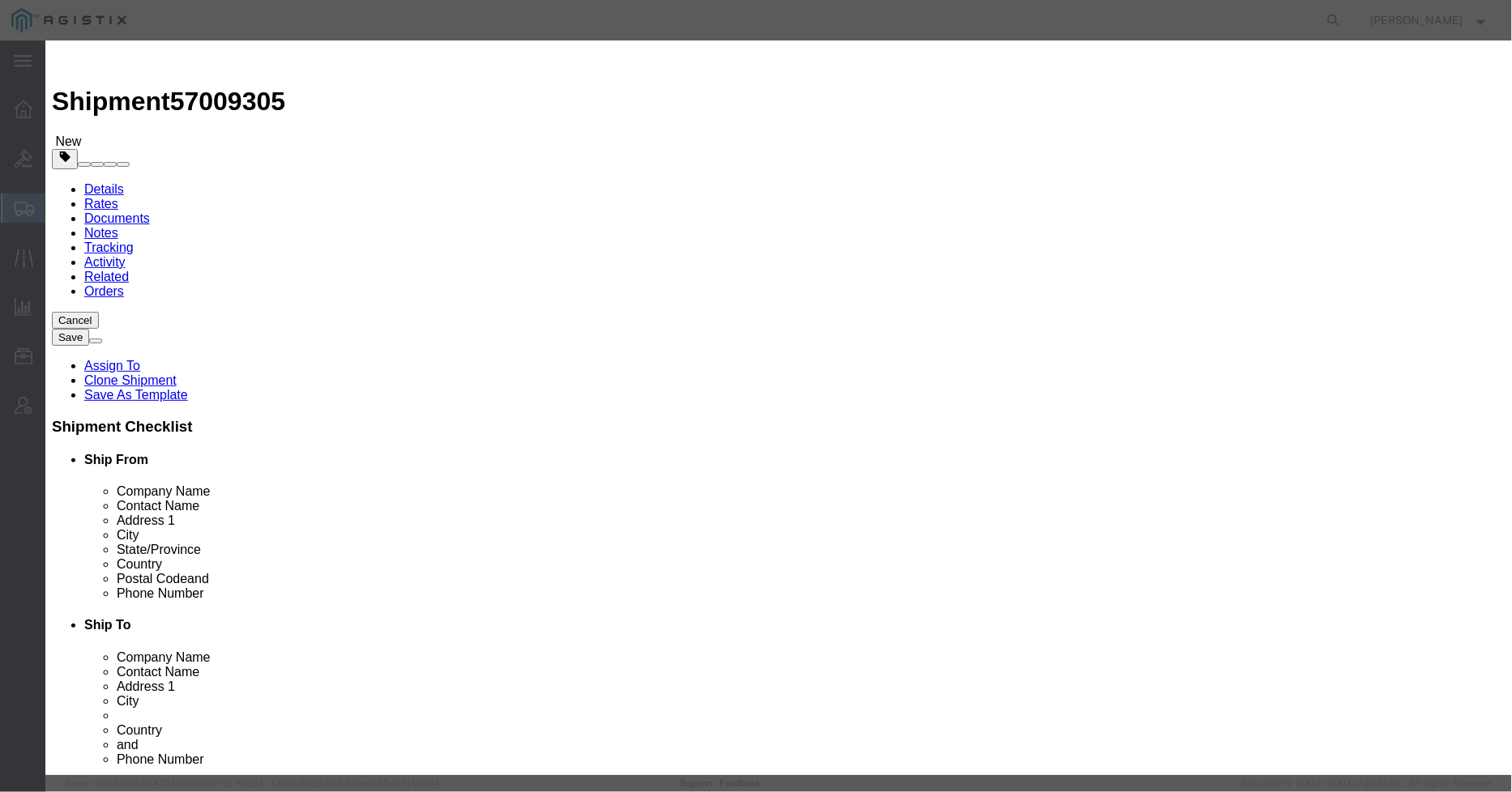
paste input "C9300-24P-A"
type input "C9300-24P-A"
click button
click input "text"
paste input "C9300-24P-A"
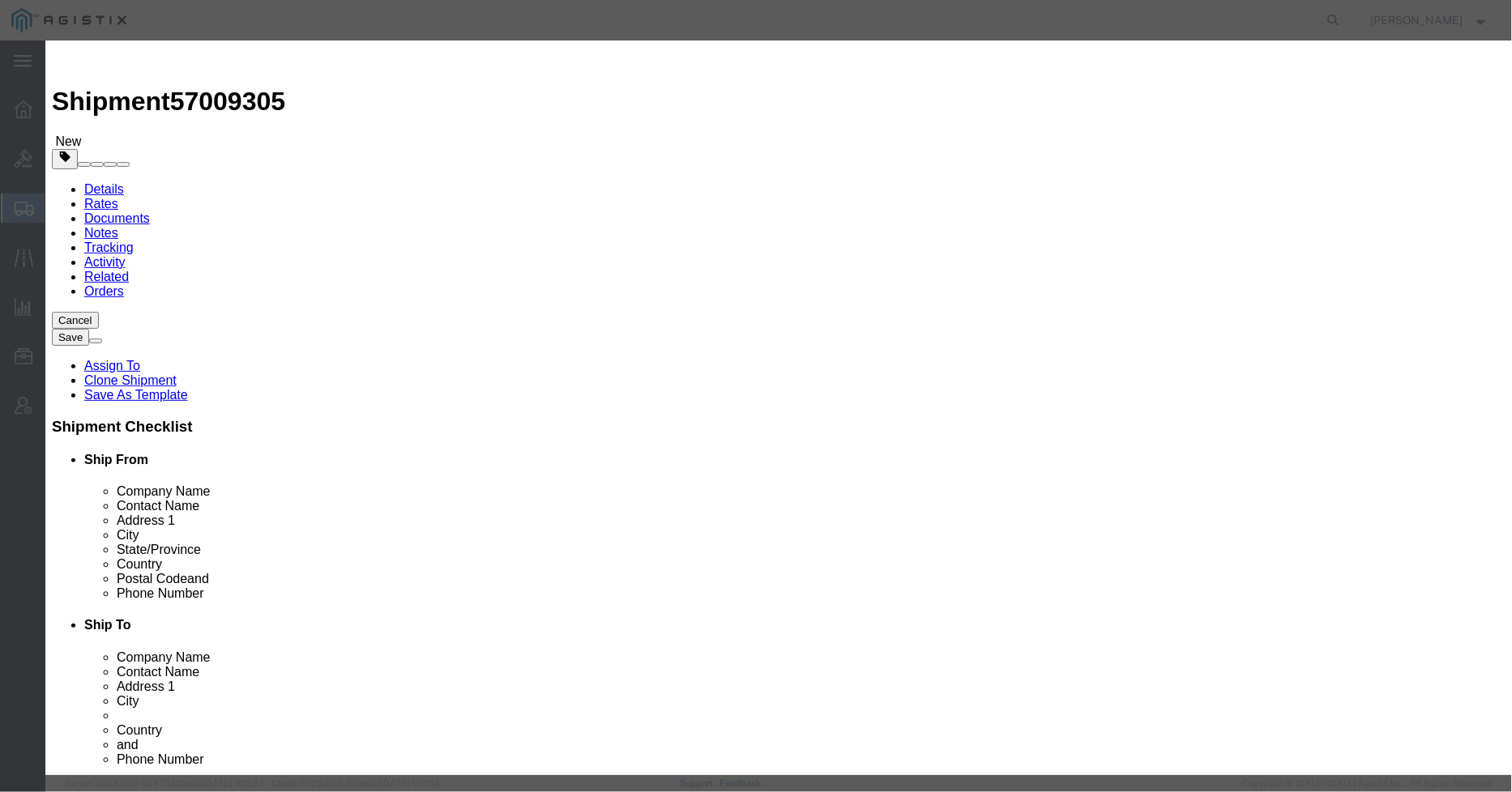
type input "C9300-24P-A"
click button
click input "text"
paste input "C9300-24P-A"
type input "C9300-24P-A"
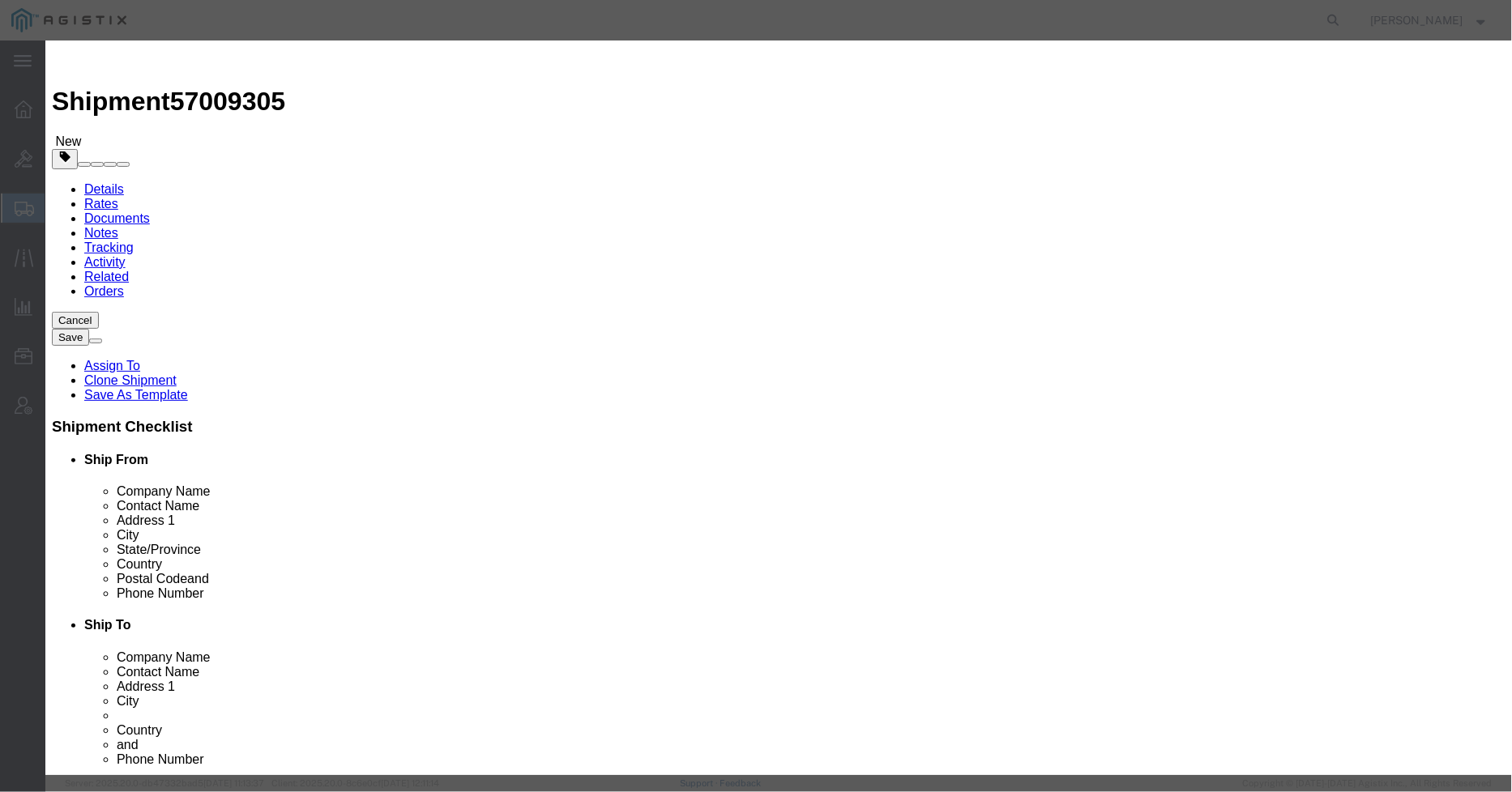
click button
click input "text"
paste input "C9300-24P-A"
type input "C9300-24P-A"
click button
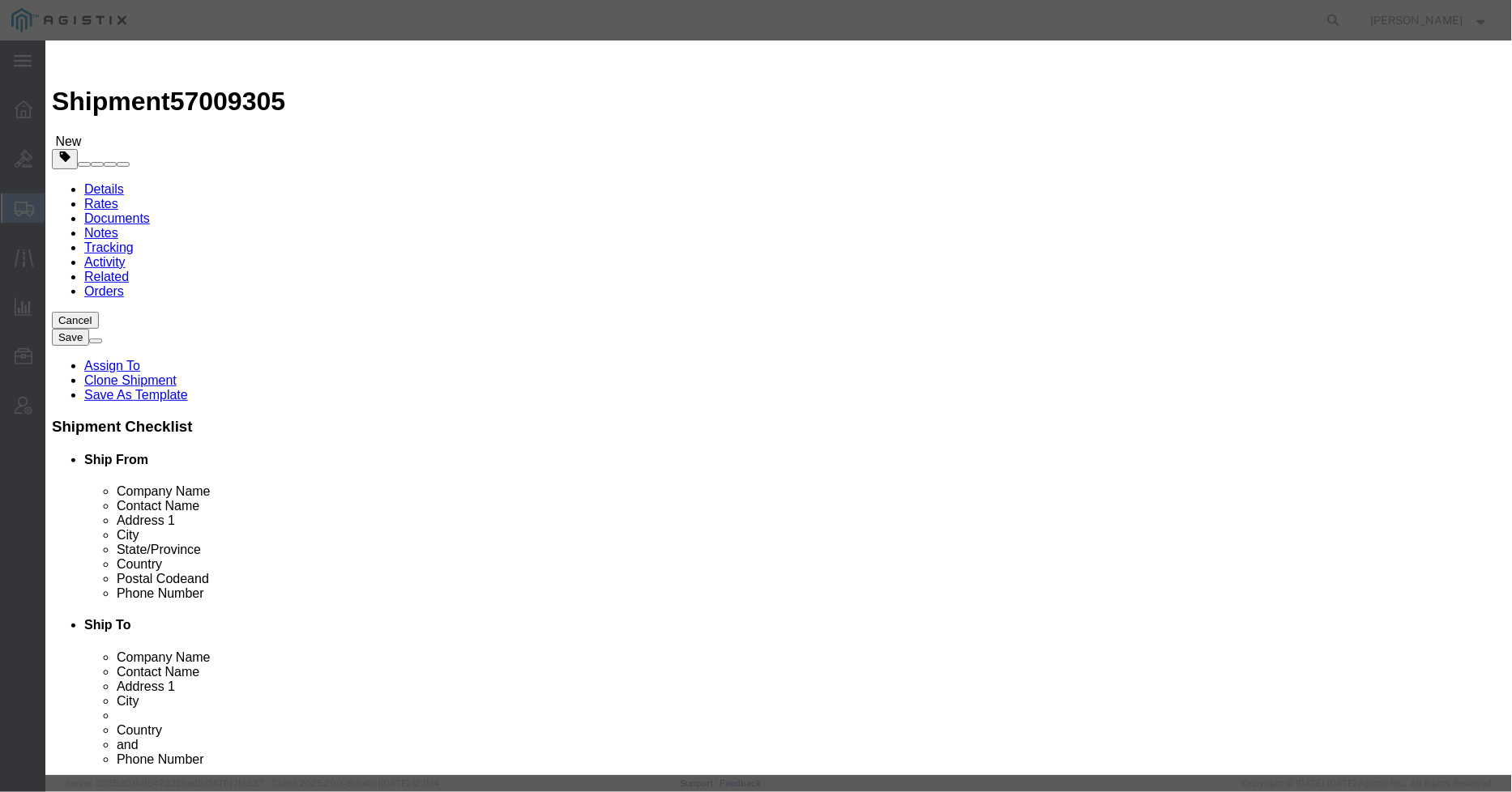
click input "text"
paste input "C9300-24P-A"
type input "C9300-24P-A"
click icon
click input "text"
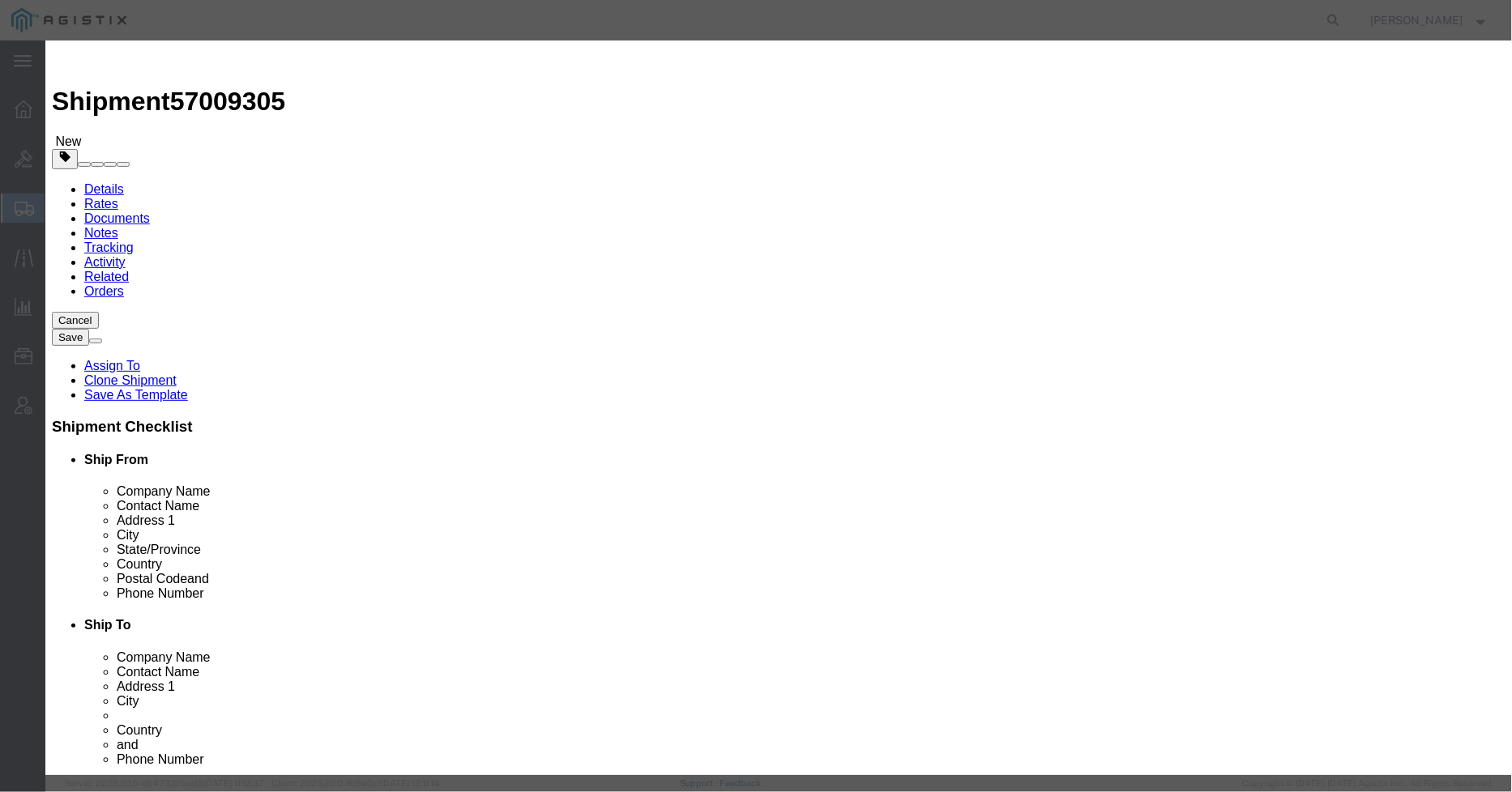
paste input "C9300-24P-A"
type input "C9300-24P-A"
click button
click input "text"
paste input "C9300-24P-A"
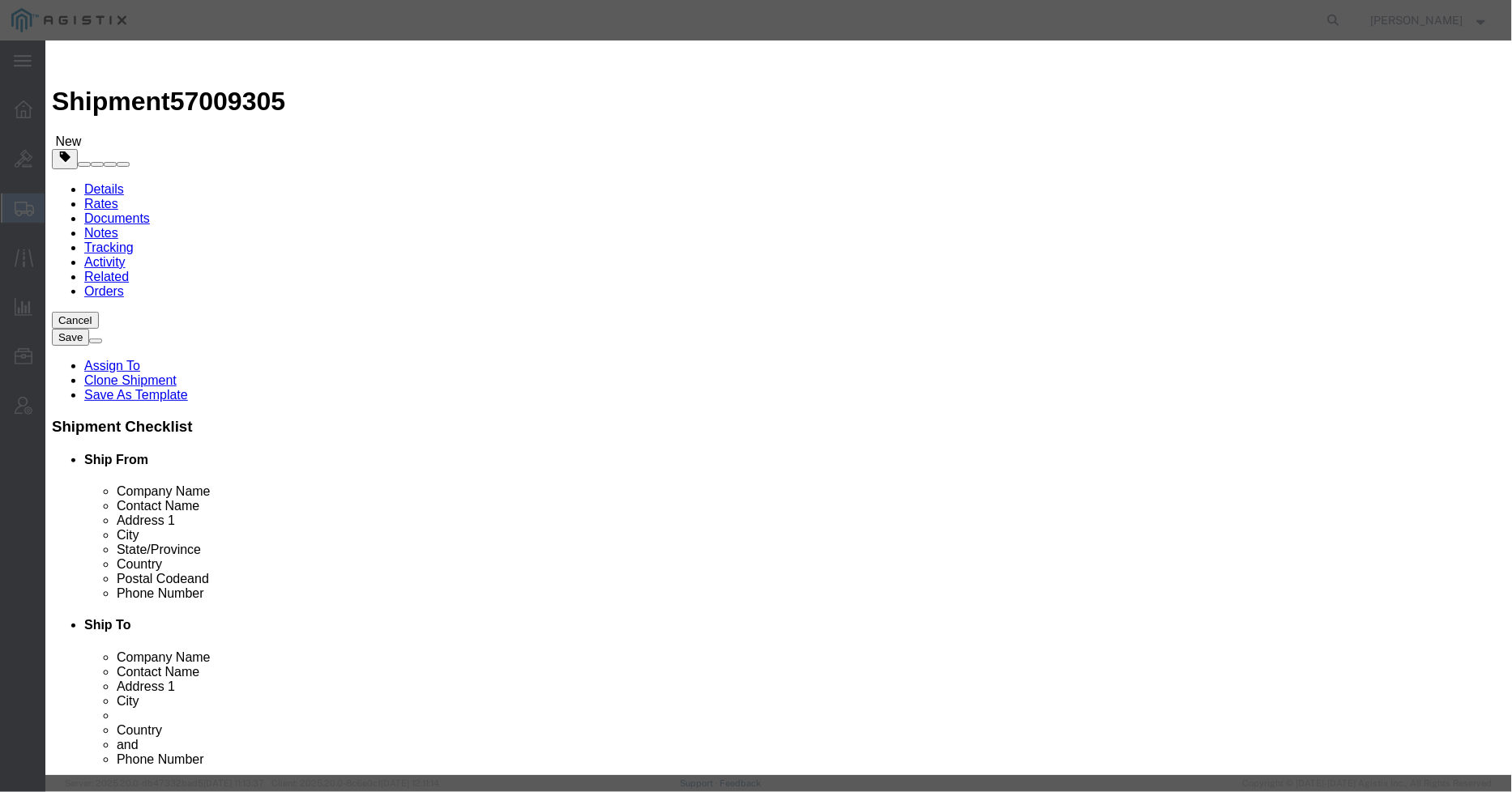
type input "C9300-24P-A"
drag, startPoint x: 739, startPoint y: 647, endPoint x: 783, endPoint y: 688, distance: 60.1
click icon
click input "text"
paste input "C9300-24P-A"
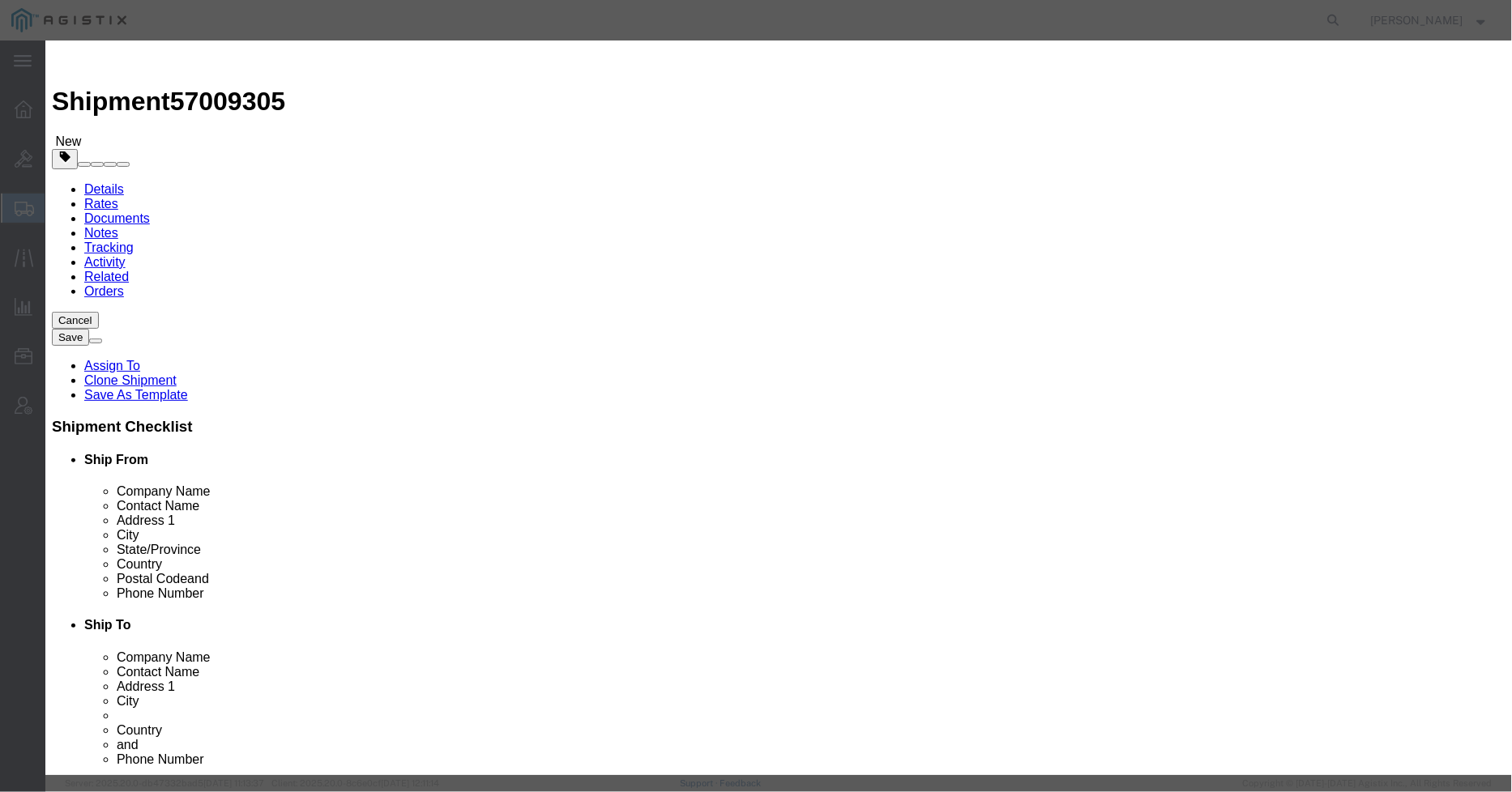
type input "C9300-24P-A"
click icon
click input "text"
paste input "C9300-24P-A"
type input "C9300-24P-A"
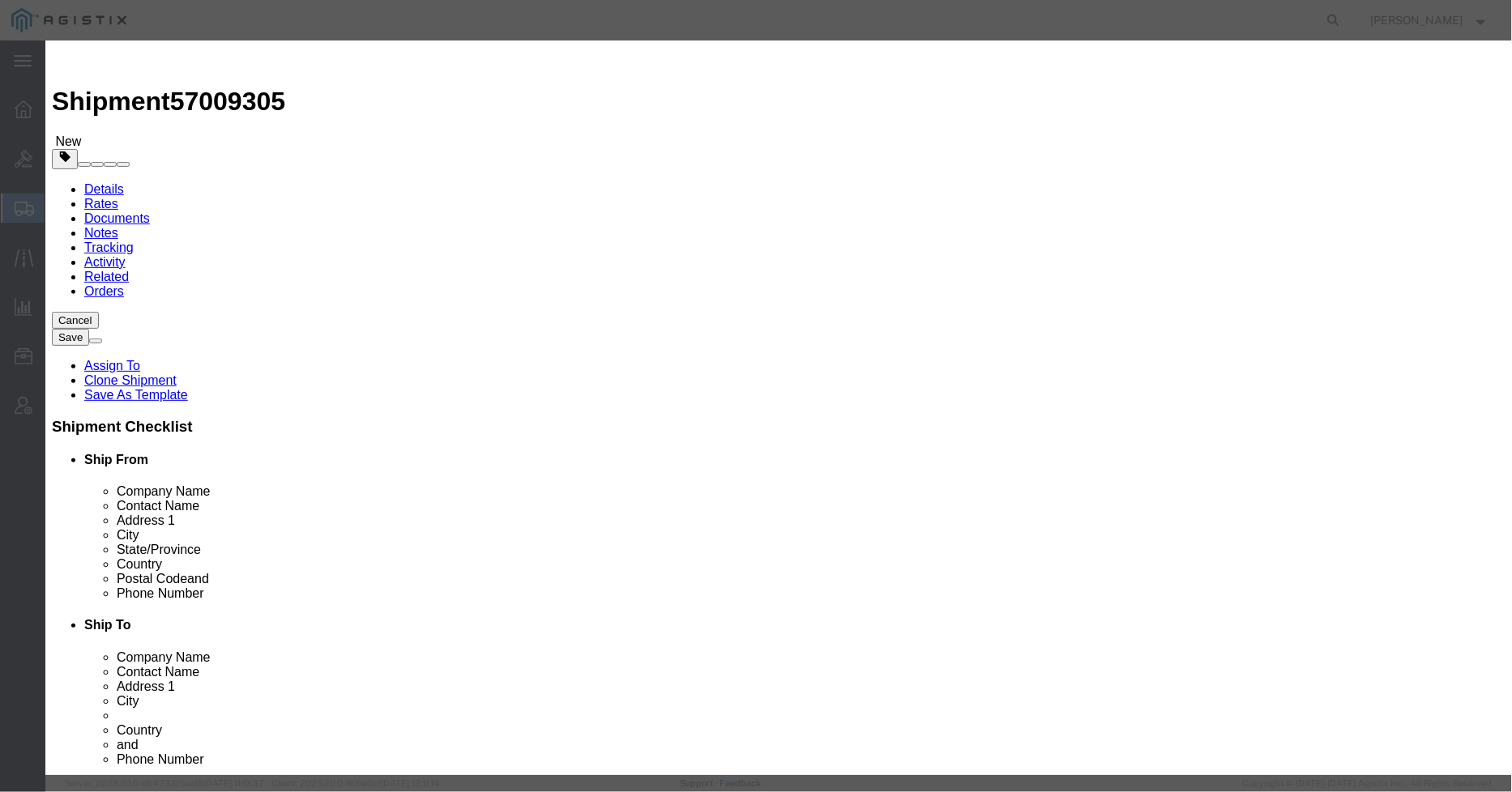
click icon
click input "text"
paste input "C9300-24P-A"
type input "C9300-24P-A"
click button
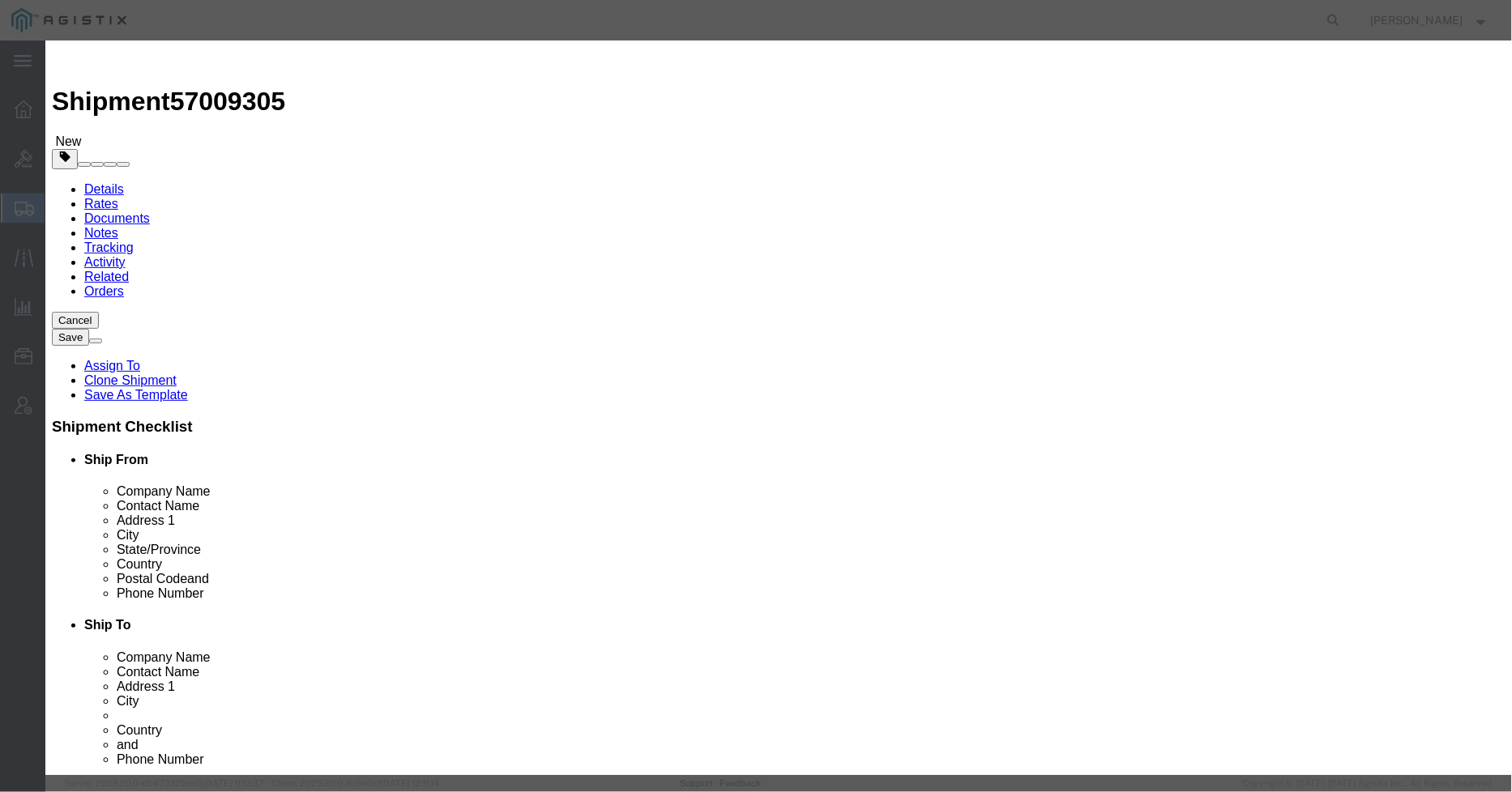
click input "text"
paste input "C9300-24P-A"
type input "C9300-24P-A"
click div
click button "Save & Close"
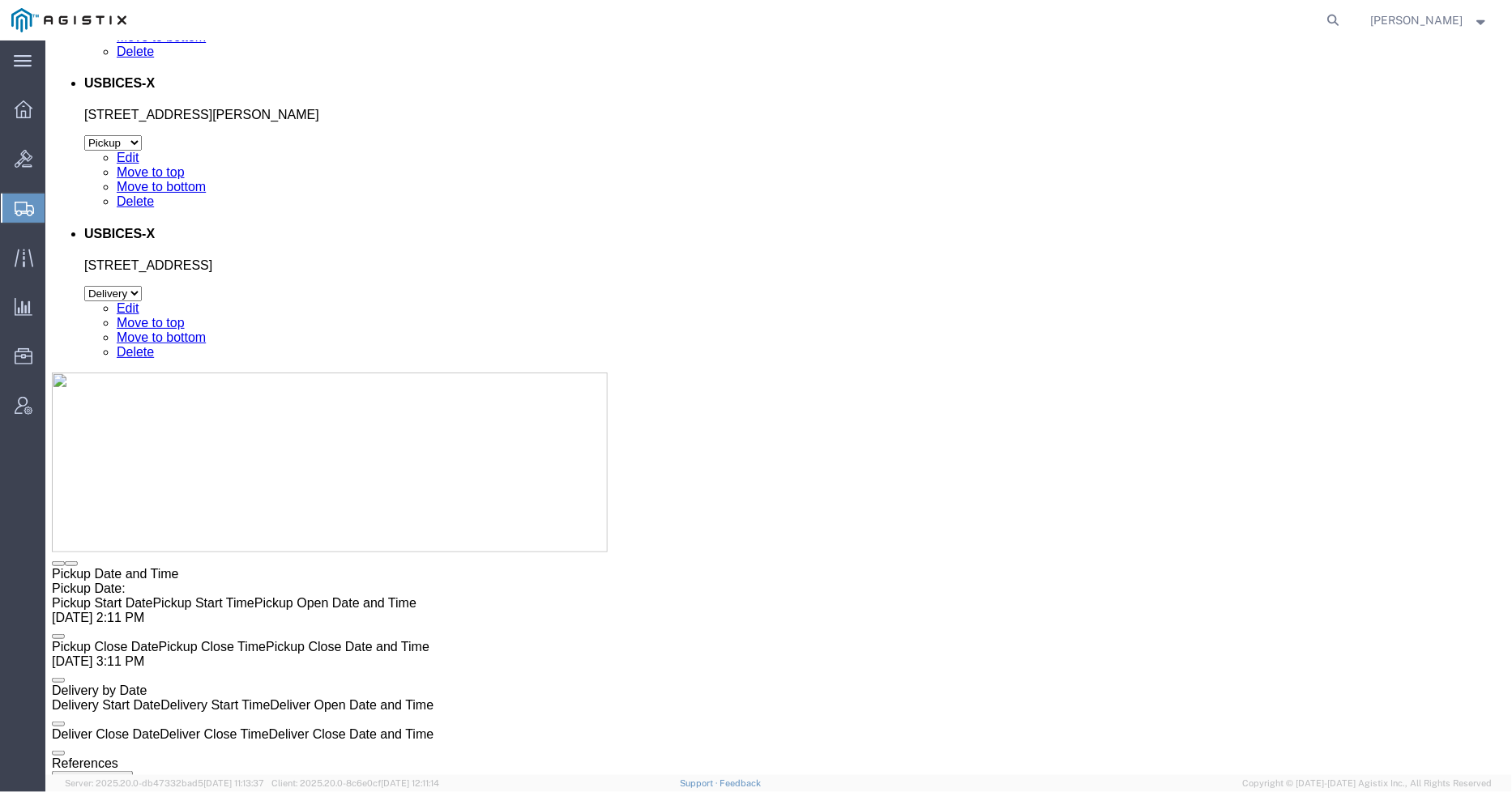
scroll to position [3497, 0]
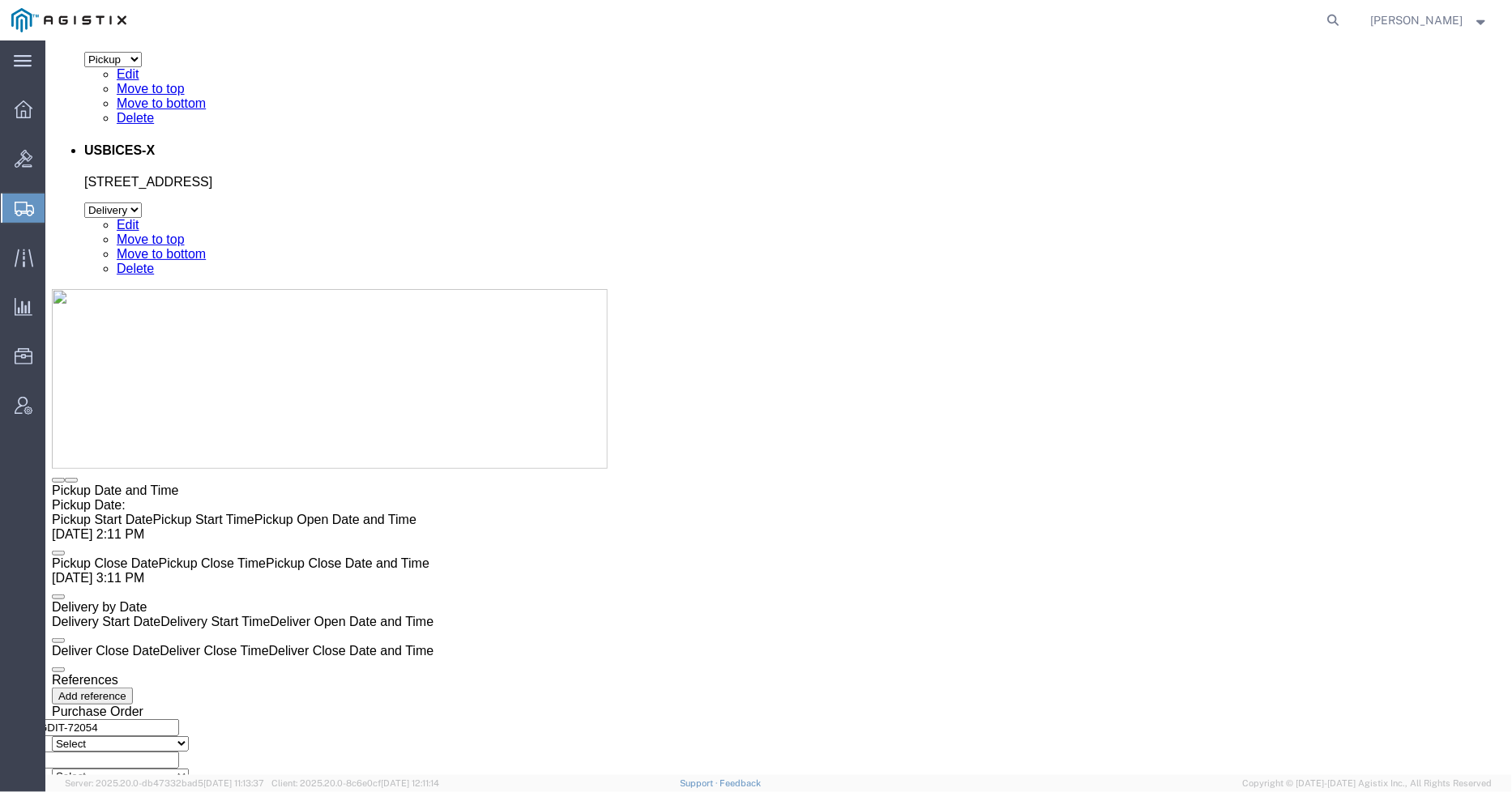
click dd "30.00 Each"
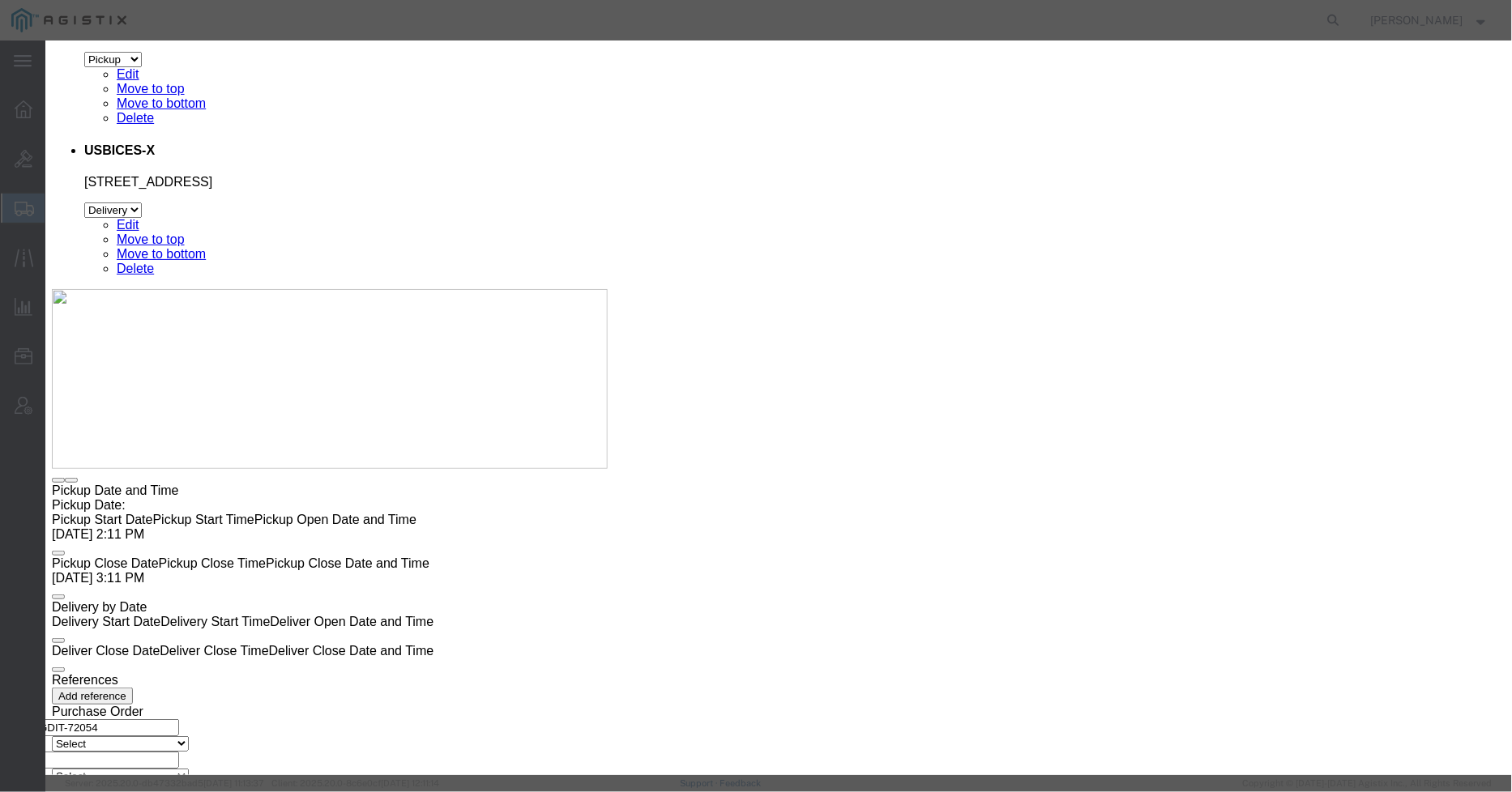
drag, startPoint x: 489, startPoint y: 119, endPoint x: 384, endPoint y: 120, distance: 105.0
click div "Product Name GLC-TE++="
click input "text"
paste input "GLC-TE++="
type input "GLC-TE++="
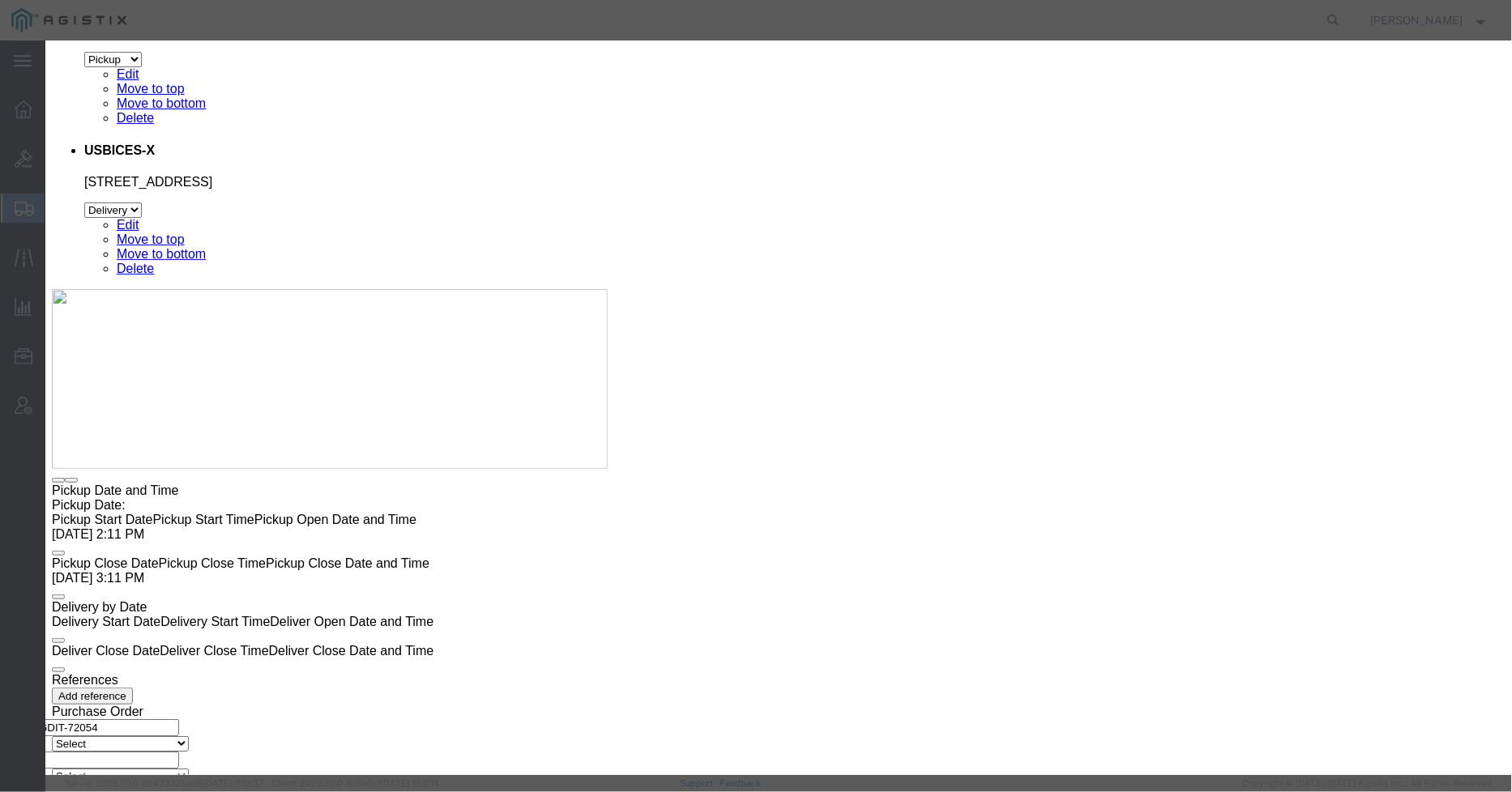
drag, startPoint x: 524, startPoint y: 119, endPoint x: 381, endPoint y: 120, distance: 143.0
click div "Product Name GLC-TE++="
click input "text"
type input "1000Base-T SFP"
click button "Save & Close"
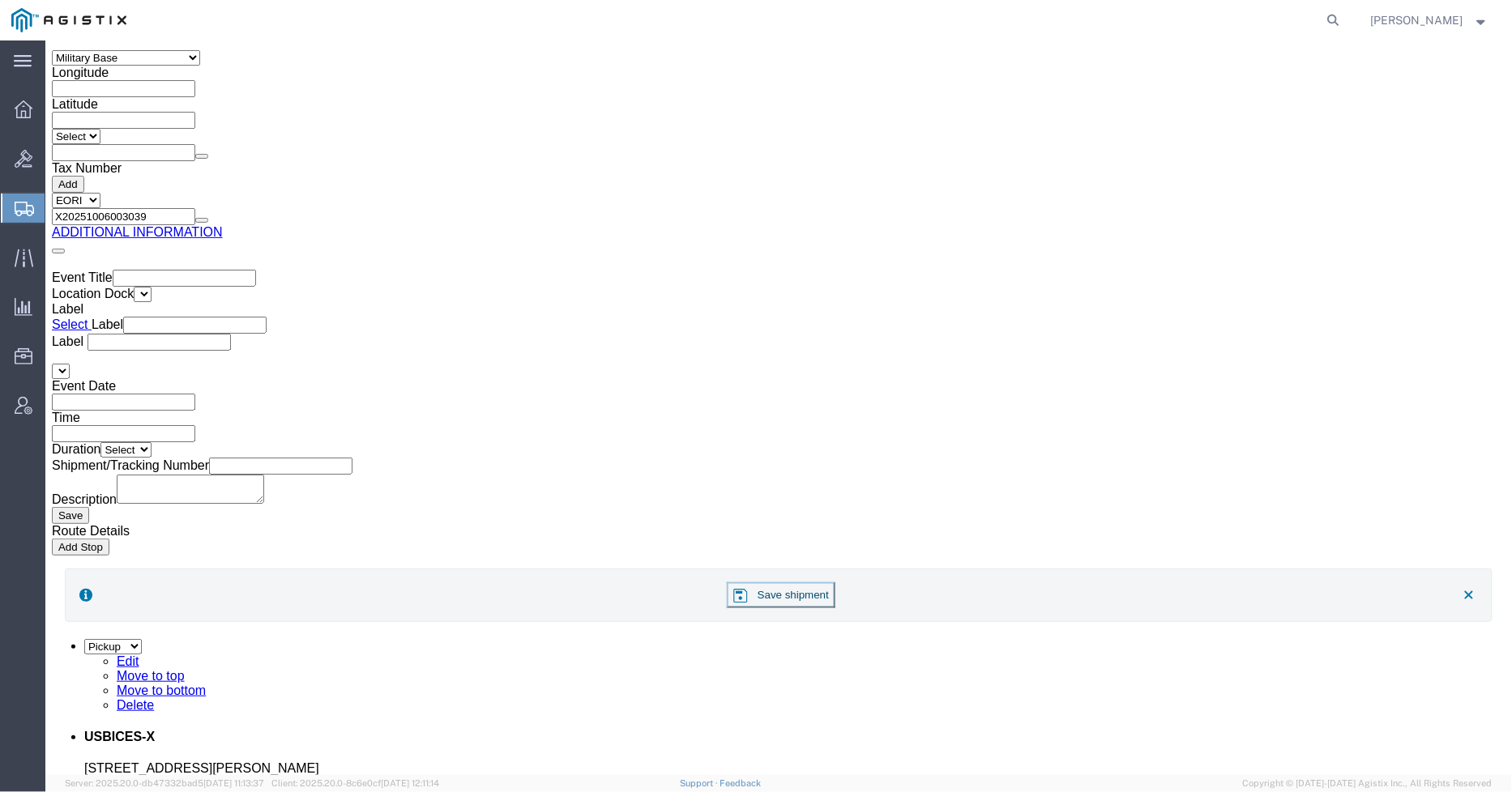
scroll to position [2687, 0]
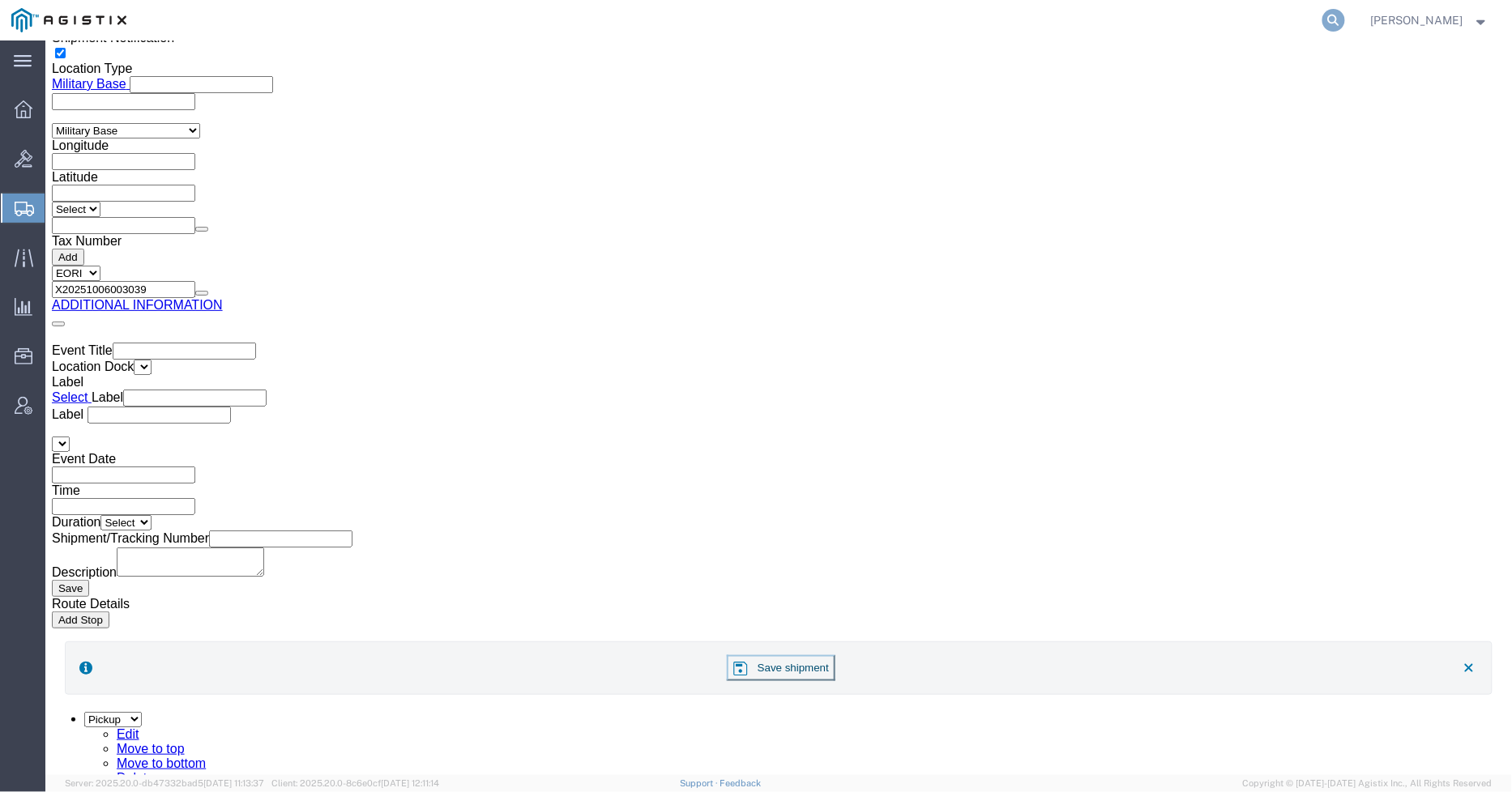
click at [1344, 12] on icon at bounding box center [1334, 20] width 23 height 23
click at [1162, 33] on input "search" at bounding box center [1075, 20] width 492 height 39
type input "GDIT-25805"
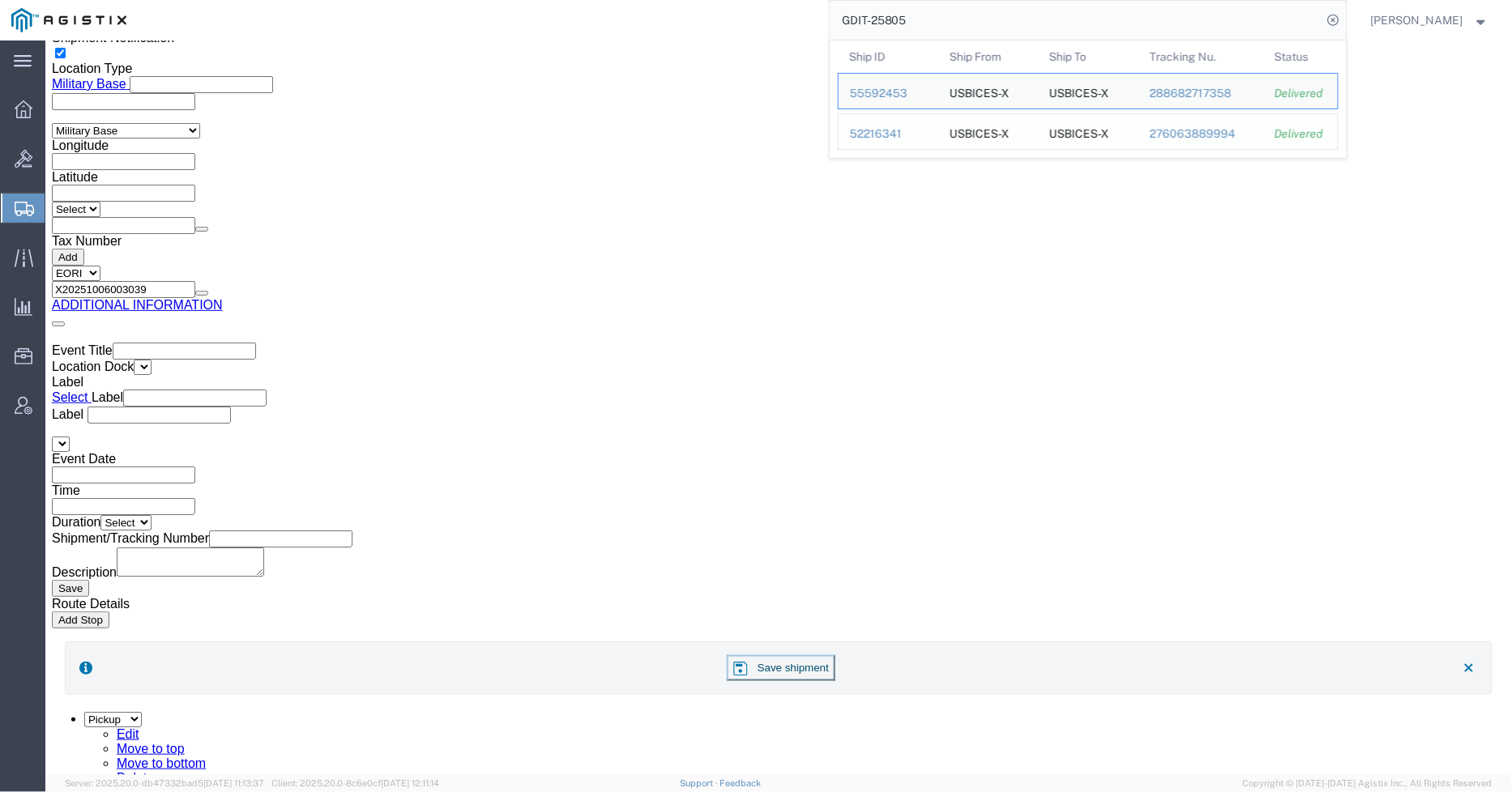
click at [901, 137] on div "52216341" at bounding box center [888, 133] width 77 height 17
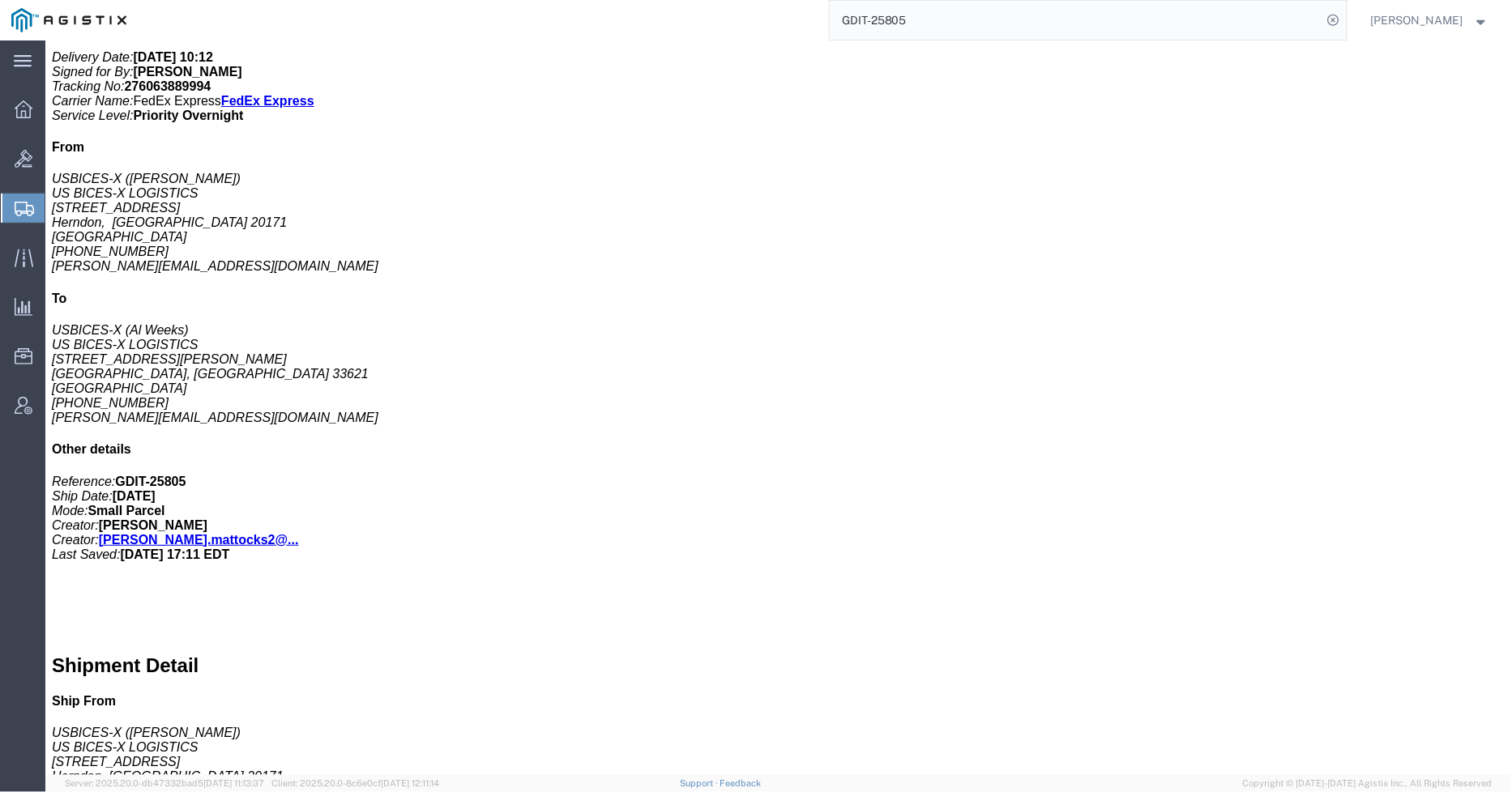
scroll to position [449, 0]
click at [926, 20] on input "GDIT-25805" at bounding box center [1075, 20] width 492 height 39
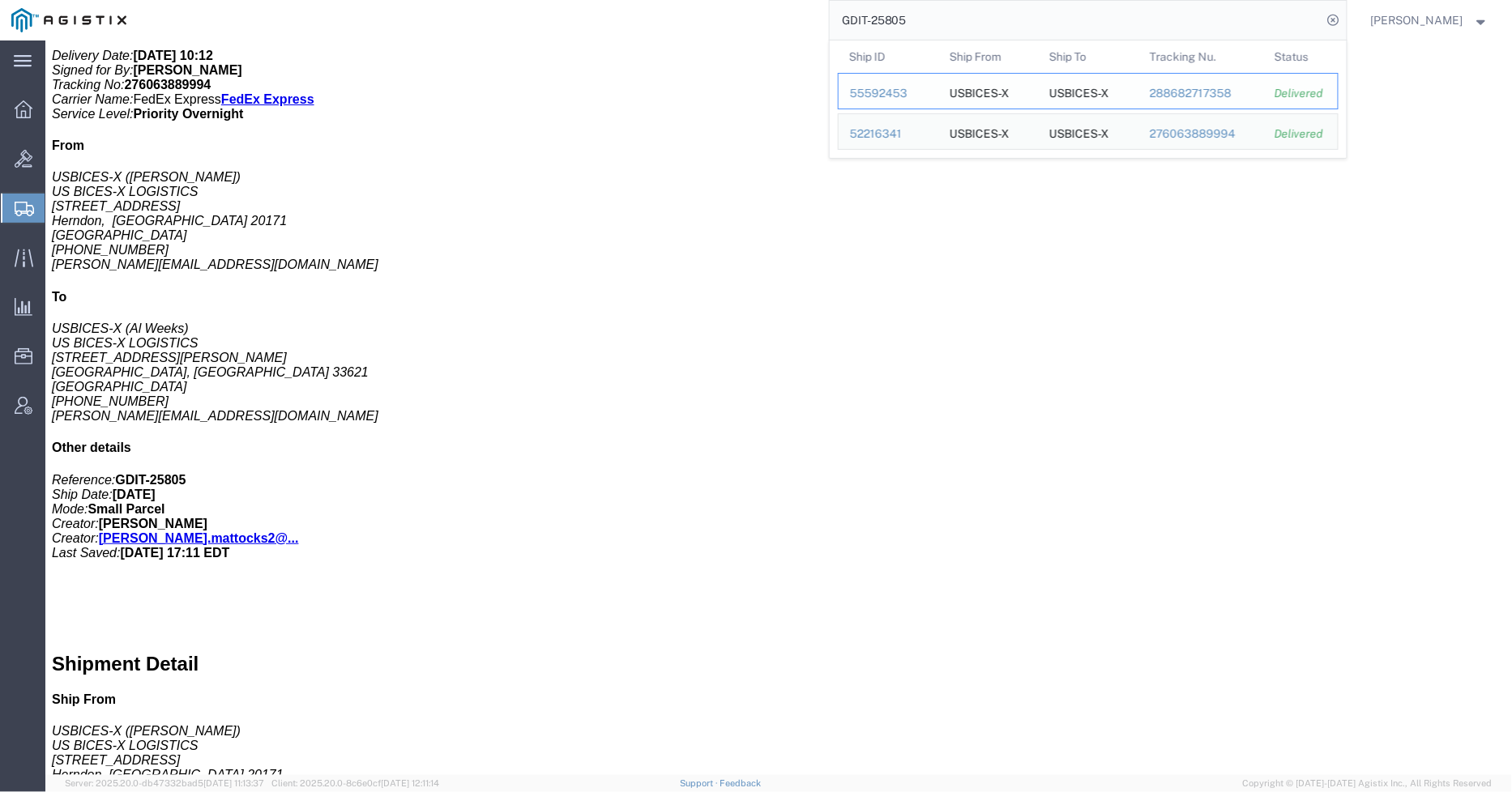
click at [894, 95] on div "55592453" at bounding box center [888, 93] width 77 height 17
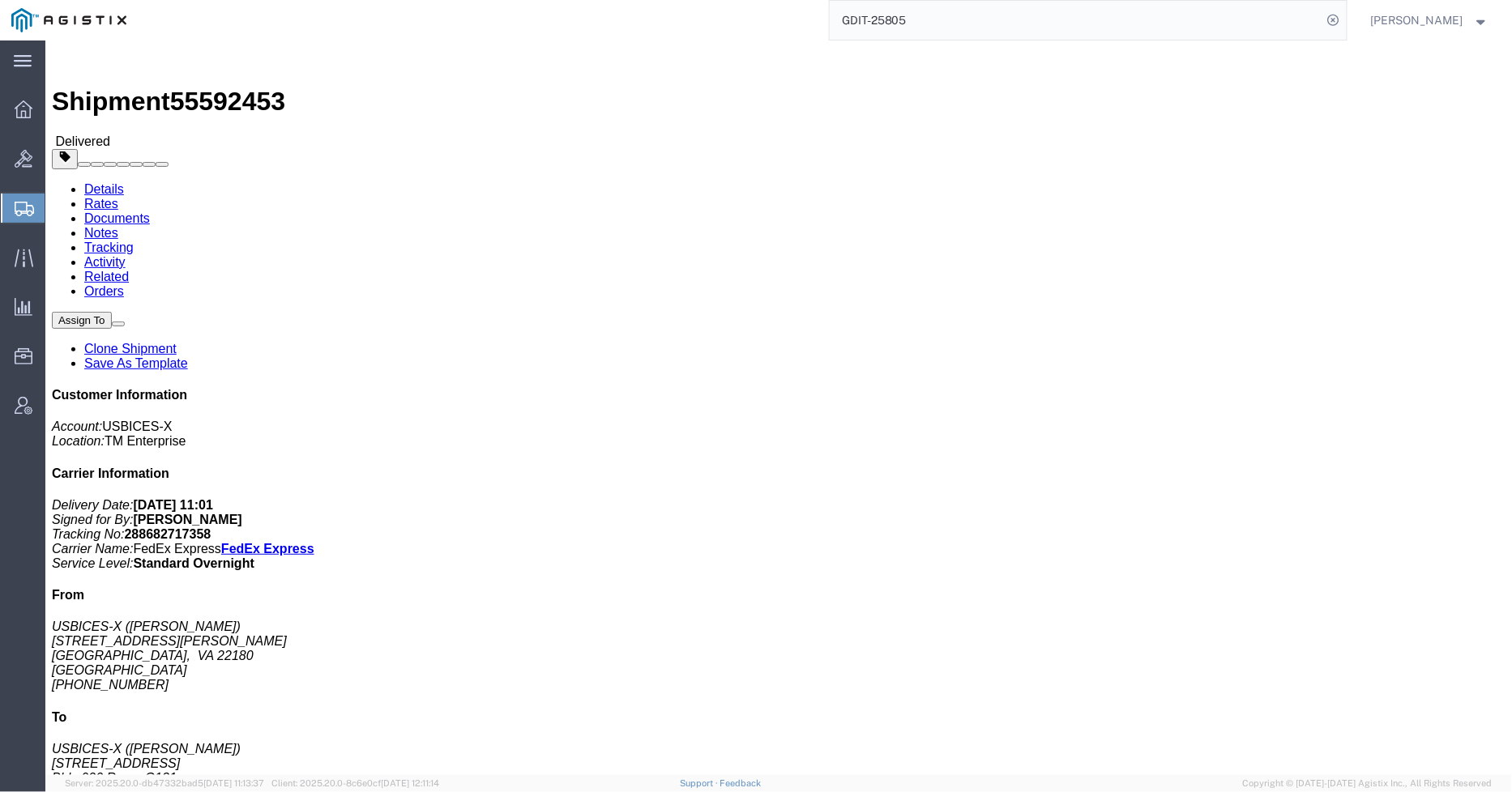
click div "Leg 1 - Small Parcel"
